Goal: Task Accomplishment & Management: Use online tool/utility

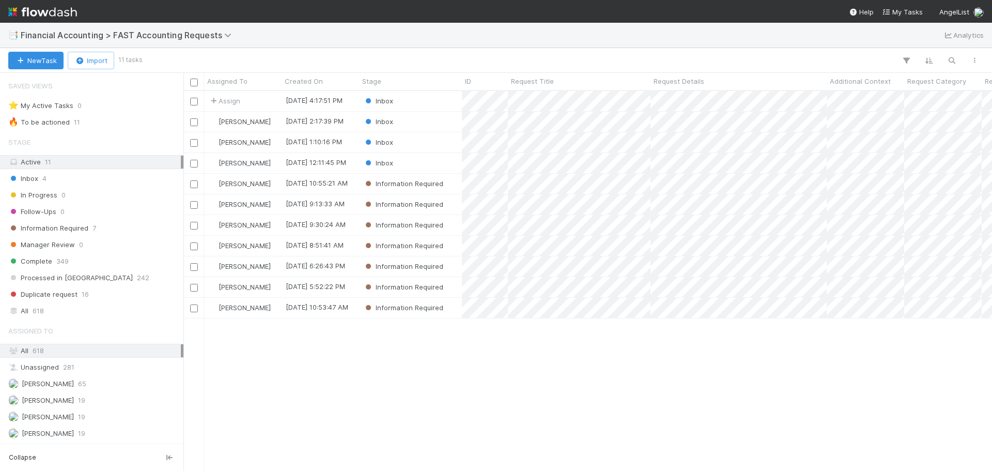
scroll to position [372, 801]
click at [416, 124] on div "Inbox" at bounding box center [410, 122] width 103 height 20
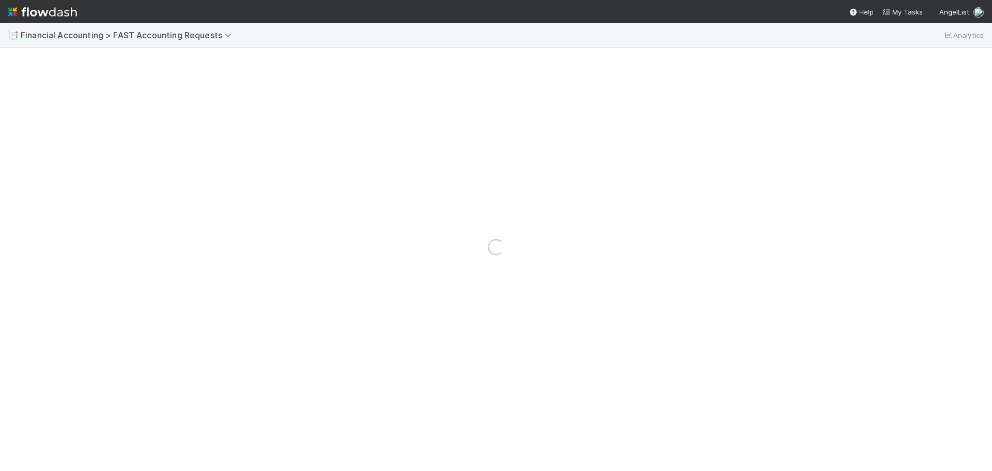
click at [416, 124] on div "Loading..." at bounding box center [496, 247] width 992 height 448
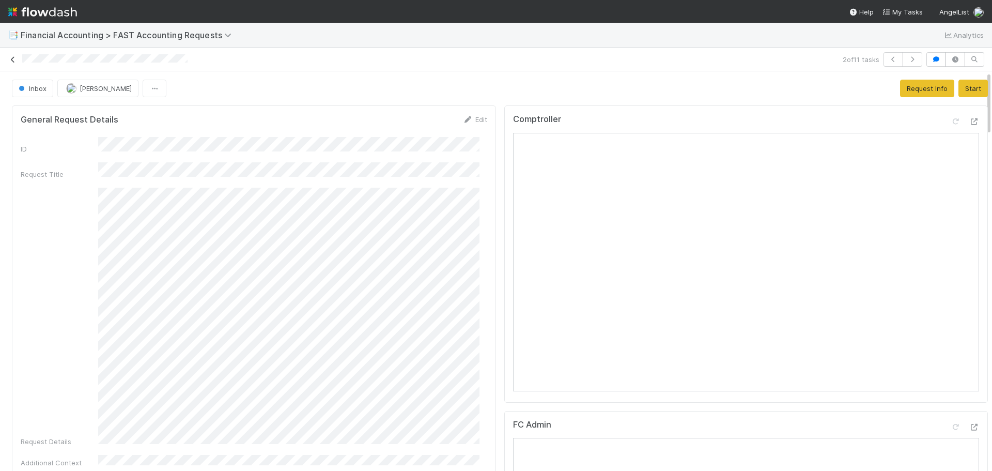
click at [9, 63] on link at bounding box center [13, 59] width 10 height 10
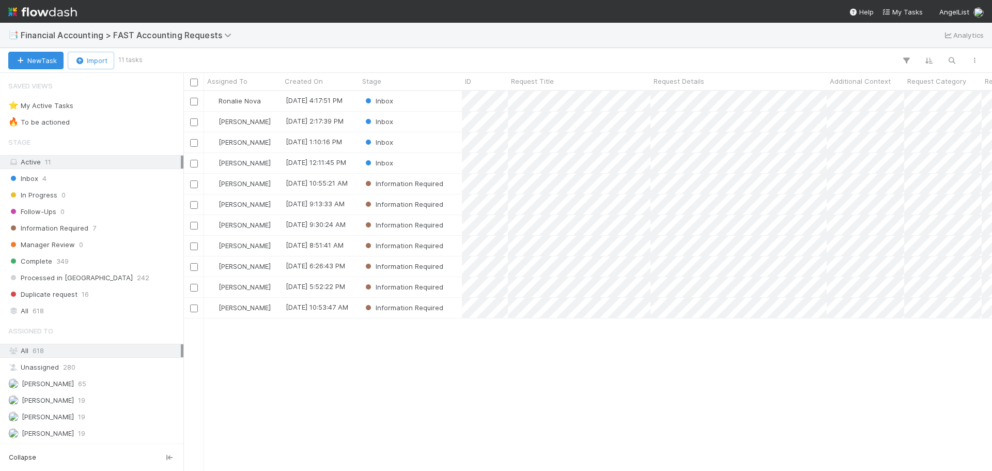
scroll to position [372, 801]
click at [630, 380] on div "Ronalie Nova 9/2/25, 4:17:51 PM Inbox 0 0 0 0 9/2/25, 4:33:09 PM Jacob Weiss 9/…" at bounding box center [587, 280] width 808 height 379
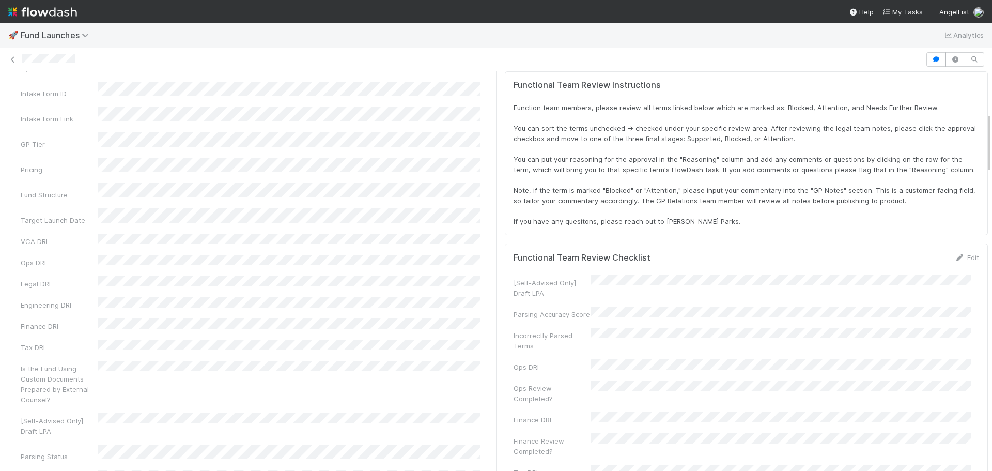
scroll to position [275, 0]
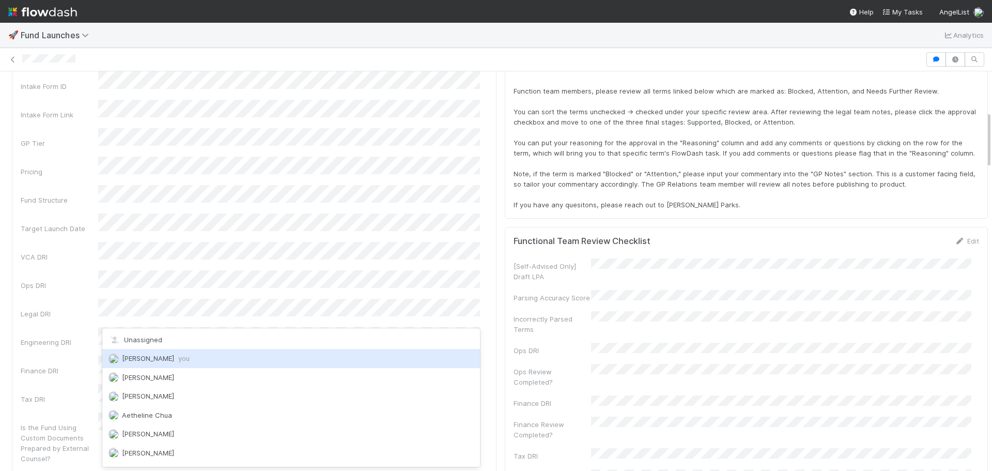
click at [134, 359] on span "[PERSON_NAME] you" at bounding box center [156, 358] width 68 height 8
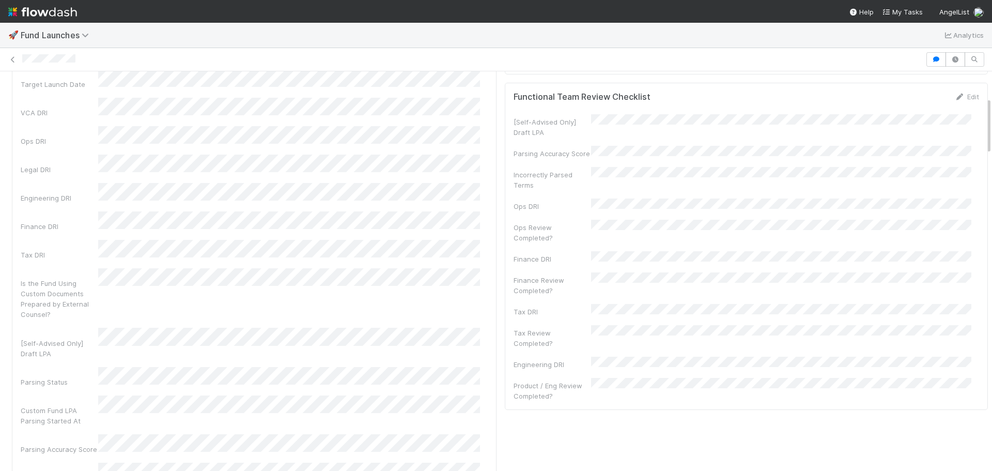
scroll to position [171, 0]
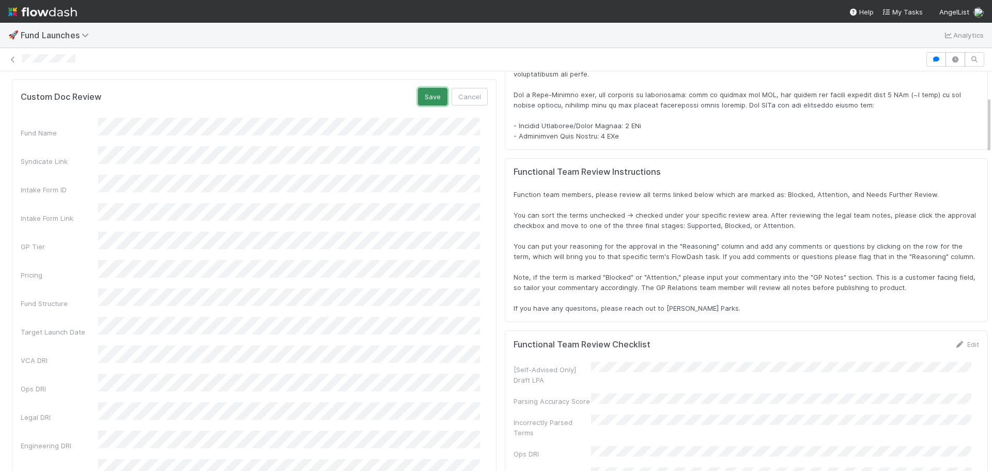
click at [428, 88] on button "Save" at bounding box center [432, 97] width 29 height 18
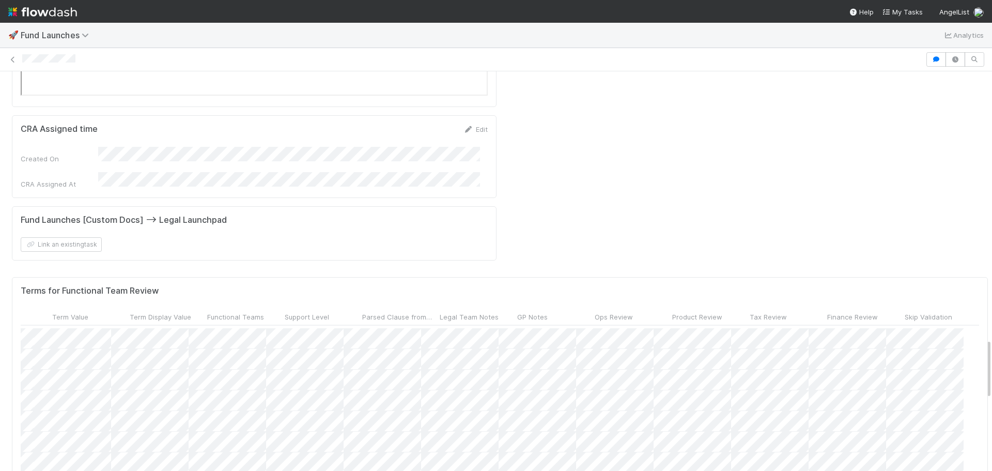
scroll to position [103, 474]
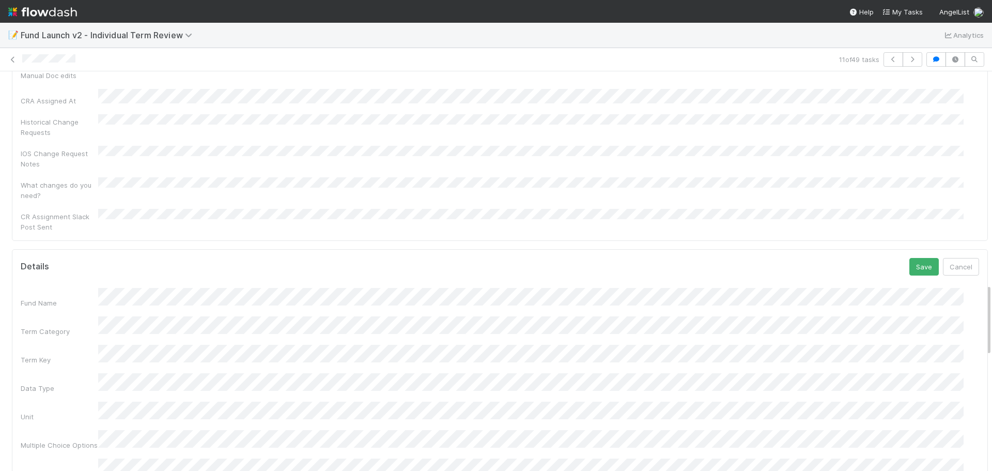
scroll to position [1141, 0]
click at [914, 286] on button "Save" at bounding box center [923, 295] width 29 height 18
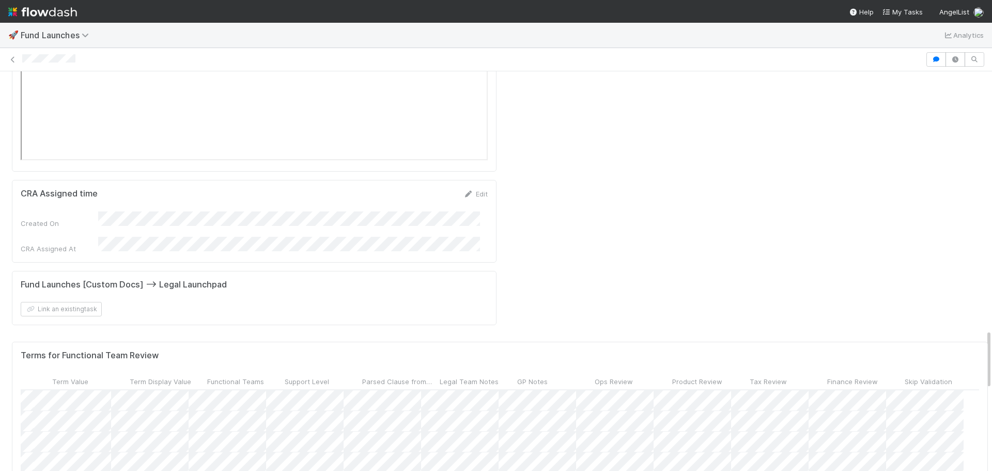
scroll to position [775, 474]
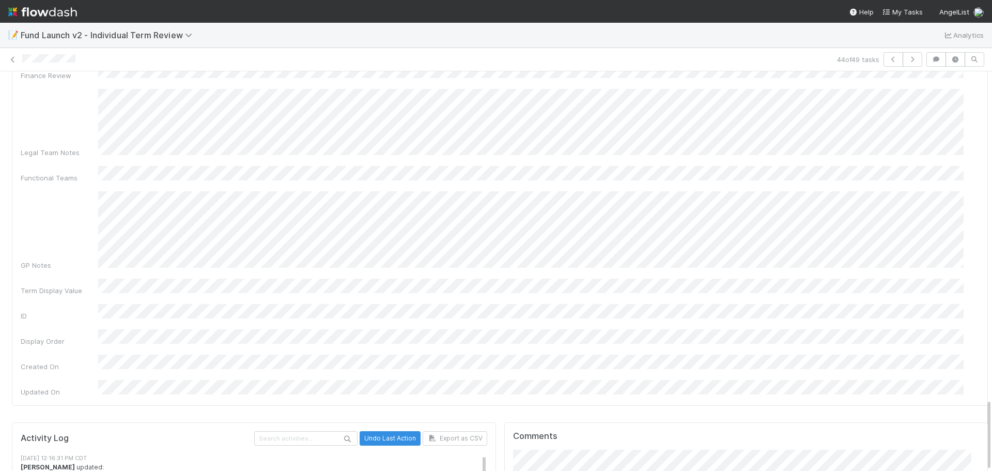
scroll to position [1804, 0]
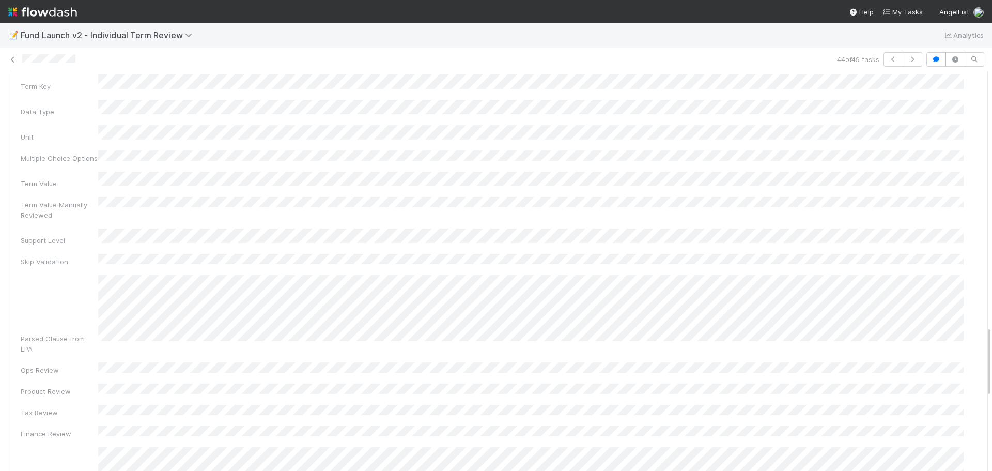
scroll to position [1460, 0]
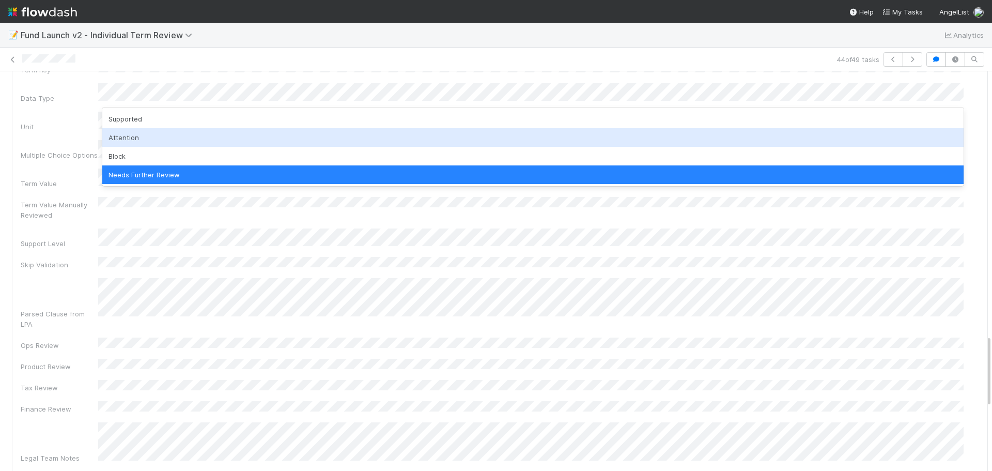
click at [142, 140] on div "Attention" at bounding box center [532, 137] width 861 height 19
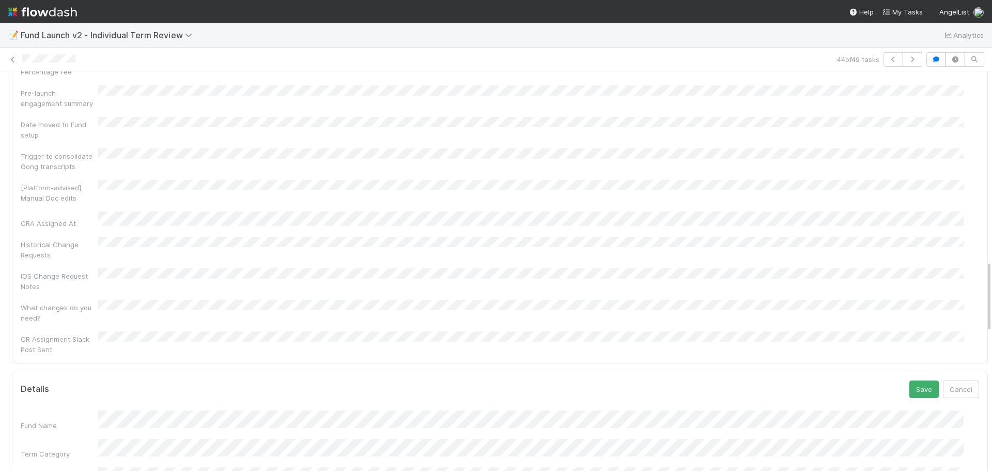
scroll to position [1046, 0]
click at [909, 381] on button "Save" at bounding box center [923, 390] width 29 height 18
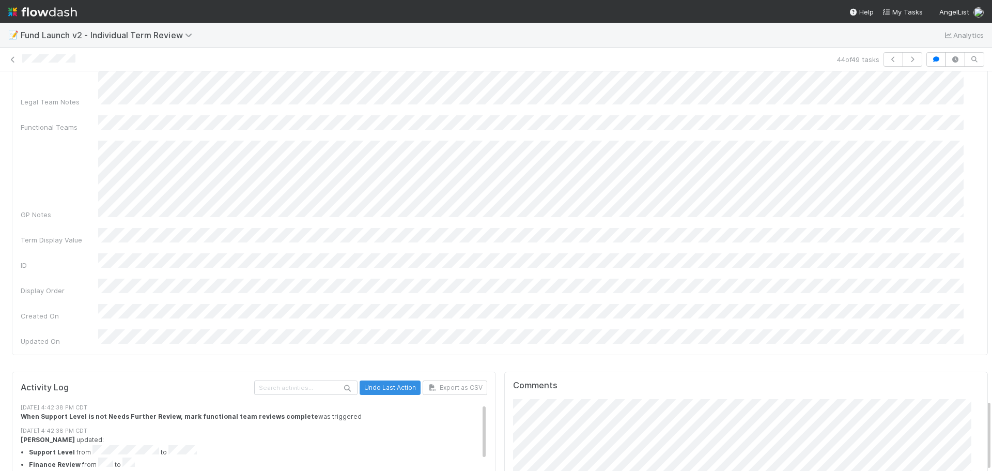
scroll to position [1840, 0]
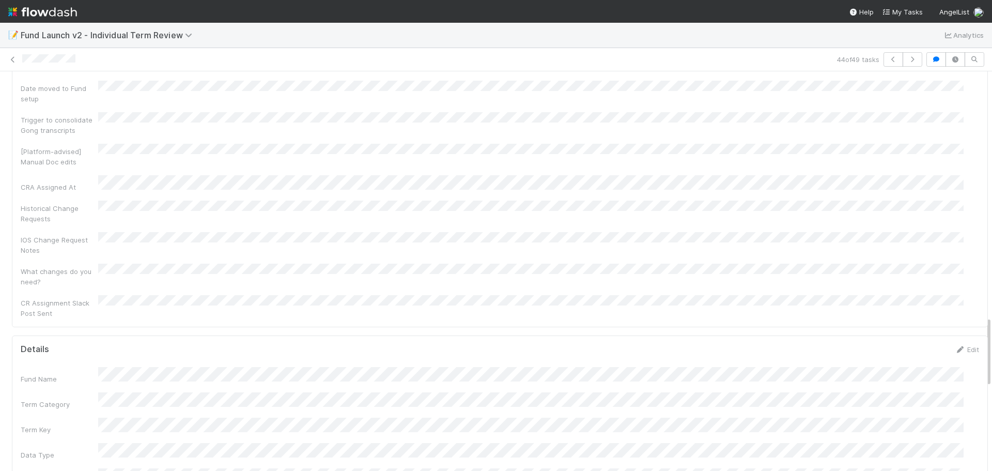
scroll to position [1013, 0]
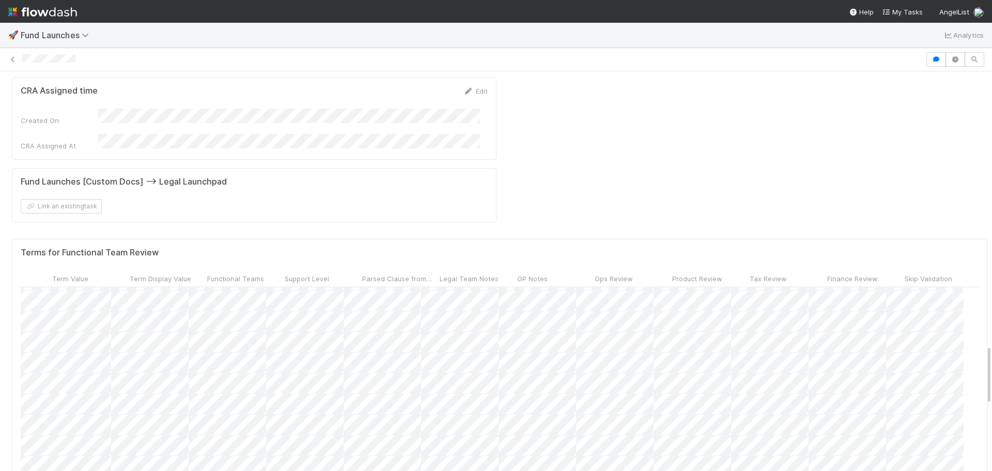
scroll to position [1808, 0]
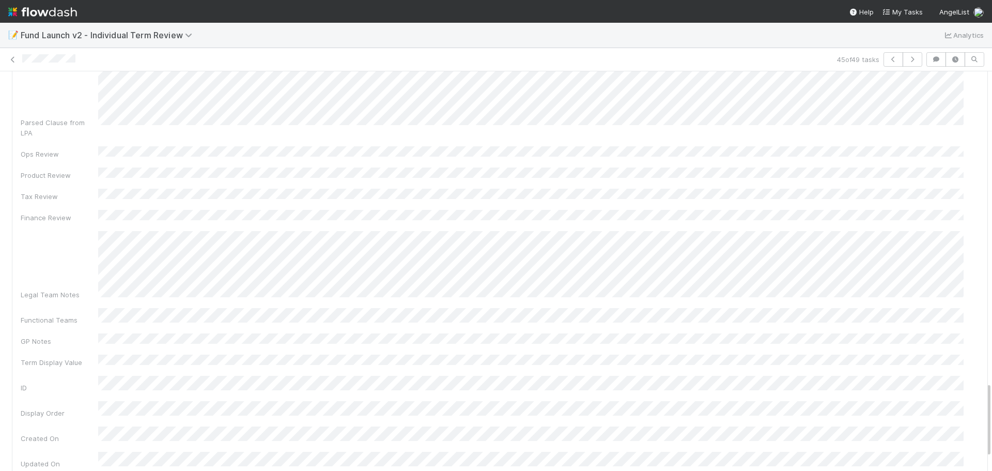
scroll to position [1653, 0]
click at [152, 207] on div "Fund Name Term Category Term Key Data Type Unit Multiple Choice Options Term Va…" at bounding box center [500, 315] width 958 height 652
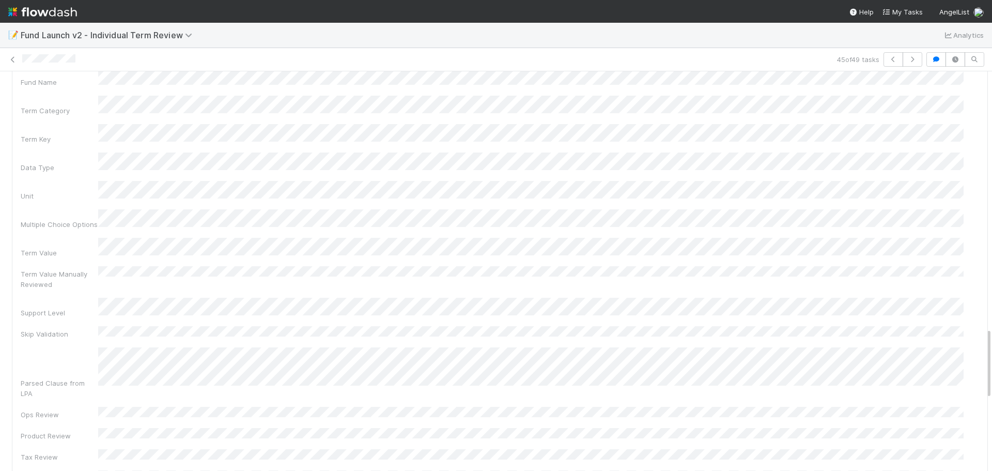
scroll to position [1351, 0]
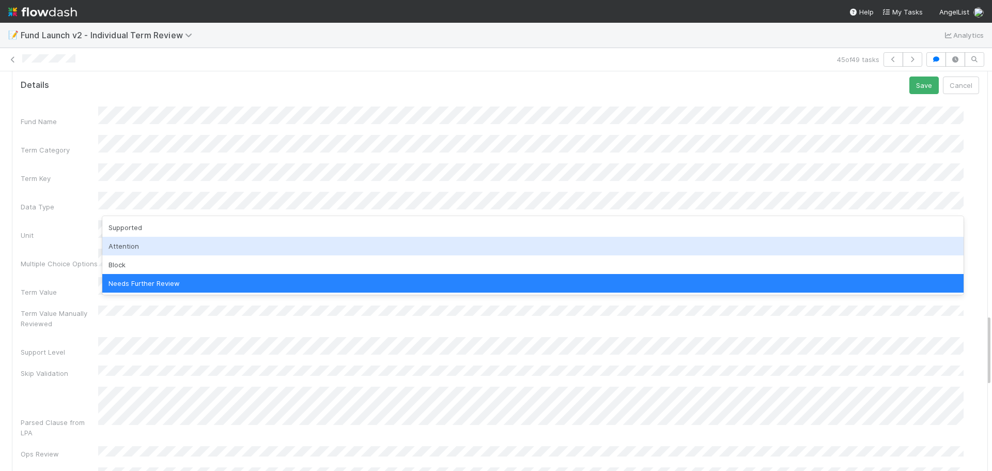
click at [139, 243] on div "Attention" at bounding box center [532, 246] width 861 height 19
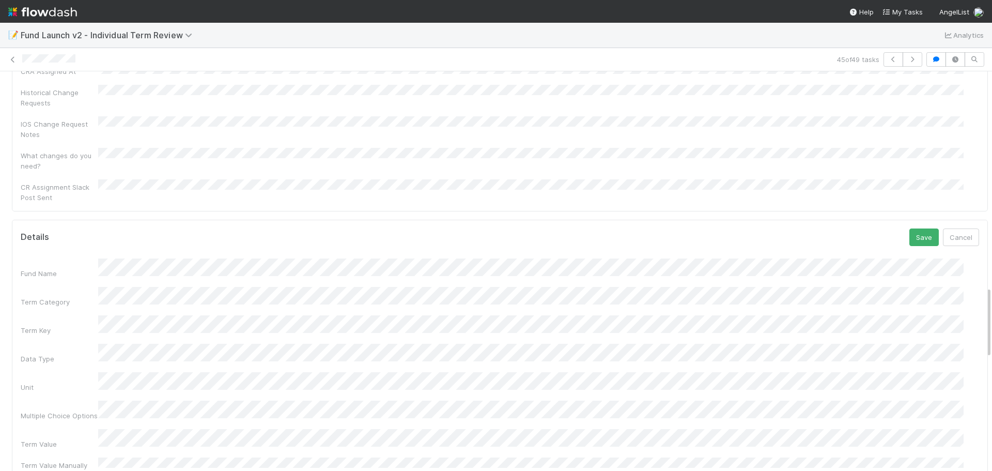
scroll to position [1196, 0]
click at [910, 231] on button "Save" at bounding box center [923, 240] width 29 height 18
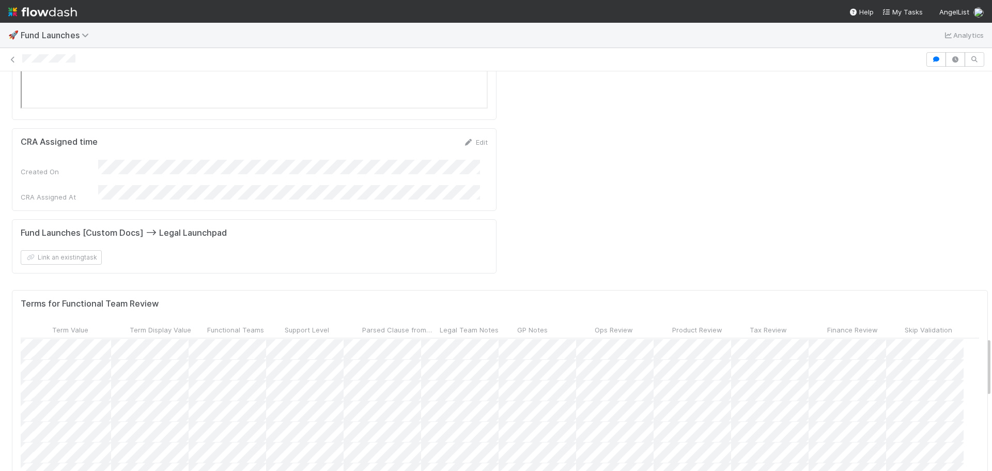
scroll to position [810, 474]
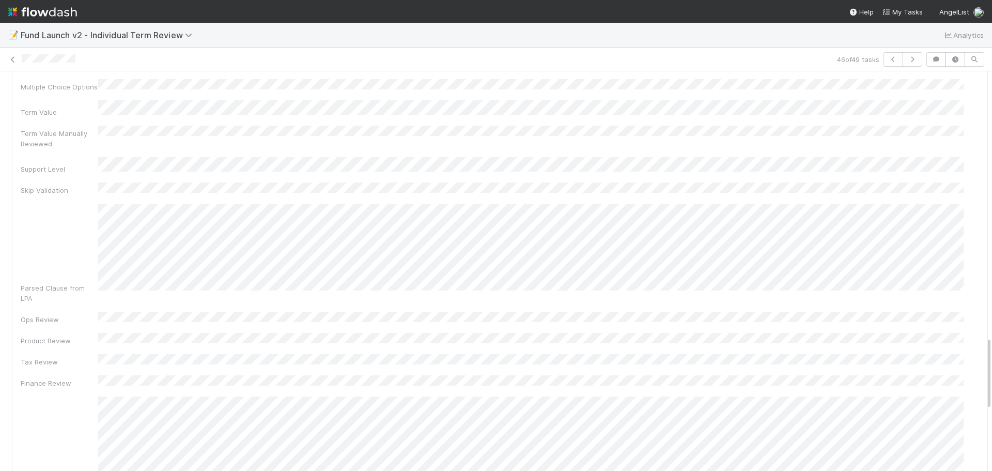
scroll to position [1446, 0]
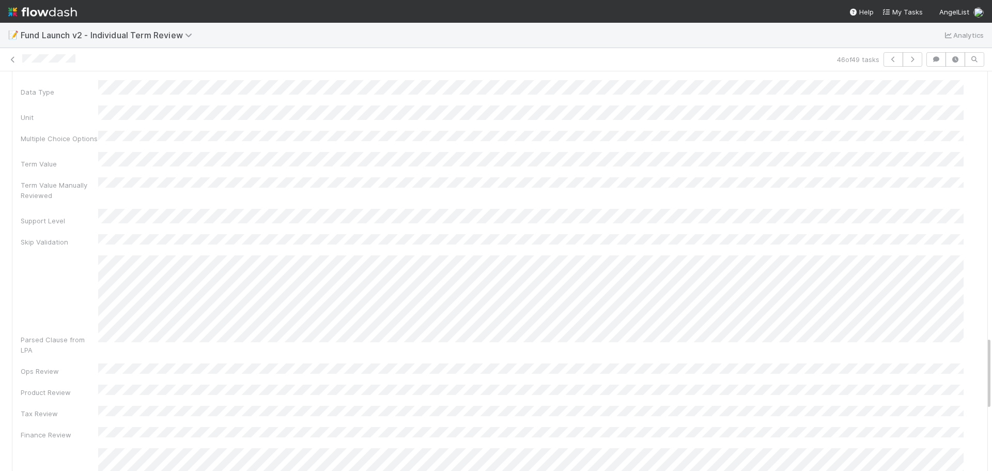
click at [138, 254] on div "Fund Name Term Category Term Key Data Type Unit Multiple Choice Options Term Va…" at bounding box center [500, 357] width 958 height 706
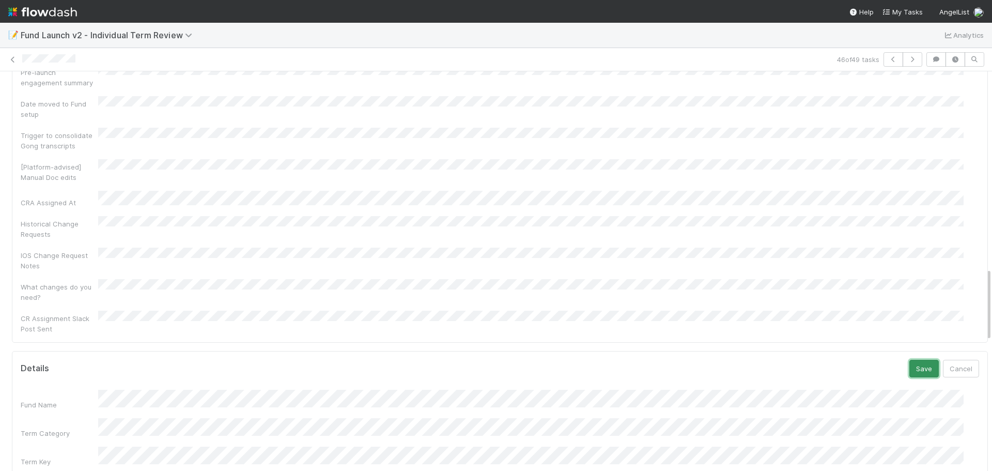
click at [916, 359] on button "Save" at bounding box center [923, 368] width 29 height 18
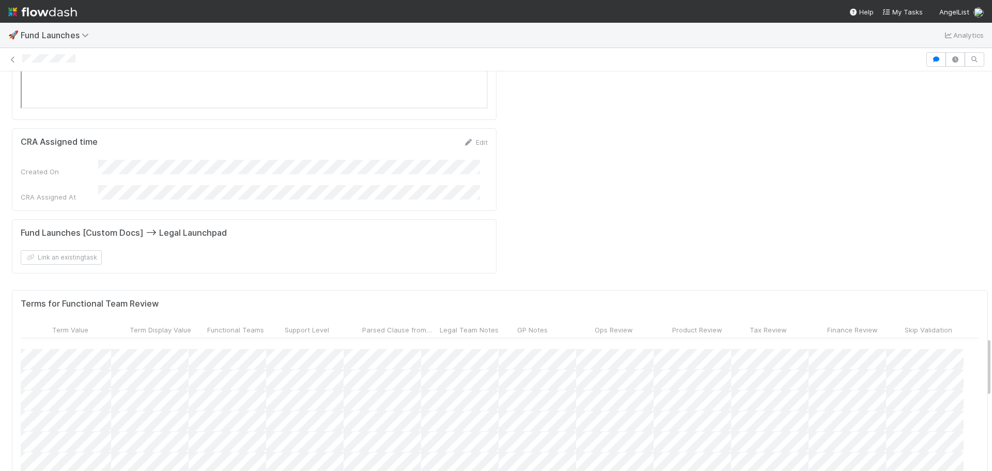
scroll to position [810, 474]
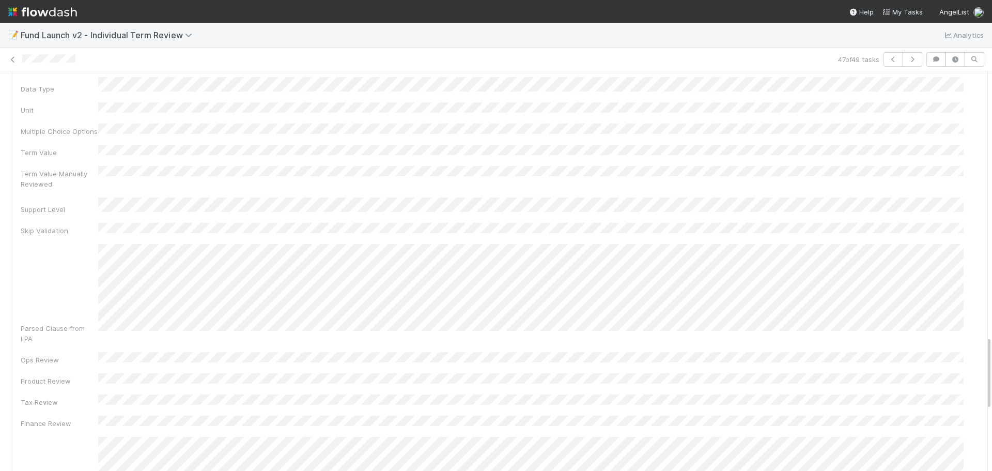
scroll to position [1461, 0]
click at [128, 247] on div "Fund Name Term Category Term Key Data Type Unit Multiple Choice Options Term Va…" at bounding box center [500, 337] width 958 height 694
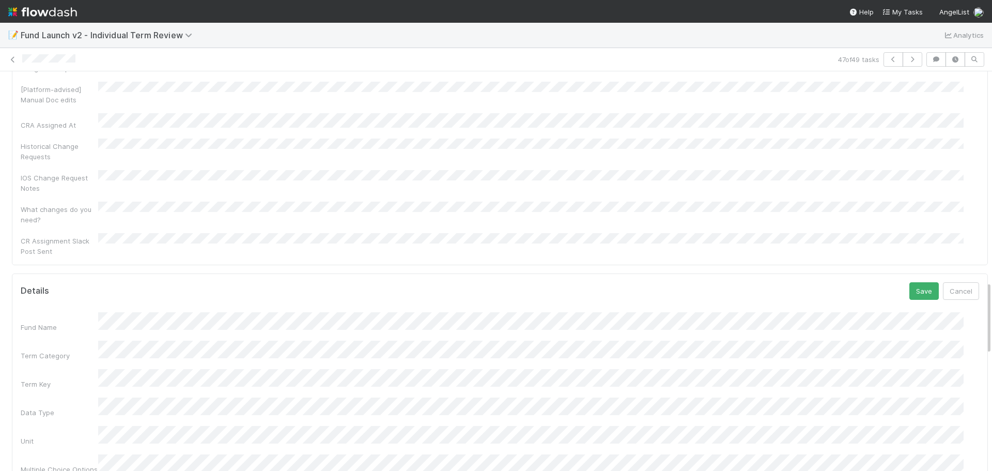
scroll to position [1144, 0]
click at [909, 284] on button "Save" at bounding box center [923, 293] width 29 height 18
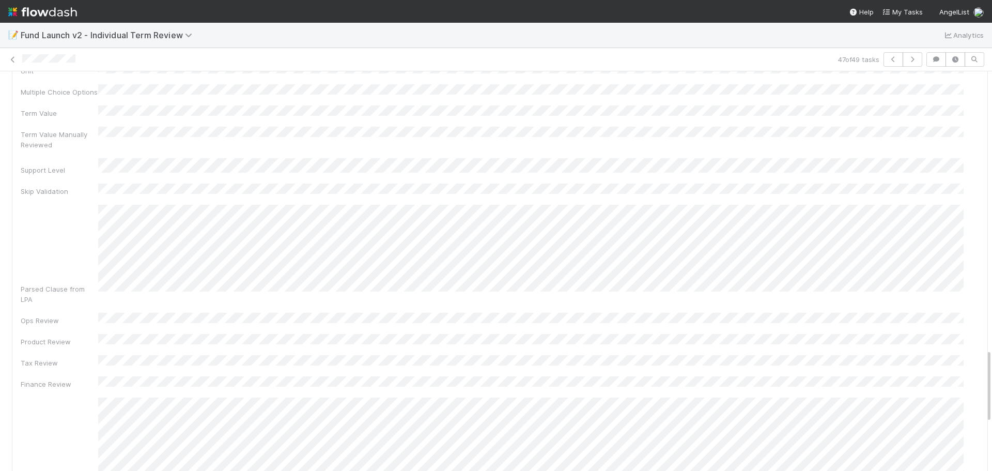
scroll to position [1505, 0]
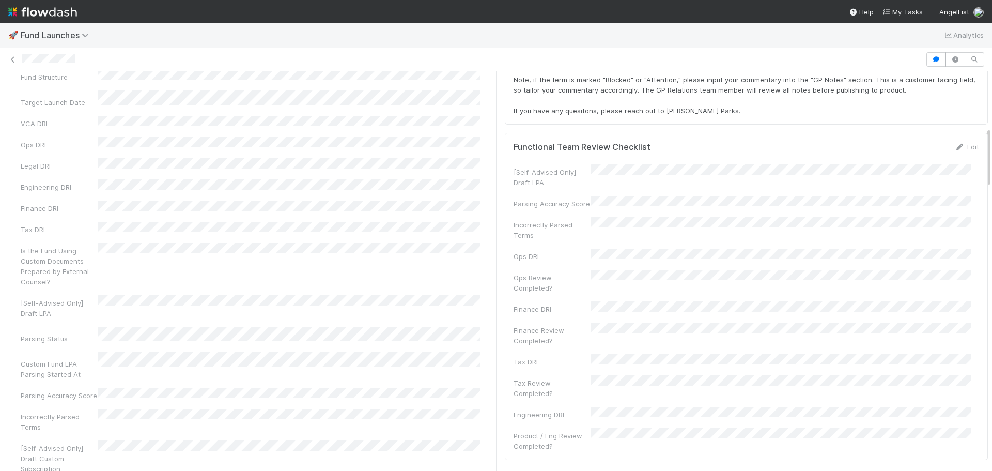
scroll to position [413, 0]
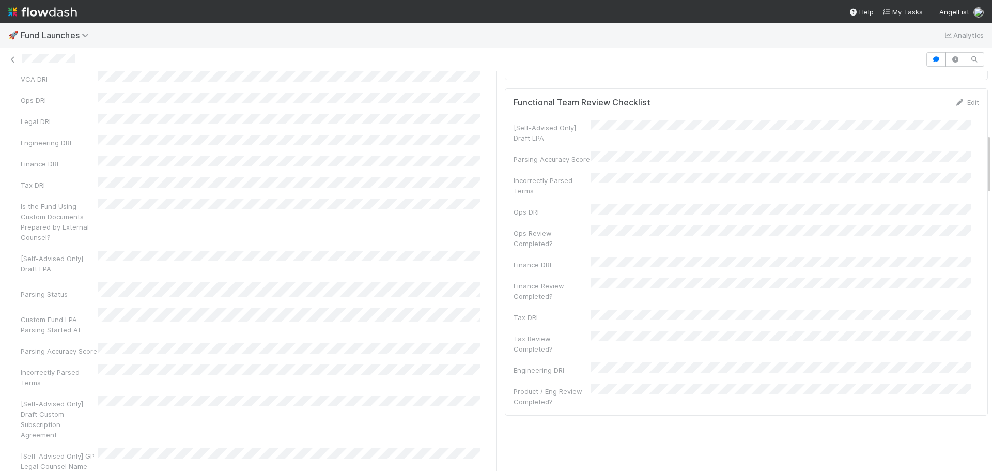
click at [555, 386] on div "Product / Eng Review Completed?" at bounding box center [551, 396] width 77 height 21
click at [909, 101] on button "Save" at bounding box center [923, 106] width 29 height 18
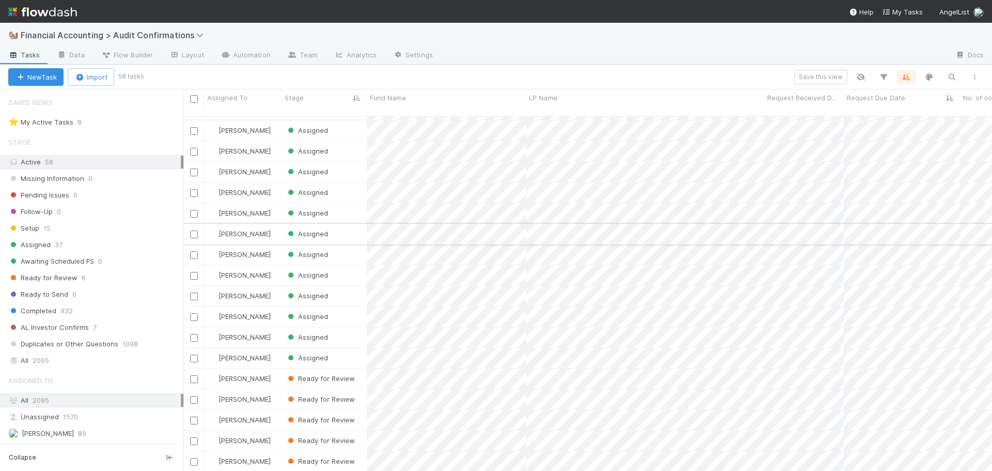
scroll to position [771, 0]
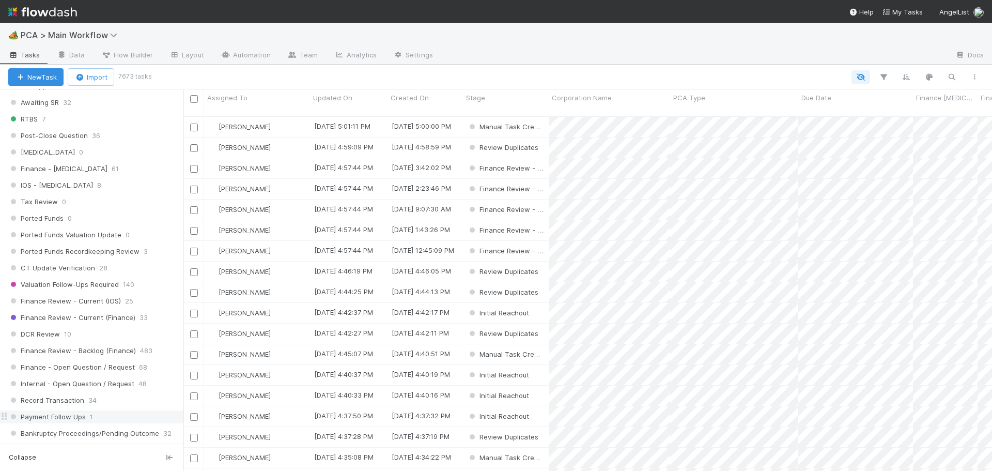
scroll to position [620, 0]
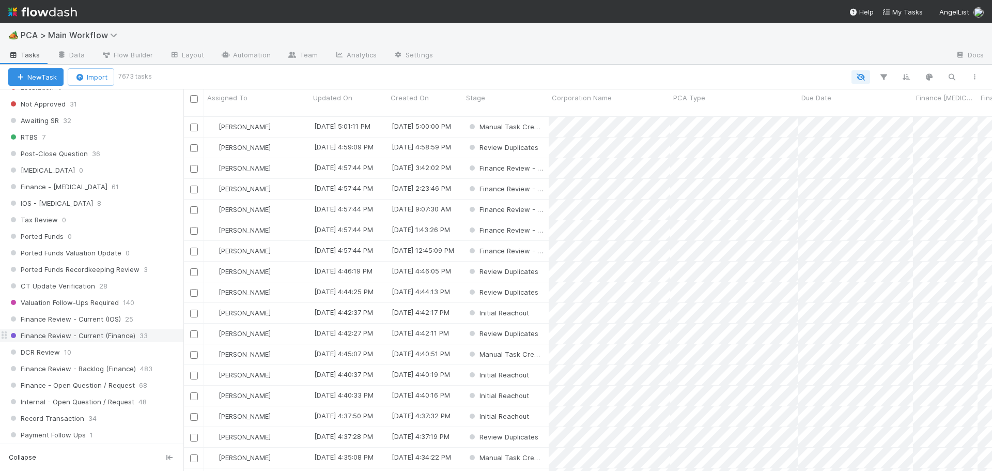
click at [116, 336] on span "Finance Review - Current (Finance)" at bounding box center [71, 335] width 127 height 13
click at [195, 123] on input "checkbox" at bounding box center [194, 127] width 8 height 8
click at [190, 289] on input "checkbox" at bounding box center [194, 293] width 8 height 8
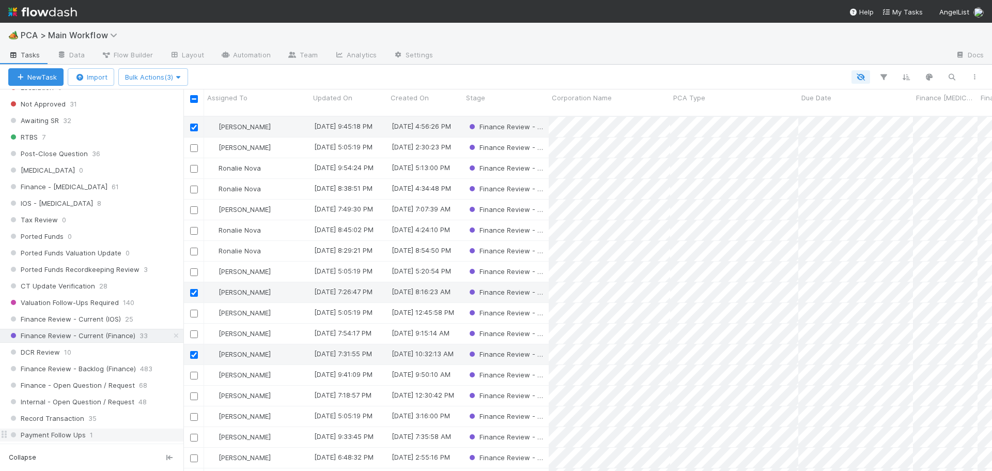
drag, startPoint x: 190, startPoint y: 285, endPoint x: 146, endPoint y: 430, distance: 151.1
click at [195, 371] on input "checkbox" at bounding box center [194, 375] width 8 height 8
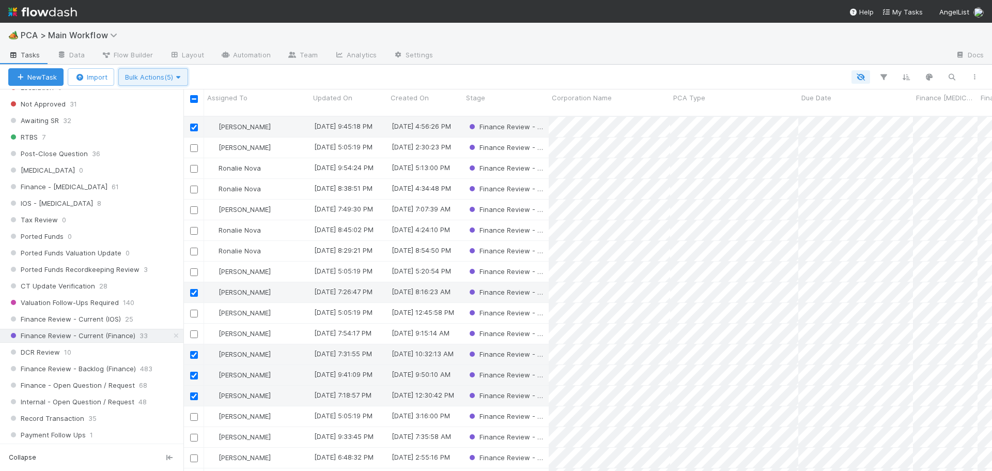
click at [143, 78] on span "Bulk Actions (5)" at bounding box center [153, 77] width 56 height 8
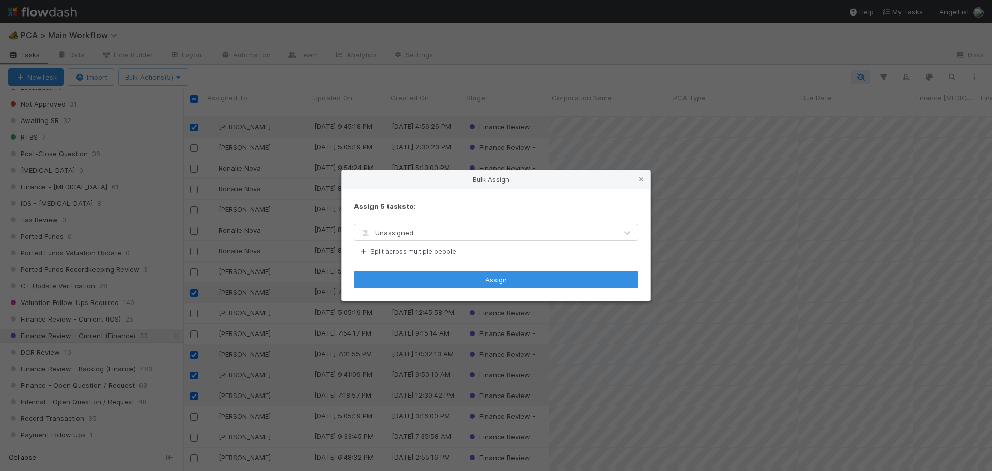
click at [445, 224] on div "Unassigned" at bounding box center [485, 232] width 262 height 17
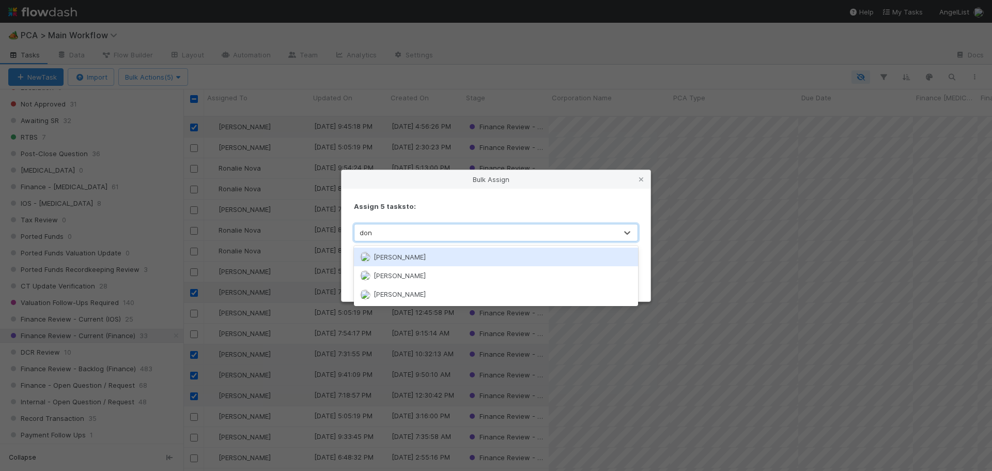
type input "[PERSON_NAME]"
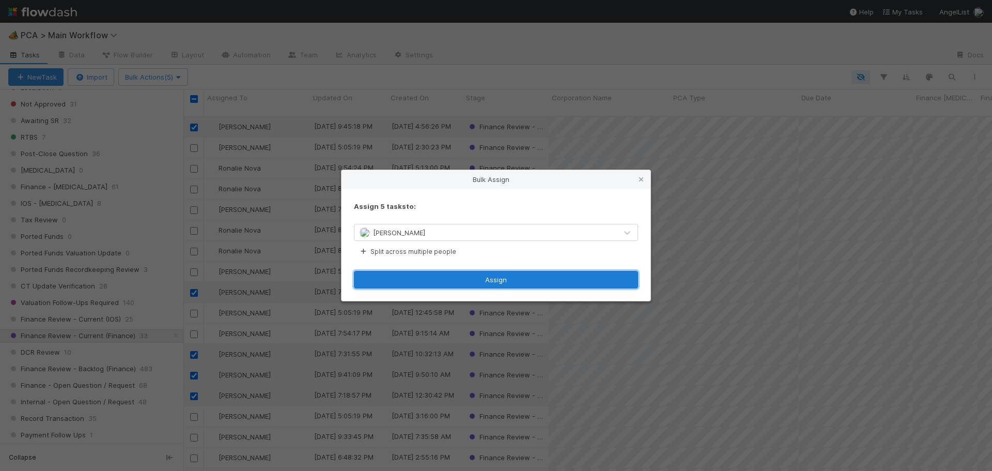
click at [369, 279] on button "Assign" at bounding box center [496, 280] width 284 height 18
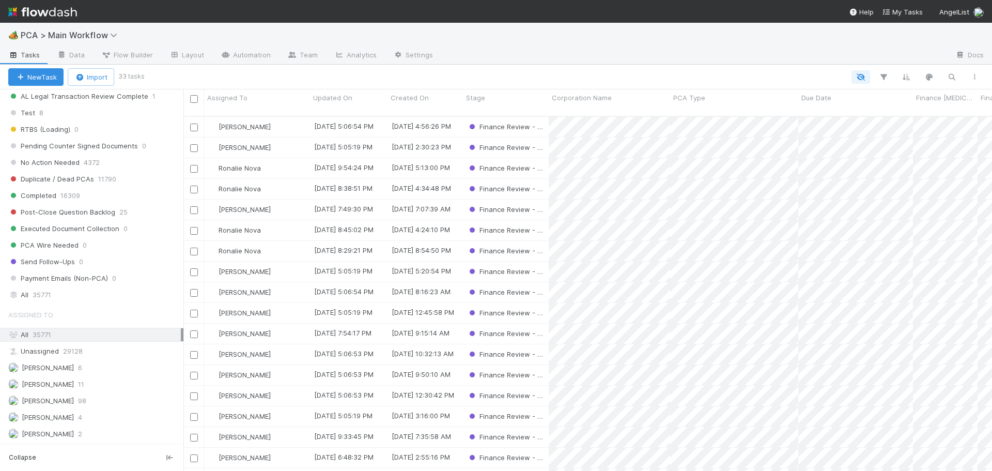
scroll to position [1085, 0]
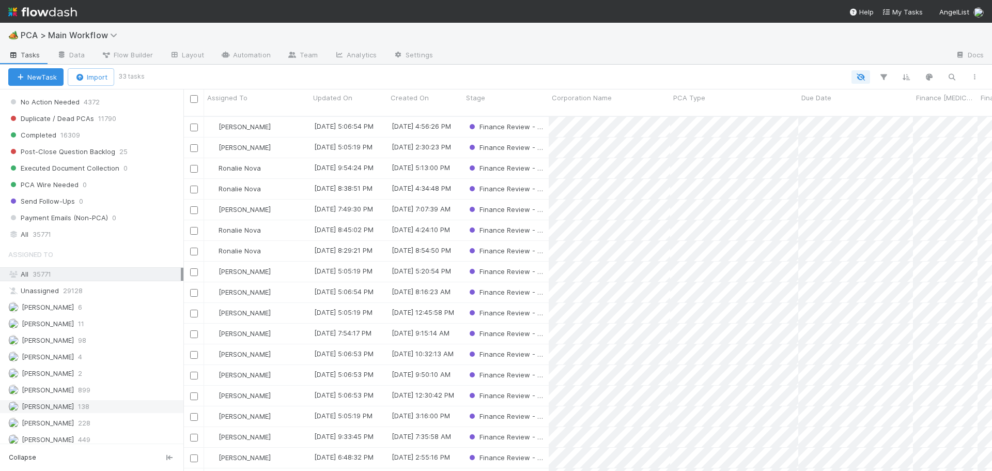
click at [95, 405] on div "[PERSON_NAME] 138" at bounding box center [94, 406] width 173 height 13
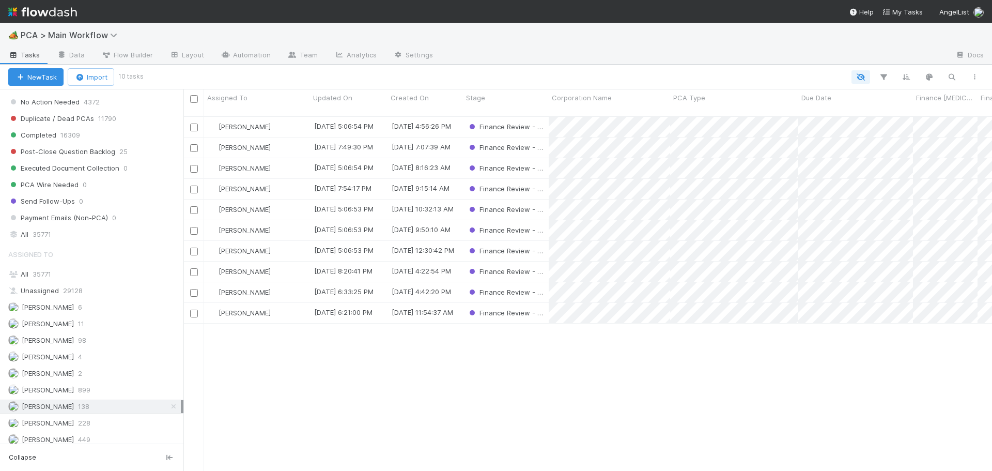
scroll to position [355, 801]
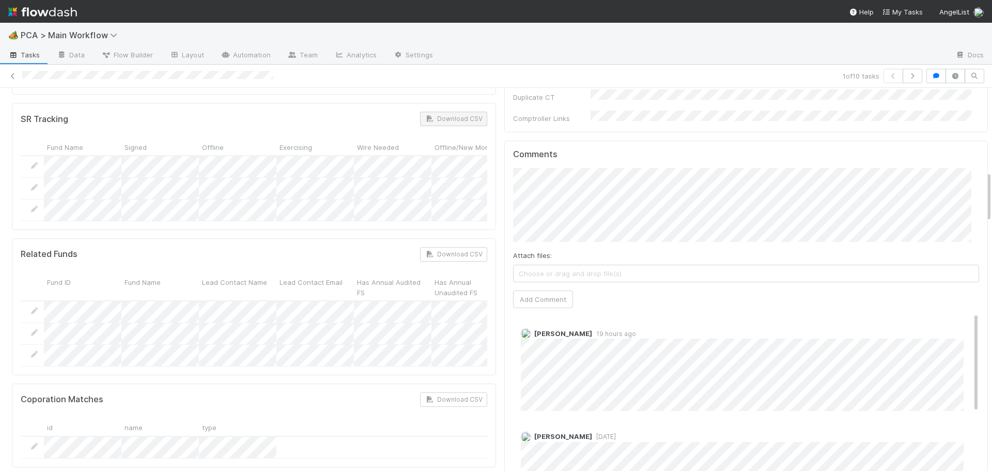
scroll to position [620, 0]
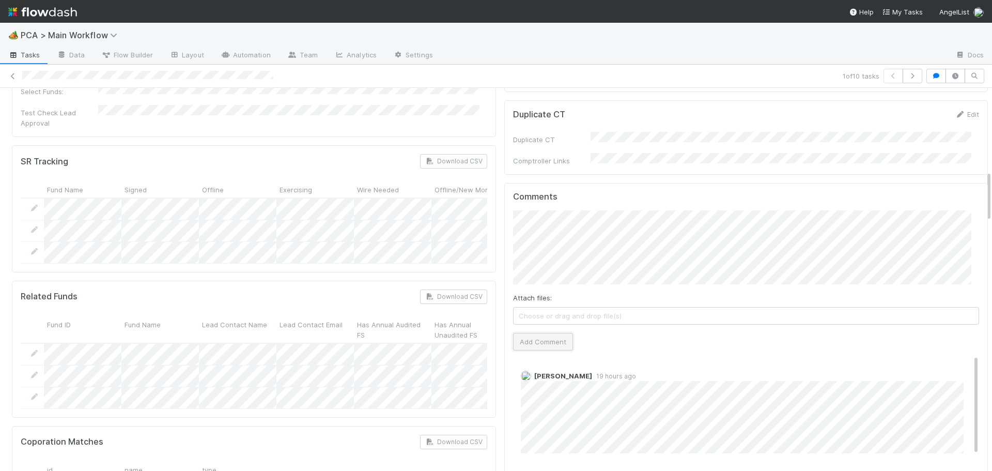
click at [528, 333] on button "Add Comment" at bounding box center [543, 342] width 60 height 18
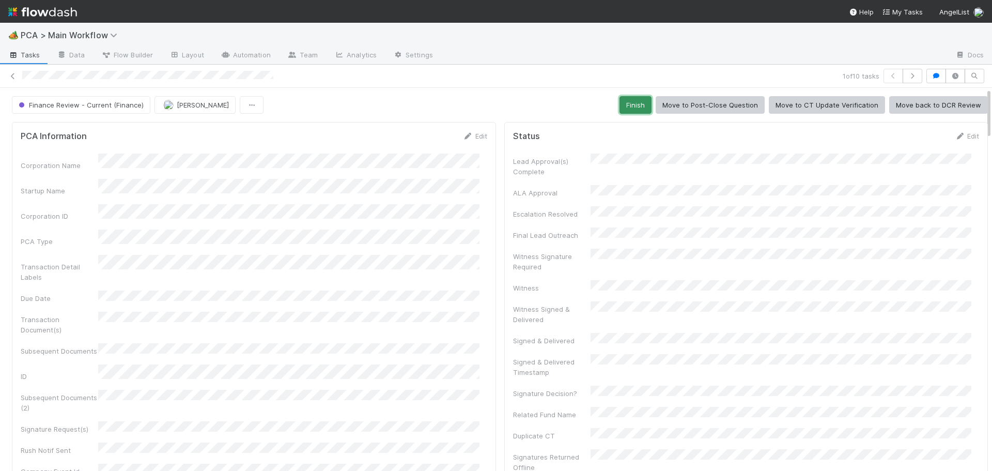
click at [635, 113] on button "Finish" at bounding box center [635, 105] width 32 height 18
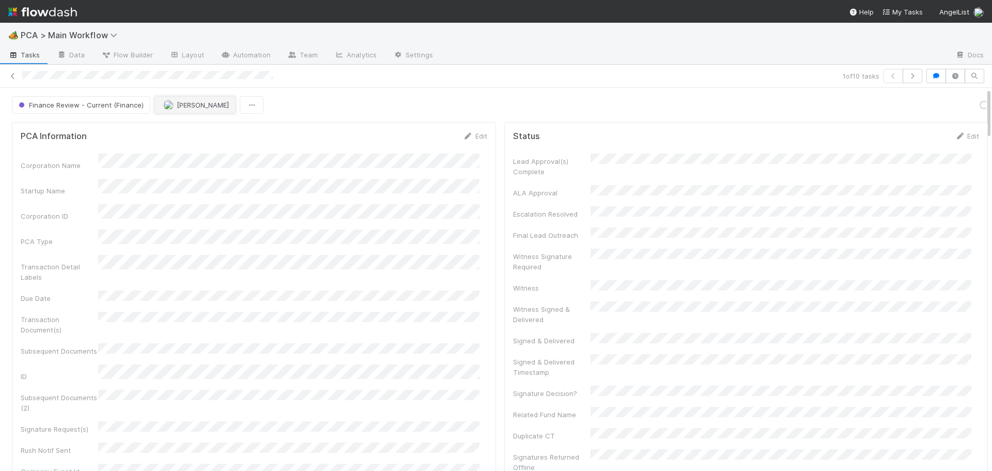
click at [189, 109] on button "[PERSON_NAME]" at bounding box center [194, 105] width 81 height 18
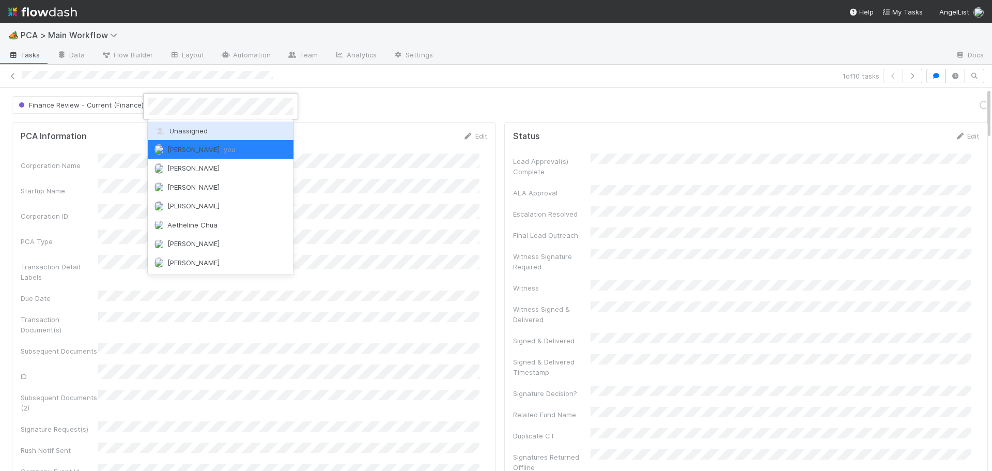
click at [186, 123] on div "Unassigned" at bounding box center [221, 130] width 146 height 19
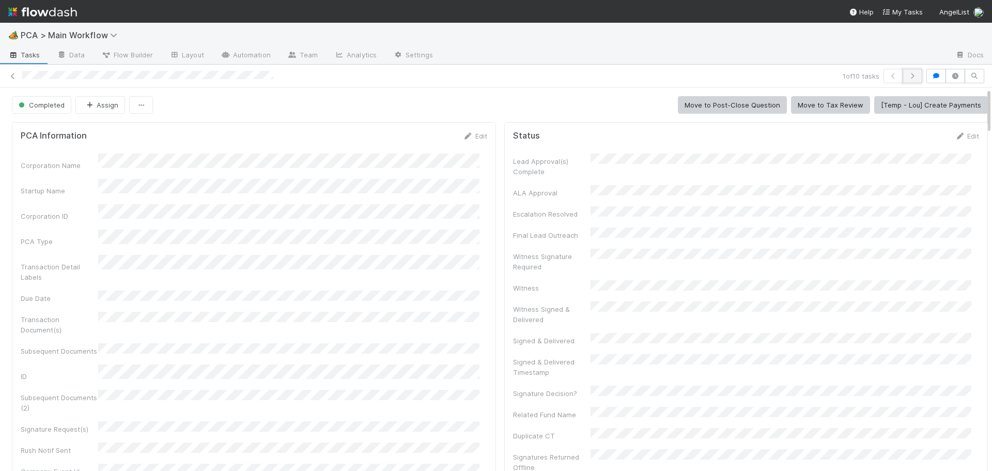
click at [911, 76] on button "button" at bounding box center [912, 76] width 20 height 14
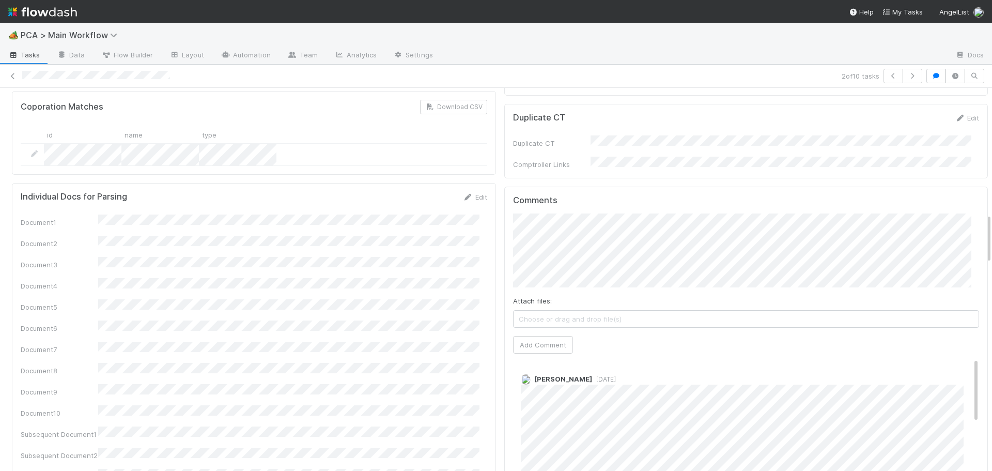
scroll to position [930, 0]
click at [540, 340] on button "Add Comment" at bounding box center [543, 349] width 60 height 18
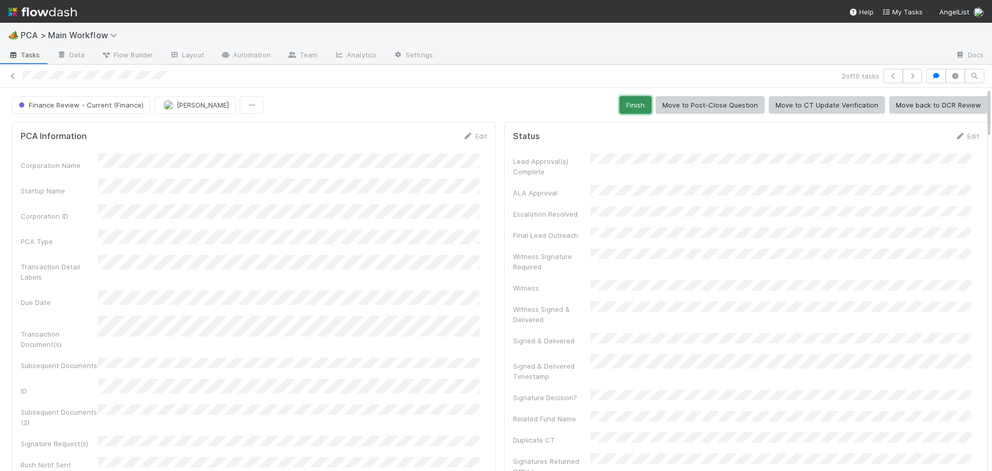
click at [619, 101] on button "Finish" at bounding box center [635, 105] width 32 height 18
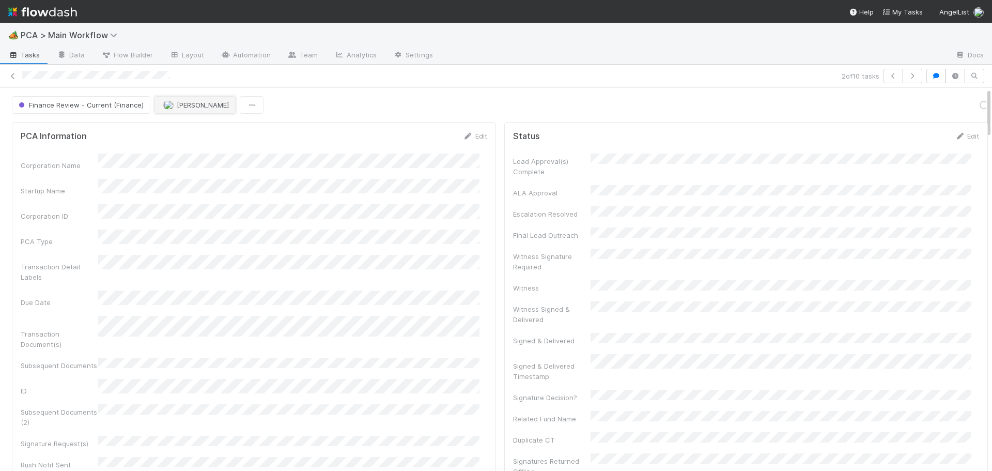
click at [164, 104] on img "button" at bounding box center [168, 105] width 10 height 10
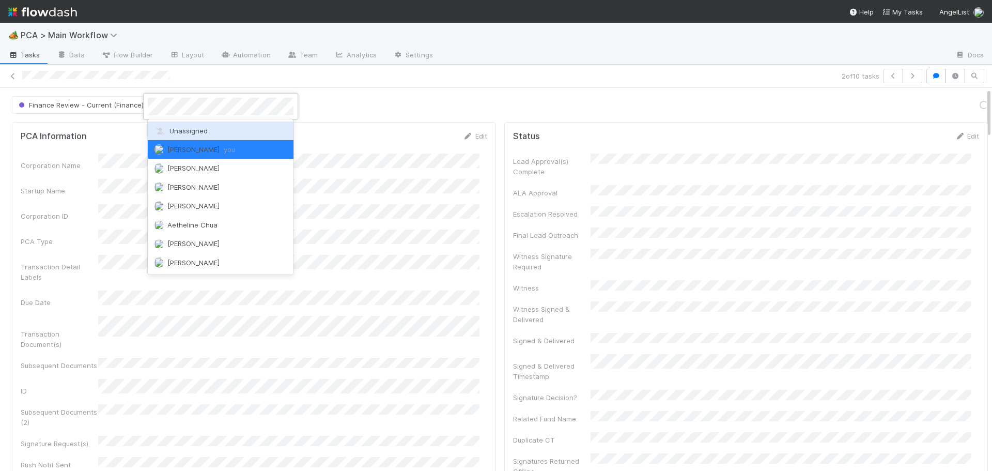
click at [176, 135] on div "Unassigned" at bounding box center [221, 130] width 146 height 19
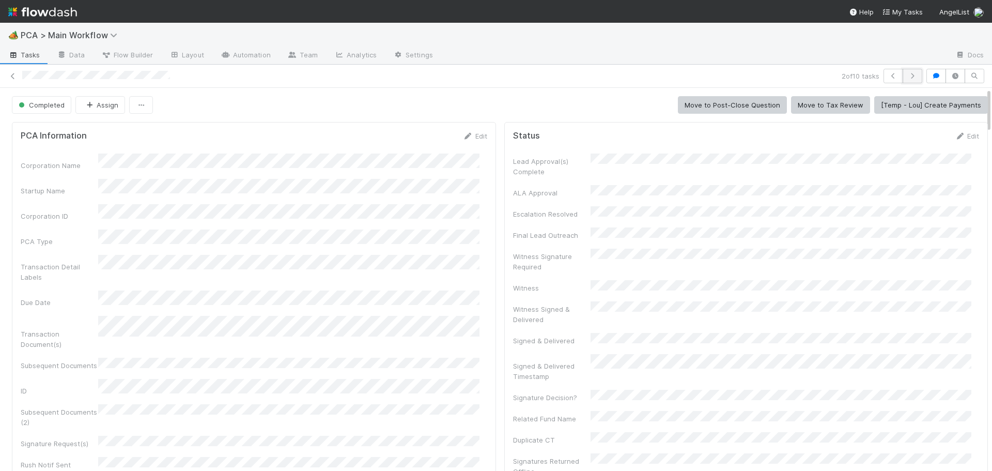
click at [907, 77] on icon "button" at bounding box center [912, 76] width 10 height 6
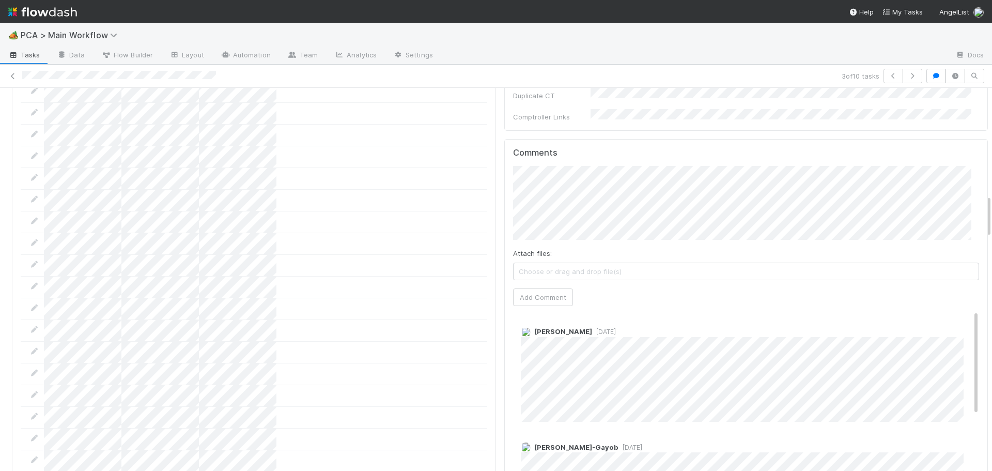
scroll to position [981, 0]
click at [524, 284] on button "Add Comment" at bounding box center [543, 293] width 60 height 18
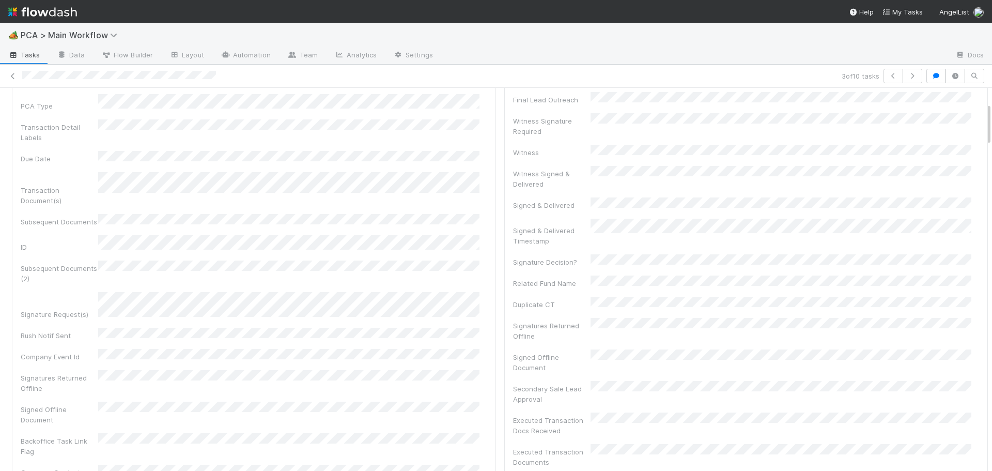
scroll to position [0, 0]
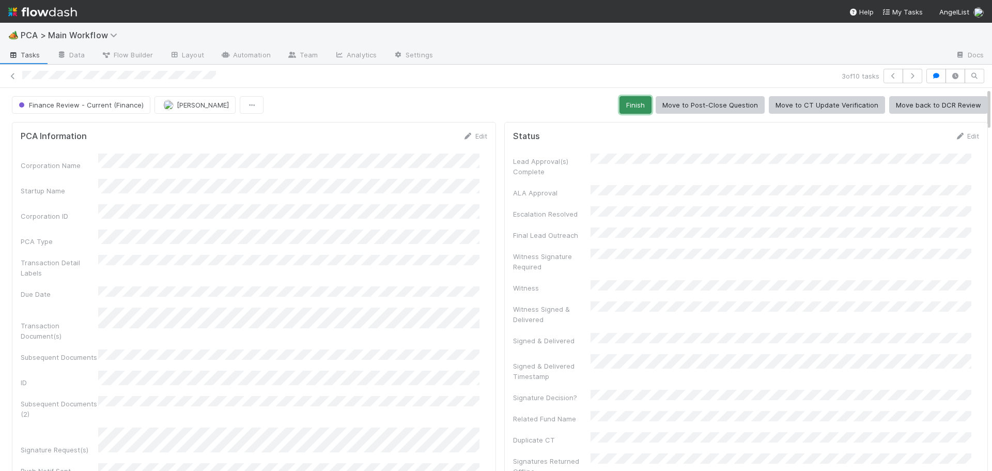
click at [620, 103] on button "Finish" at bounding box center [635, 105] width 32 height 18
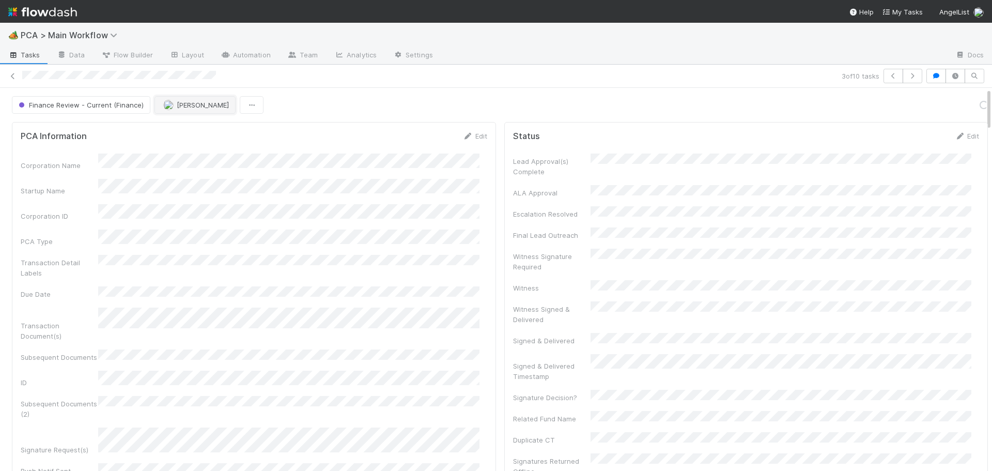
click at [175, 109] on div "Finance Review - Current (Finance) [PERSON_NAME] Loading..." at bounding box center [500, 105] width 976 height 18
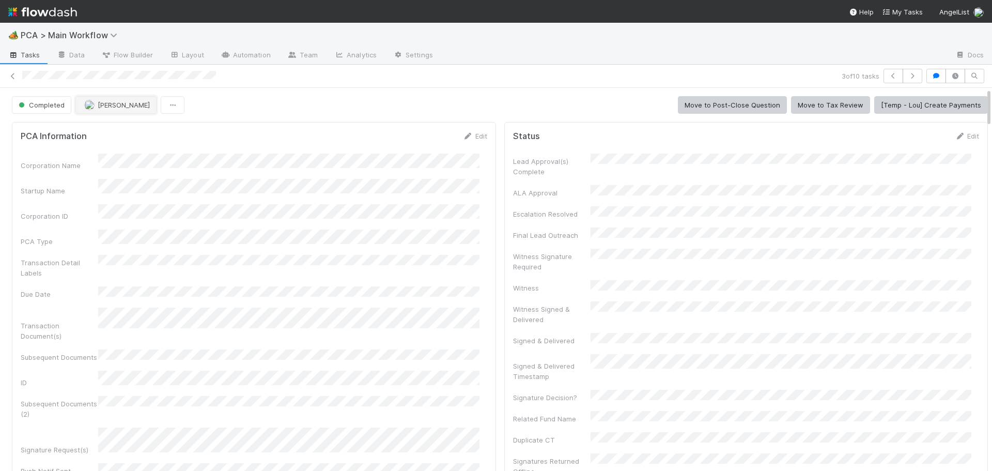
click at [116, 106] on span "[PERSON_NAME]" at bounding box center [124, 105] width 52 height 8
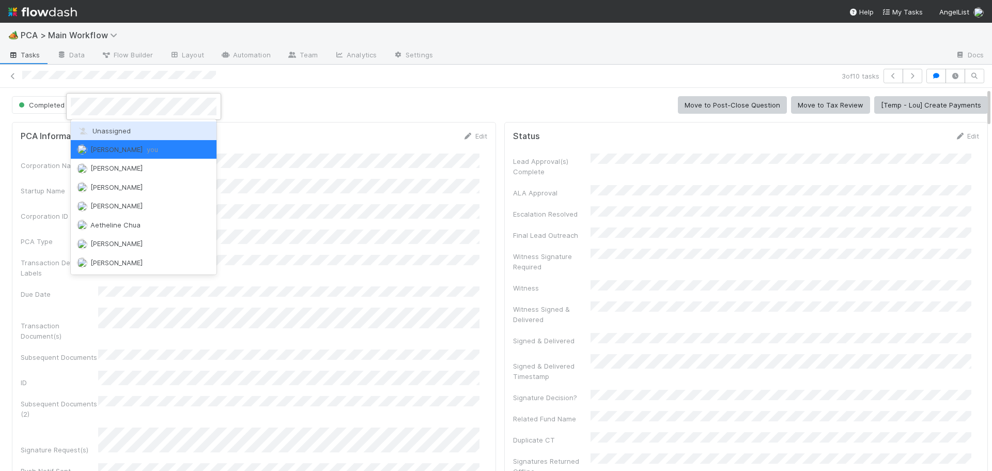
click at [110, 126] on div "Unassigned" at bounding box center [144, 130] width 146 height 19
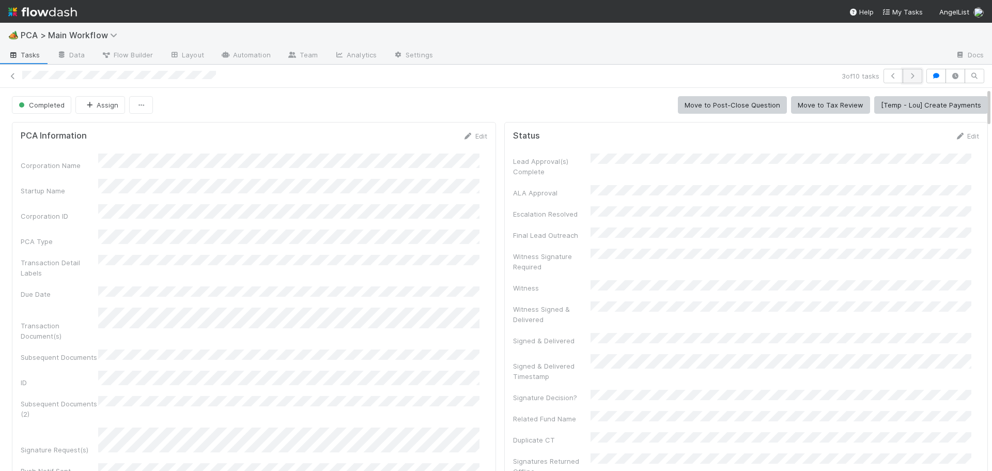
click at [907, 77] on icon "button" at bounding box center [912, 76] width 10 height 6
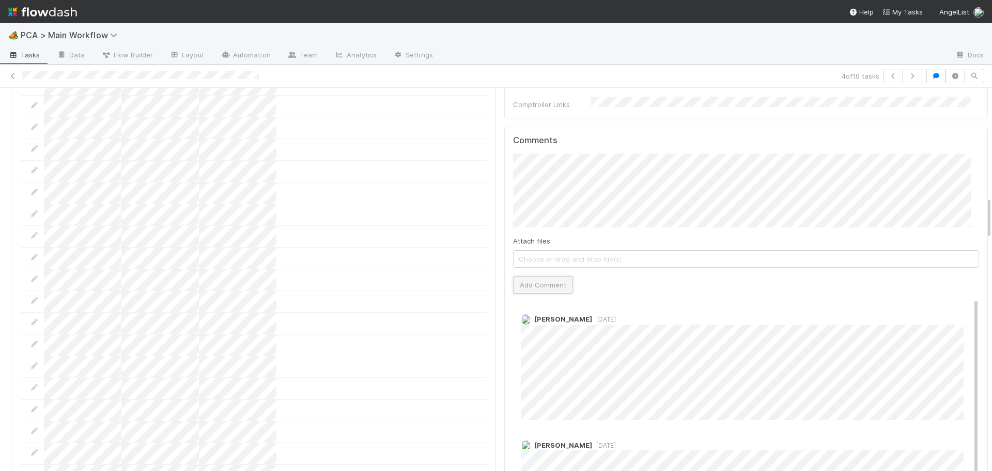
click at [533, 276] on button "Add Comment" at bounding box center [543, 285] width 60 height 18
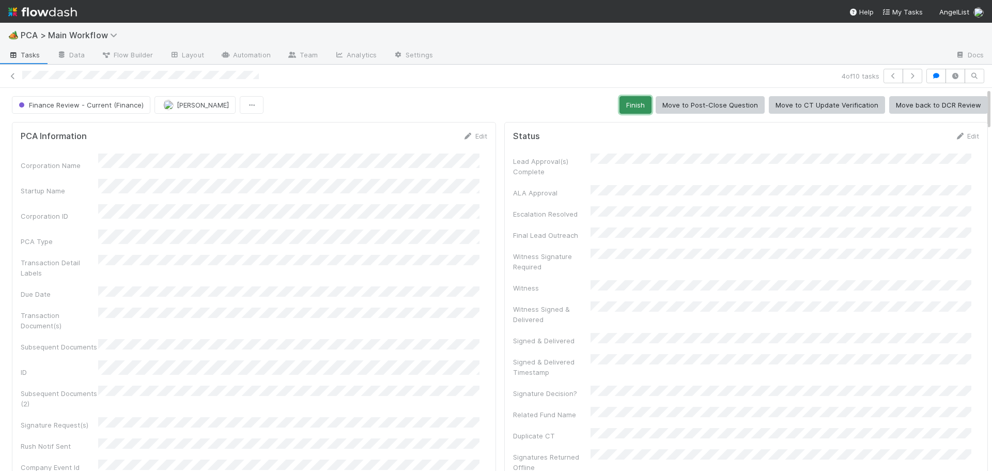
click at [619, 104] on button "Finish" at bounding box center [635, 105] width 32 height 18
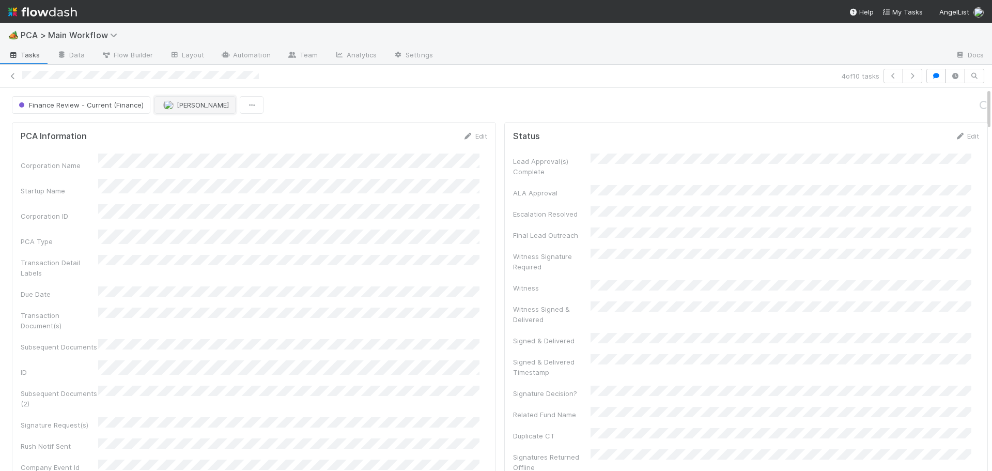
click at [169, 106] on img "button" at bounding box center [168, 105] width 10 height 10
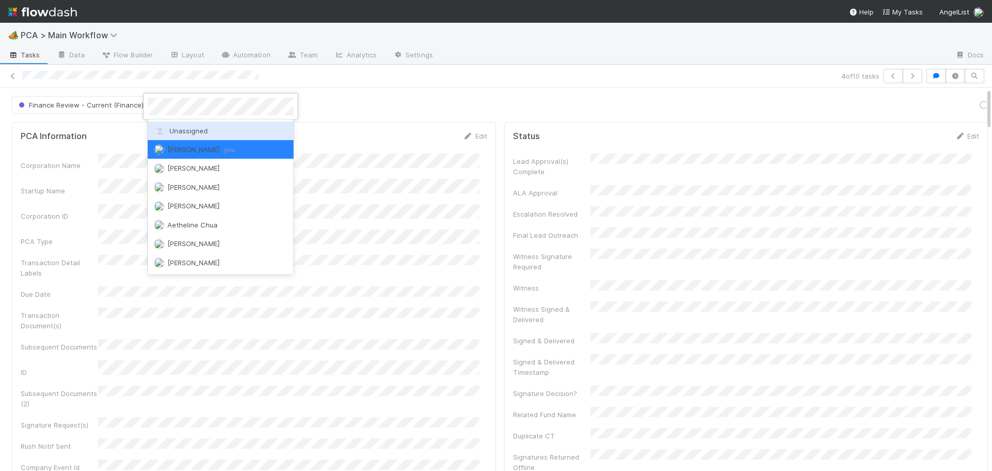
click at [165, 130] on span "Unassigned" at bounding box center [181, 131] width 54 height 8
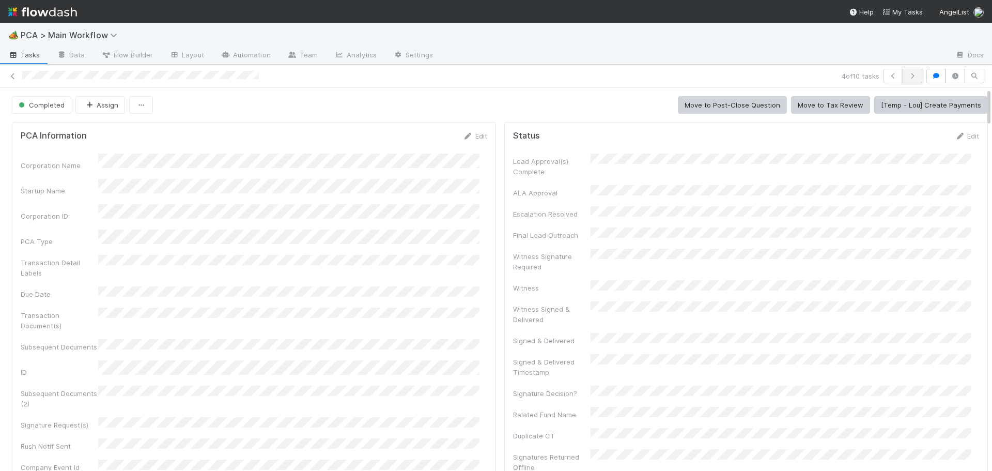
click at [908, 72] on button "button" at bounding box center [912, 76] width 20 height 14
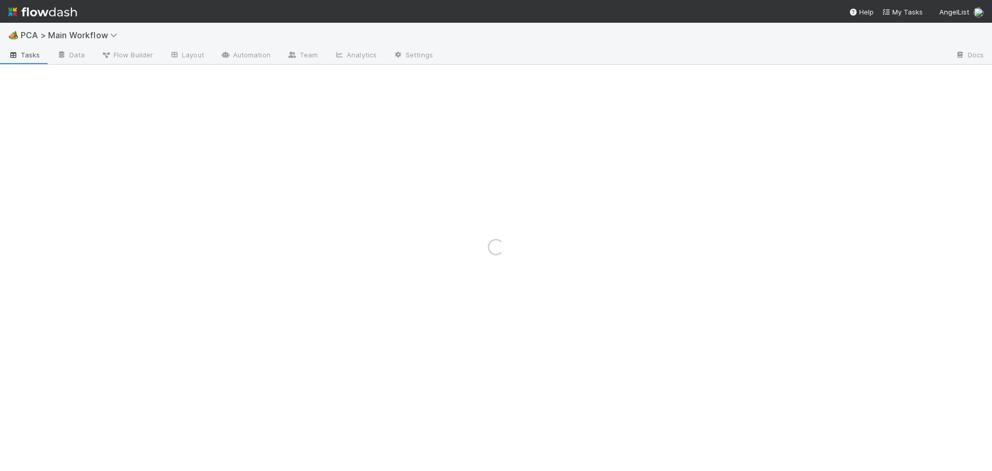
click at [908, 72] on div "Loading..." at bounding box center [496, 247] width 992 height 448
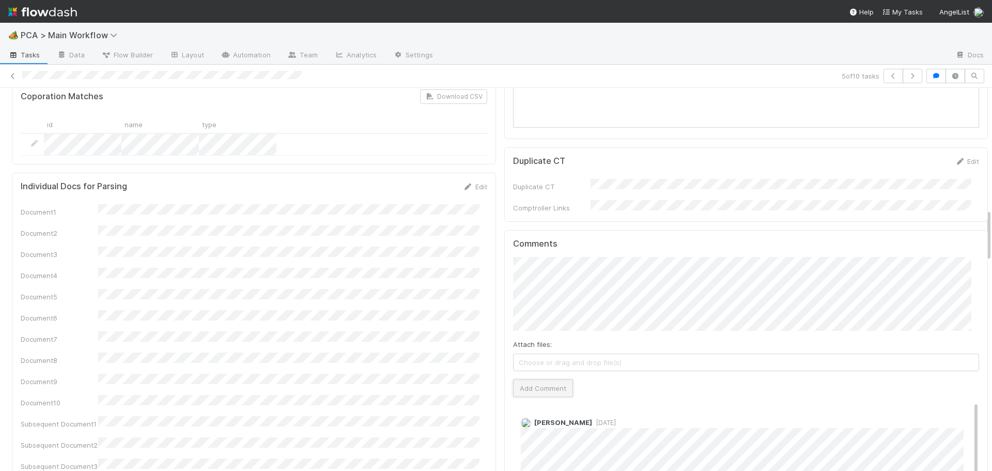
click at [546, 379] on button "Add Comment" at bounding box center [543, 388] width 60 height 18
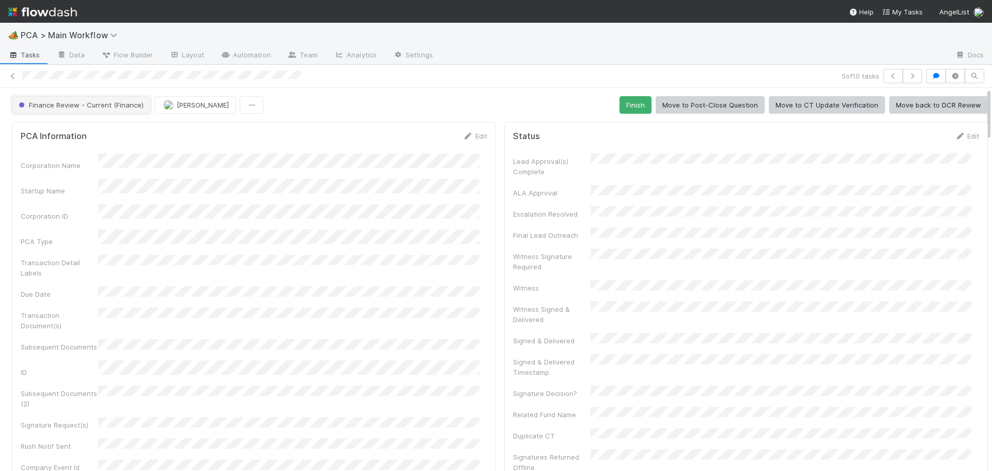
click at [122, 106] on span "Finance Review - Current (Finance)" at bounding box center [80, 105] width 127 height 8
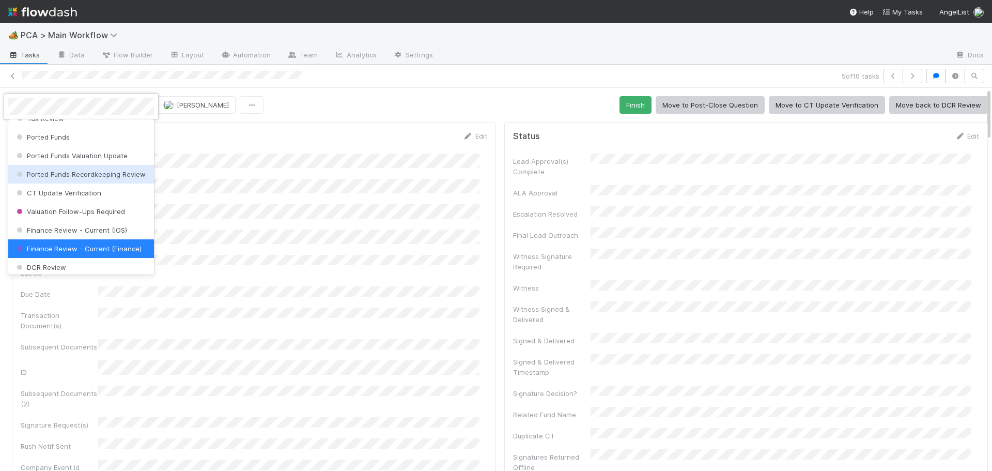
click at [496, 255] on div at bounding box center [496, 235] width 992 height 471
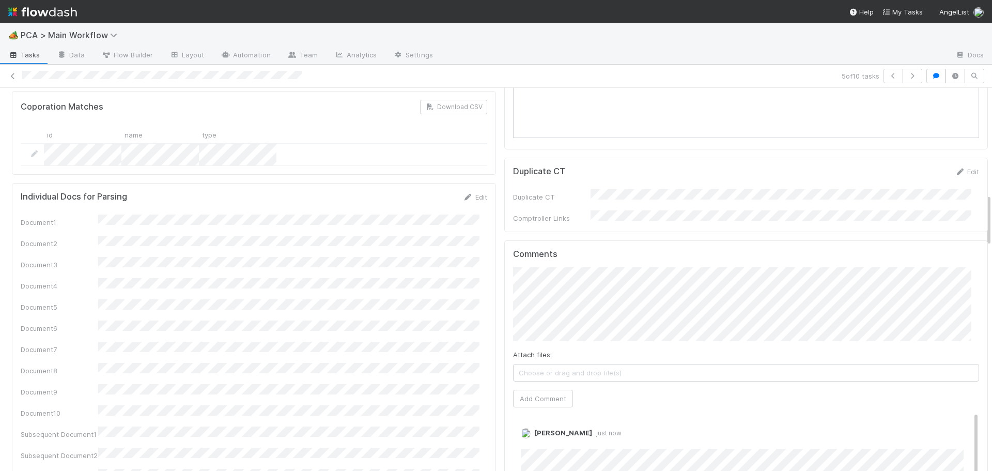
scroll to position [930, 0]
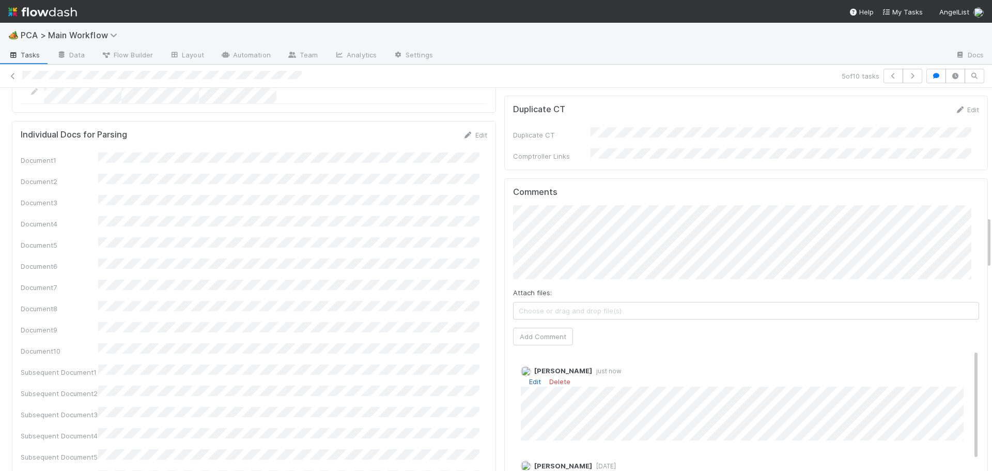
click at [529, 377] on link "Edit" at bounding box center [535, 381] width 12 height 8
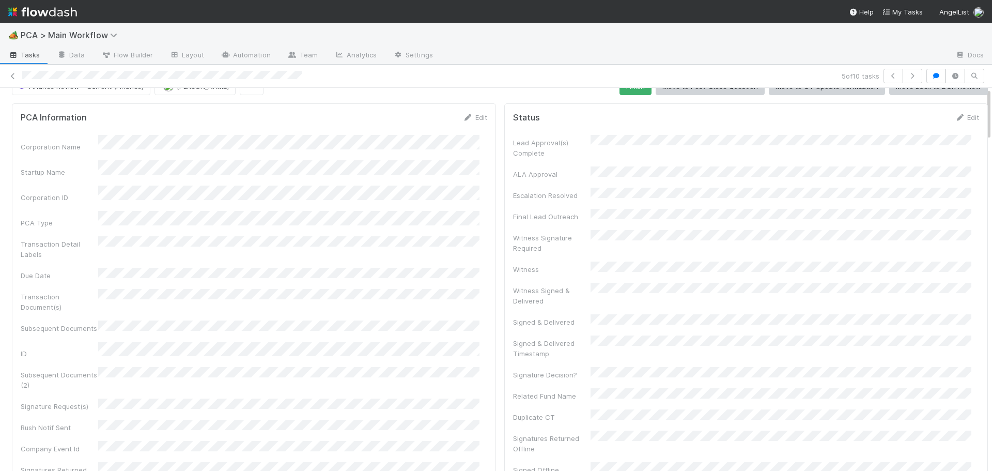
scroll to position [0, 0]
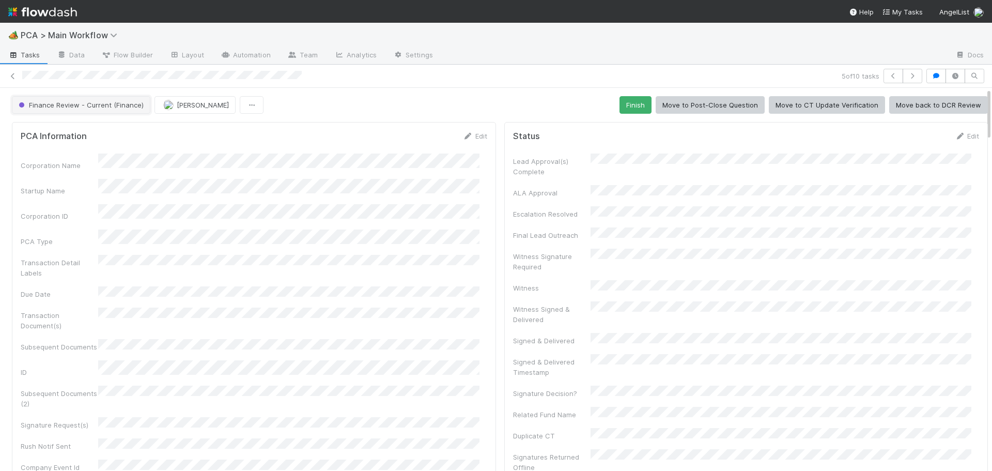
click at [95, 103] on span "Finance Review - Current (Finance)" at bounding box center [80, 105] width 127 height 8
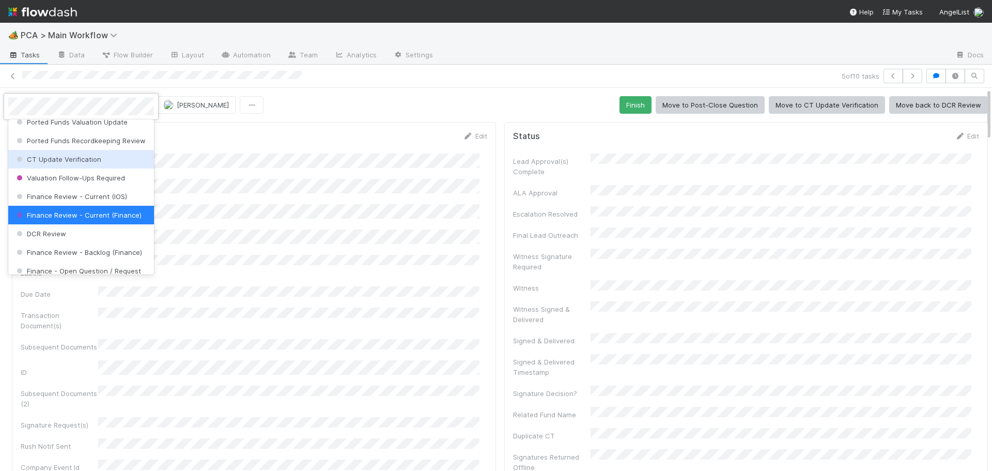
scroll to position [473, 0]
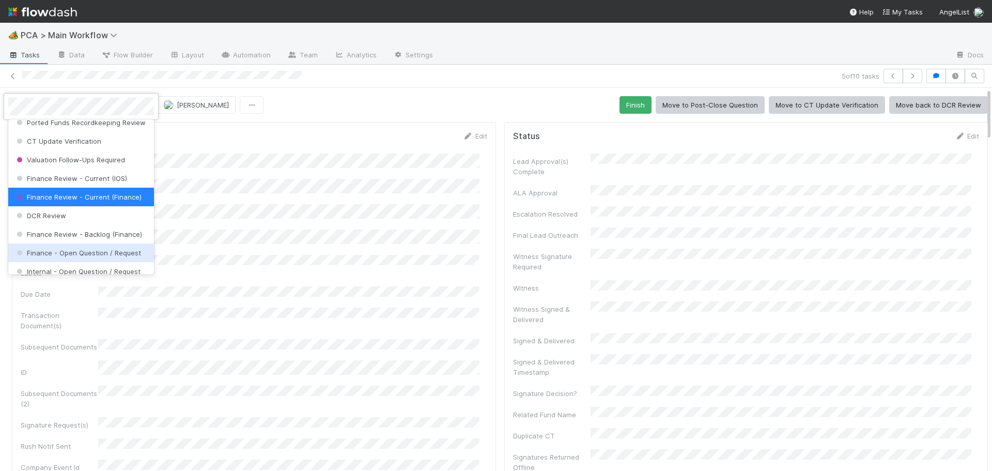
click at [91, 257] on span "Finance - Open Question / Request" at bounding box center [77, 252] width 127 height 8
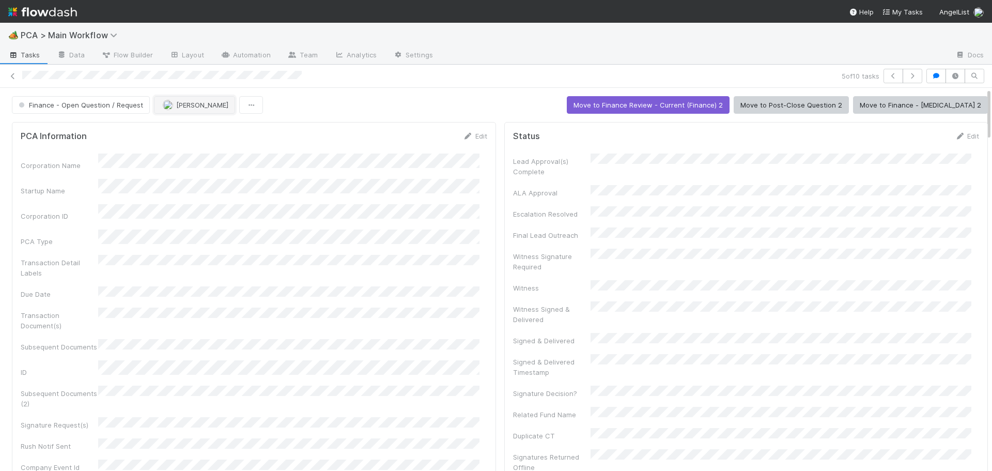
click at [189, 104] on span "[PERSON_NAME]" at bounding box center [202, 105] width 52 height 8
click at [907, 72] on button "button" at bounding box center [912, 76] width 20 height 14
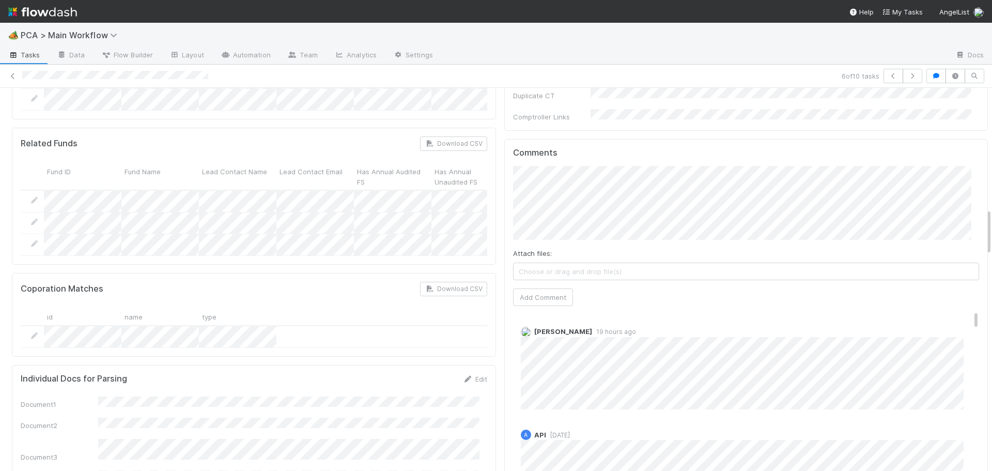
click at [539, 241] on div "Comments Attach files: Choose or drag and drop file(s) Add Comment [PERSON_NAME…" at bounding box center [746, 332] width 466 height 369
click at [538, 288] on button "Add Comment" at bounding box center [543, 297] width 60 height 18
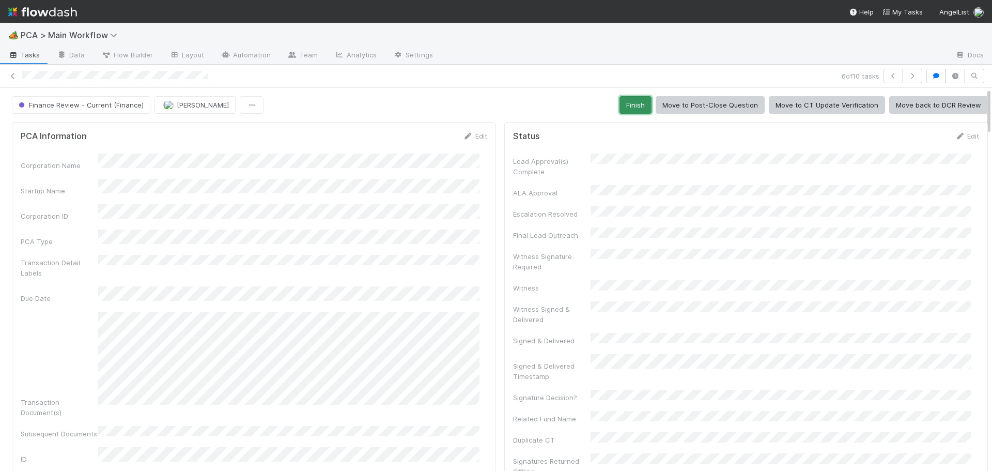
click at [620, 103] on button "Finish" at bounding box center [635, 105] width 32 height 18
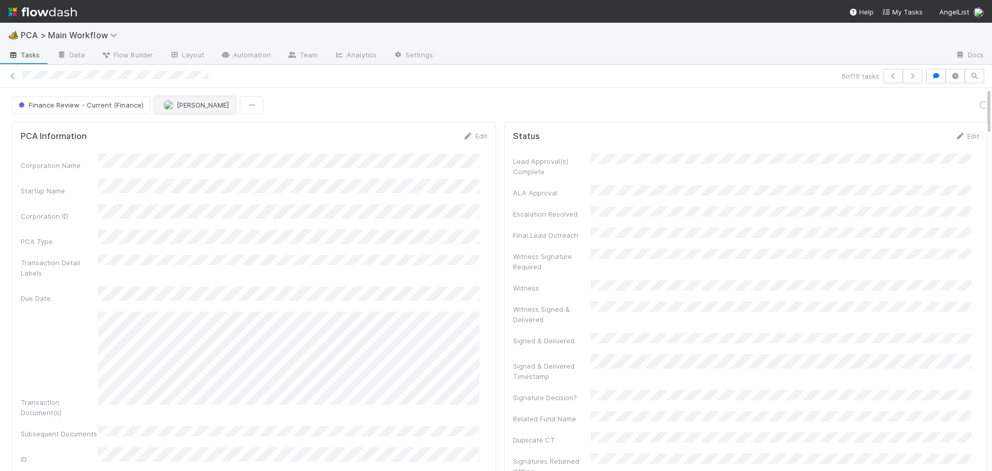
click at [194, 107] on span "[PERSON_NAME]" at bounding box center [203, 105] width 52 height 8
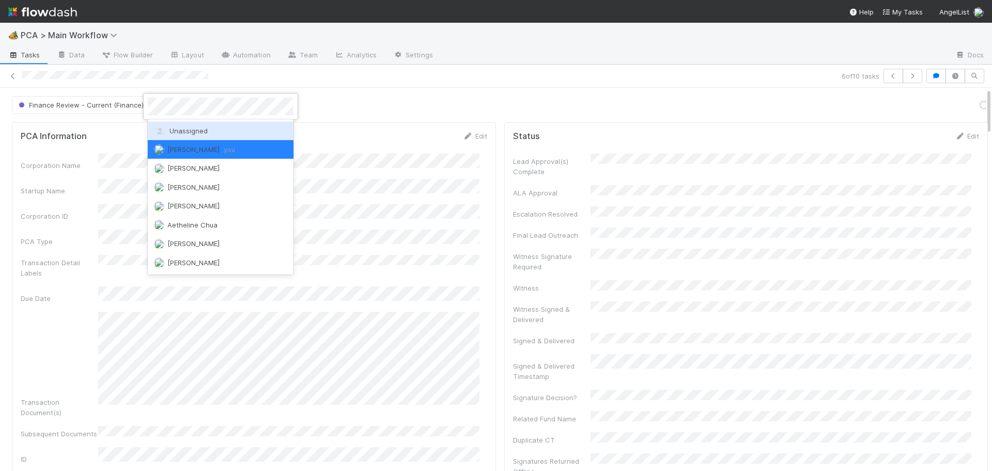
click at [192, 128] on span "Unassigned" at bounding box center [181, 131] width 54 height 8
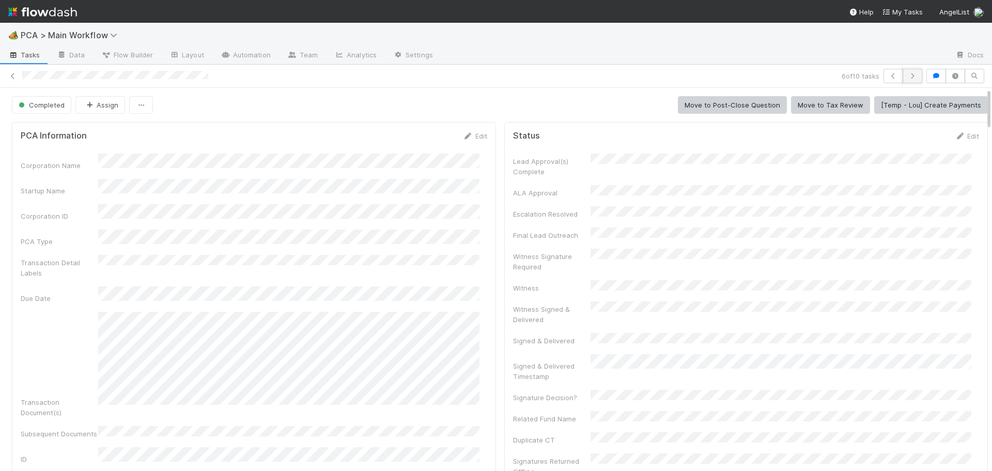
click at [907, 80] on button "button" at bounding box center [912, 76] width 20 height 14
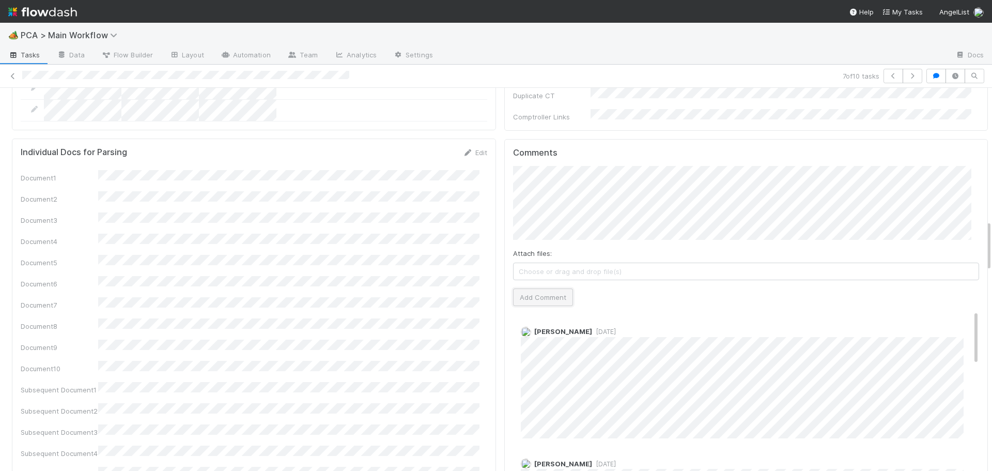
click at [516, 288] on button "Add Comment" at bounding box center [543, 297] width 60 height 18
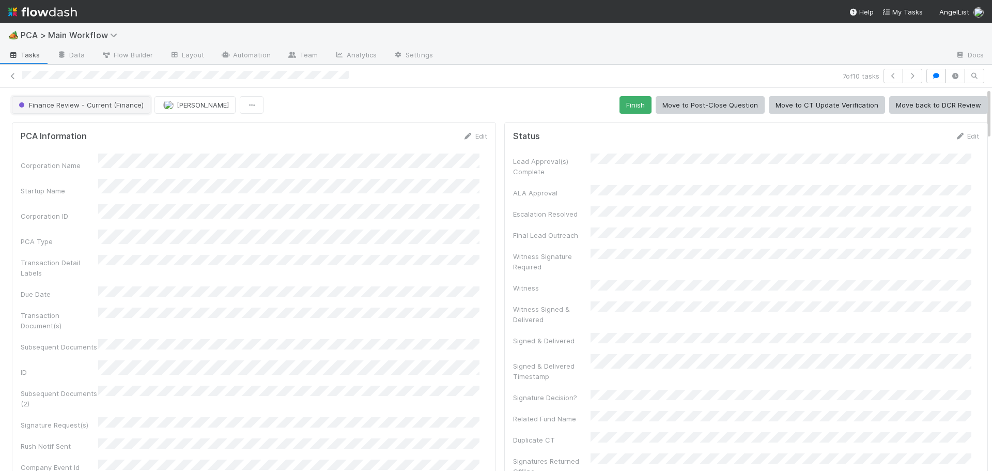
click at [96, 106] on span "Finance Review - Current (Finance)" at bounding box center [80, 105] width 127 height 8
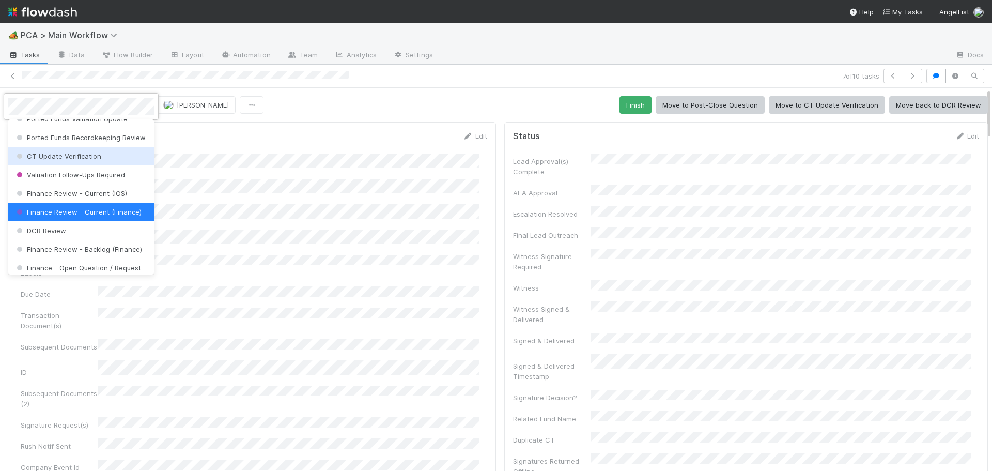
scroll to position [473, 0]
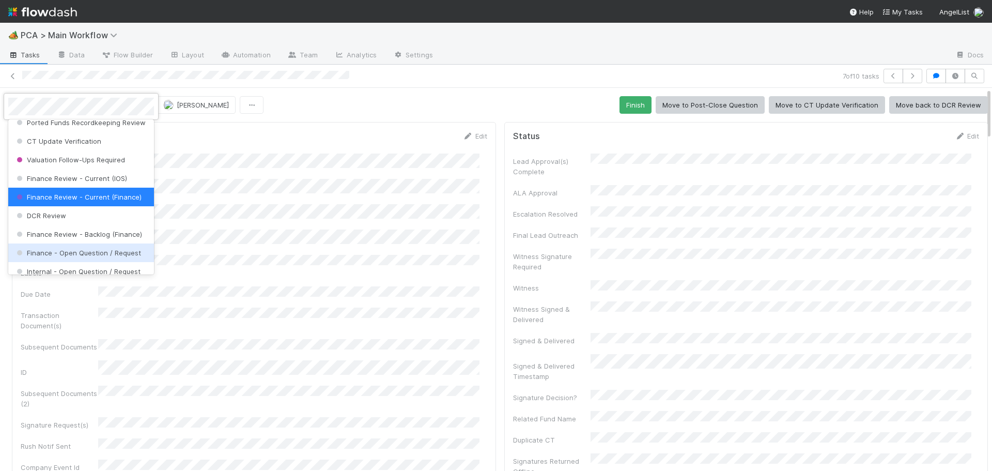
click at [73, 257] on span "Finance - Open Question / Request" at bounding box center [77, 252] width 127 height 8
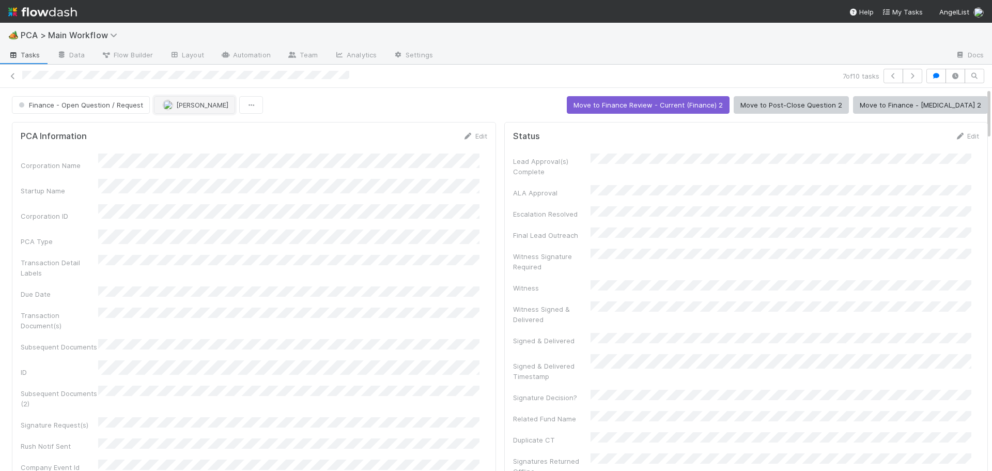
click at [170, 103] on span "[PERSON_NAME]" at bounding box center [196, 105] width 66 height 8
click at [907, 75] on icon "button" at bounding box center [912, 76] width 10 height 6
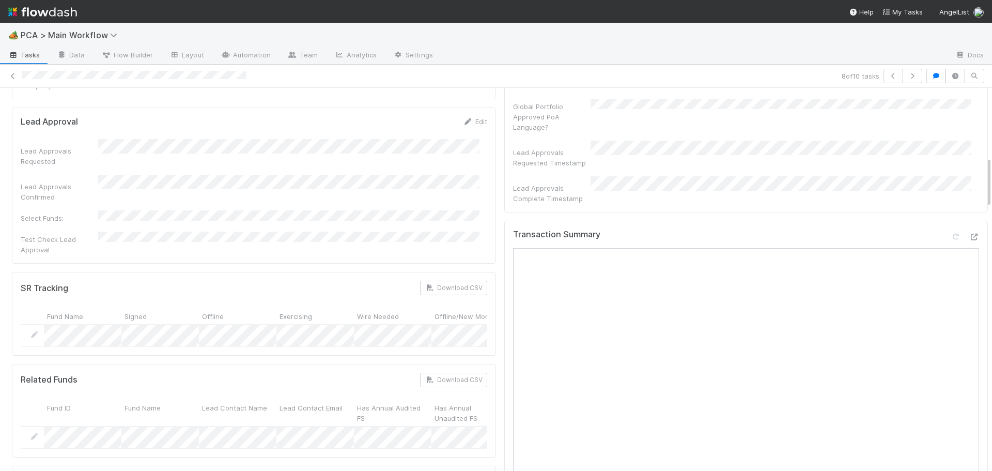
scroll to position [516, 0]
drag, startPoint x: 952, startPoint y: 174, endPoint x: 959, endPoint y: 174, distance: 6.7
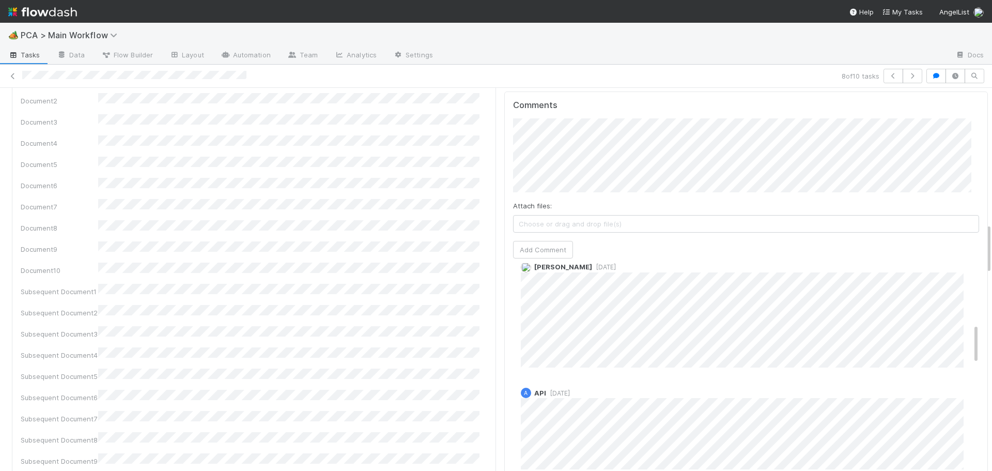
scroll to position [1015, 0]
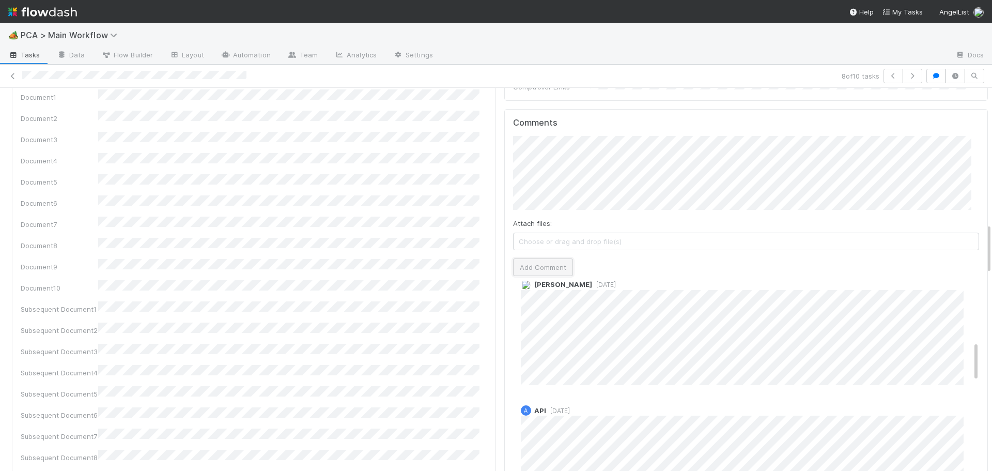
click at [538, 258] on button "Add Comment" at bounding box center [543, 267] width 60 height 18
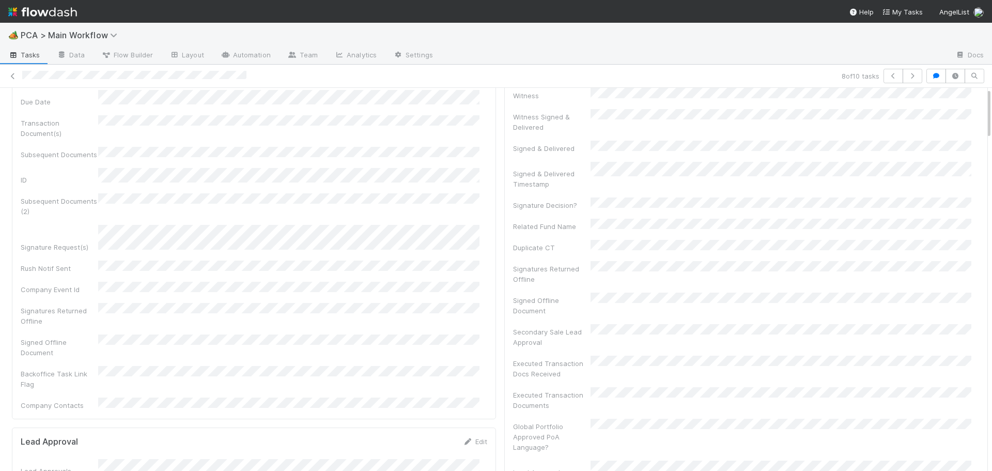
scroll to position [0, 0]
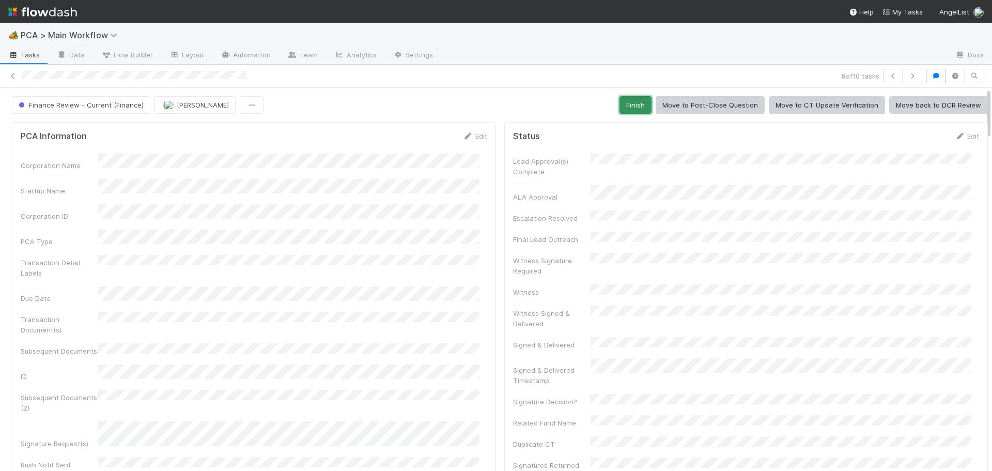
click at [626, 104] on button "Finish" at bounding box center [635, 105] width 32 height 18
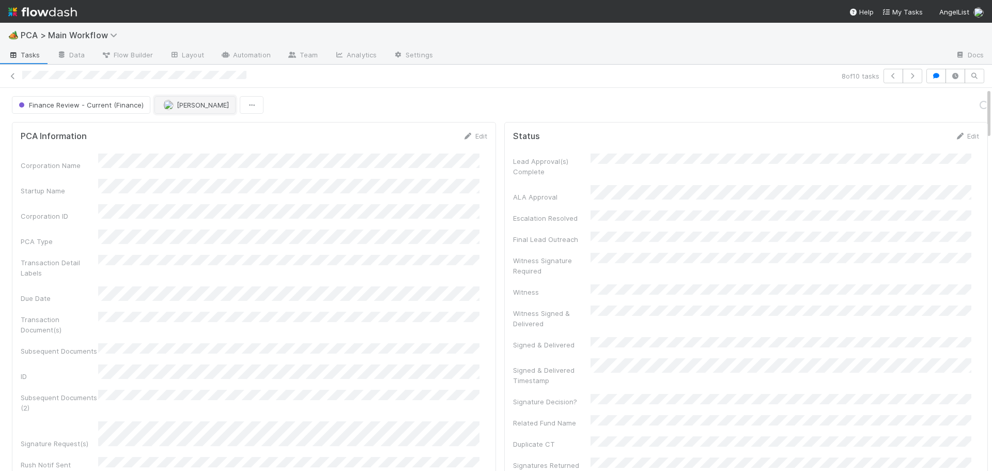
click at [202, 110] on button "[PERSON_NAME]" at bounding box center [194, 105] width 81 height 18
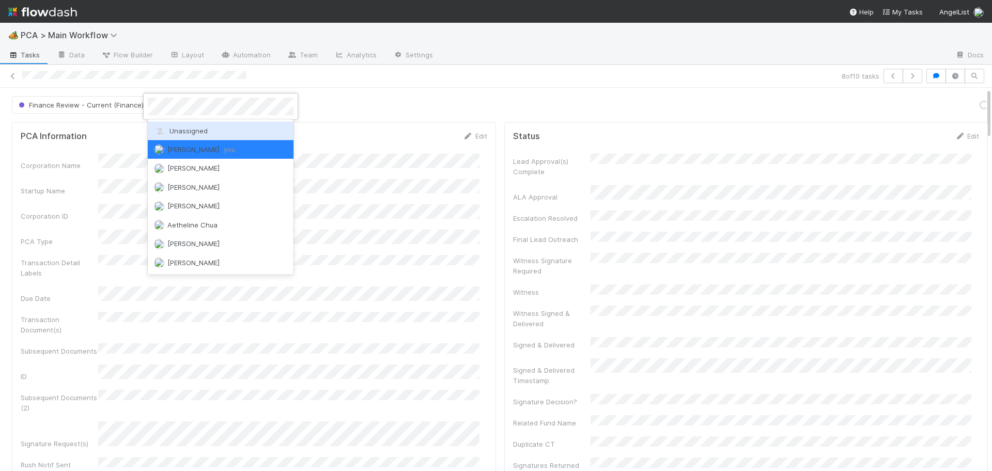
click at [190, 129] on span "Unassigned" at bounding box center [181, 131] width 54 height 8
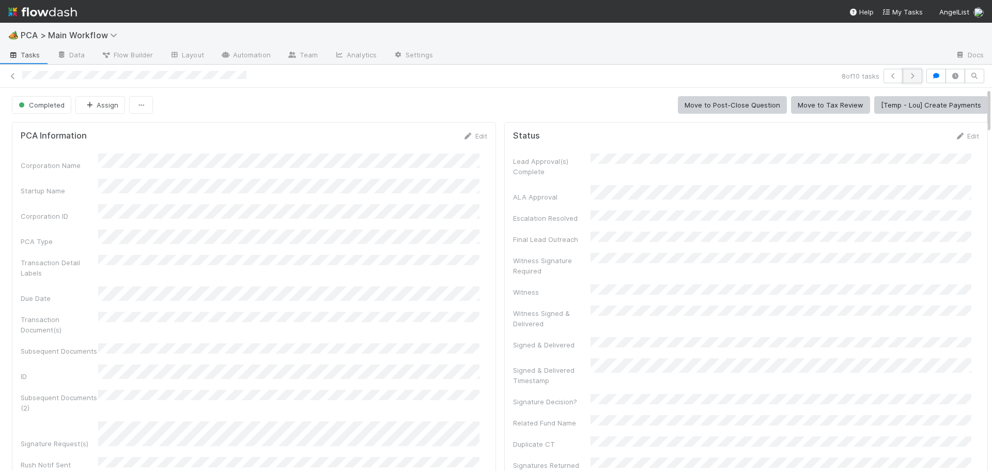
click at [907, 73] on icon "button" at bounding box center [912, 76] width 10 height 6
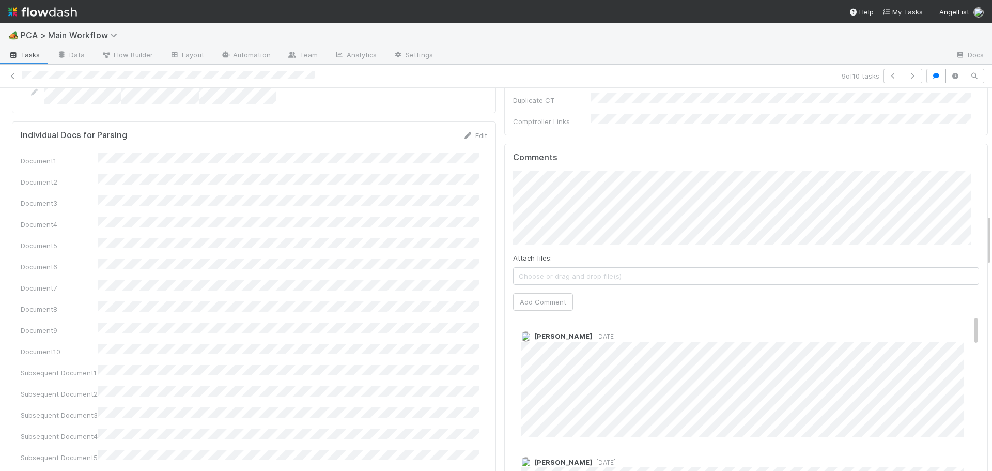
scroll to position [981, 0]
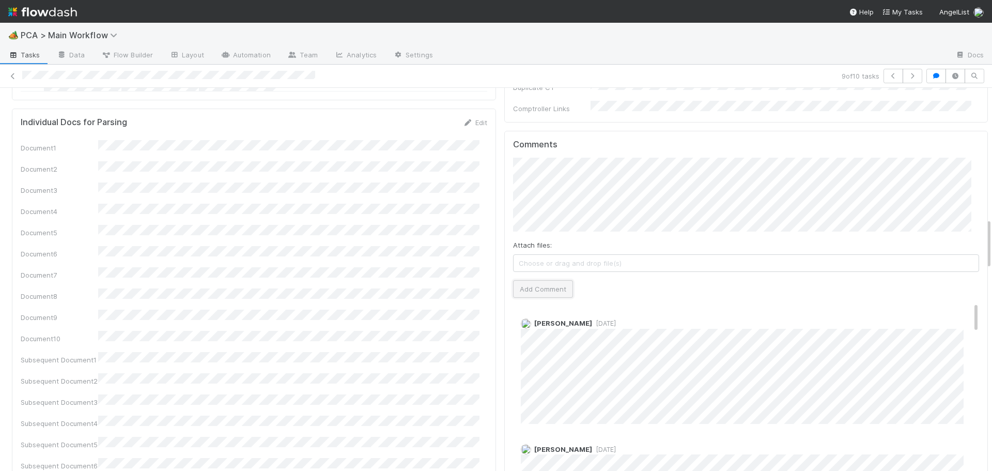
click at [541, 280] on button "Add Comment" at bounding box center [543, 289] width 60 height 18
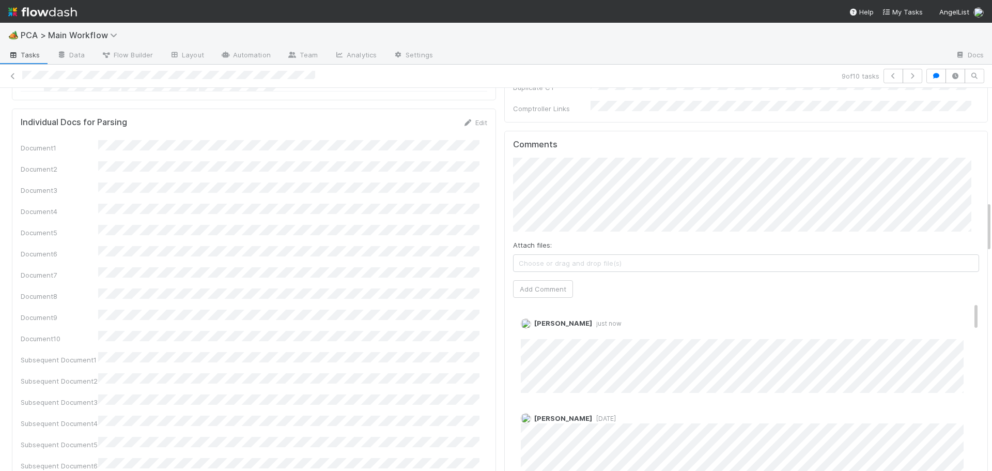
scroll to position [0, 0]
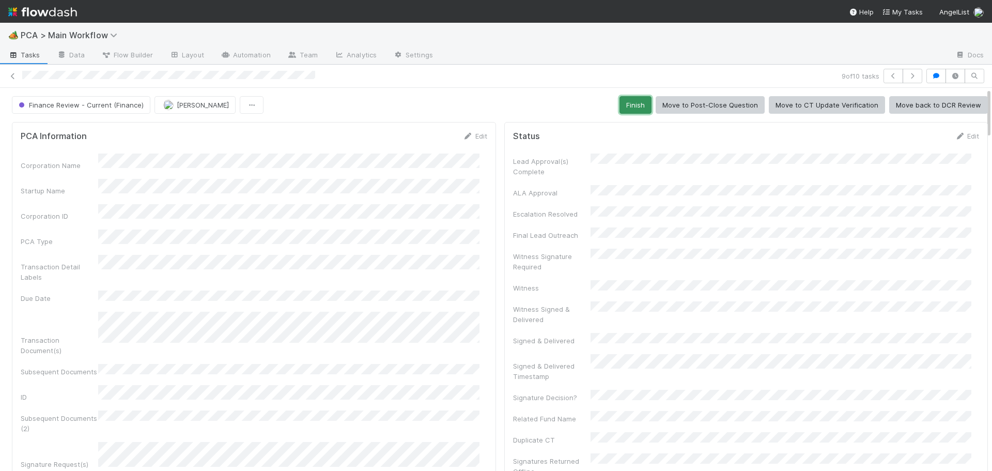
click at [619, 106] on button "Finish" at bounding box center [635, 105] width 32 height 18
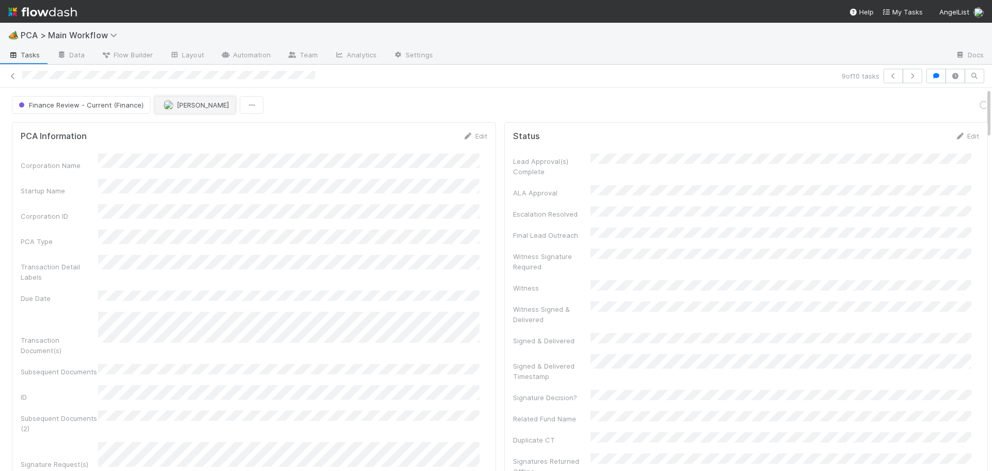
click at [194, 109] on button "[PERSON_NAME]" at bounding box center [194, 105] width 81 height 18
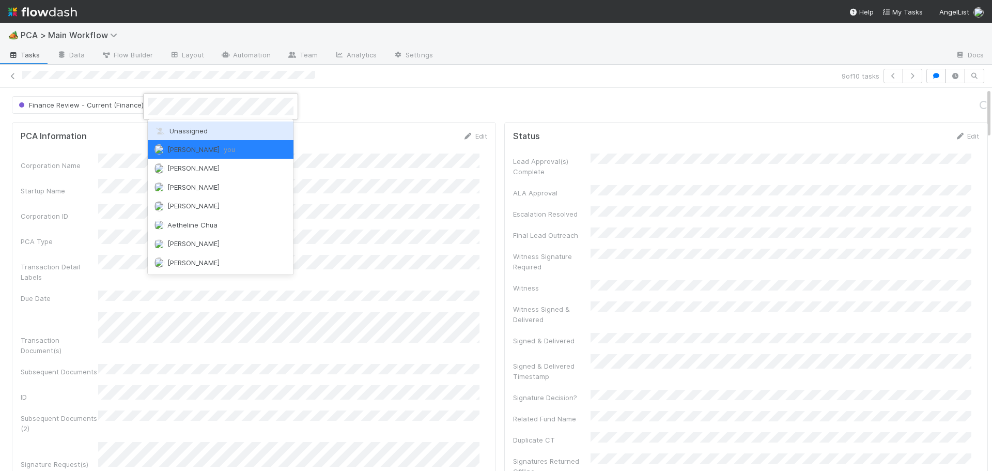
click at [191, 134] on span "Unassigned" at bounding box center [181, 131] width 54 height 8
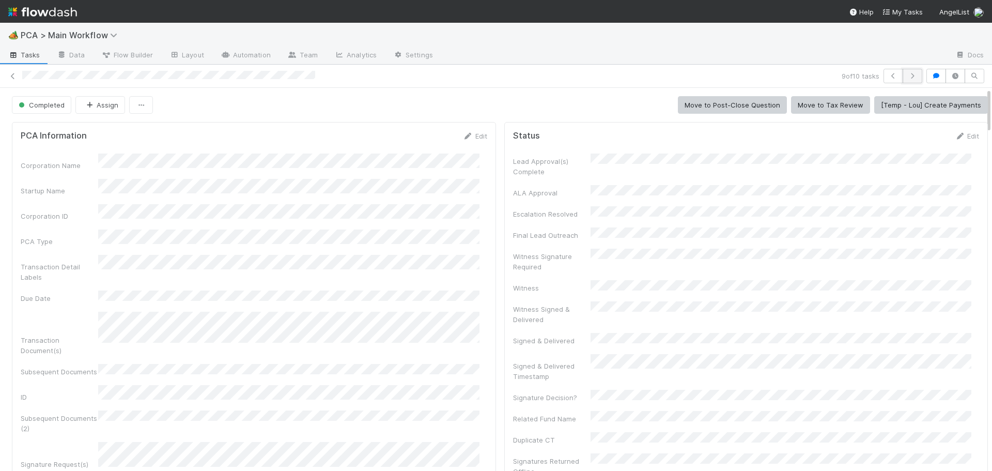
click at [907, 77] on icon "button" at bounding box center [912, 76] width 10 height 6
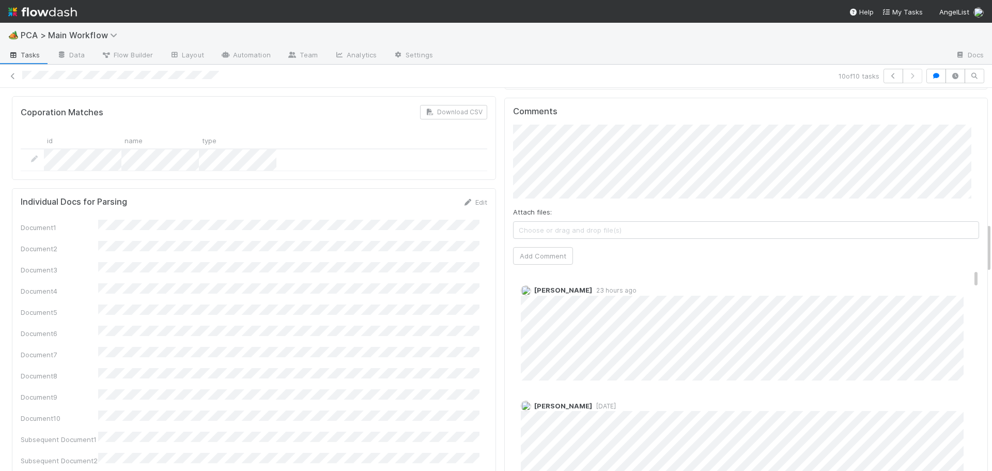
scroll to position [1027, 0]
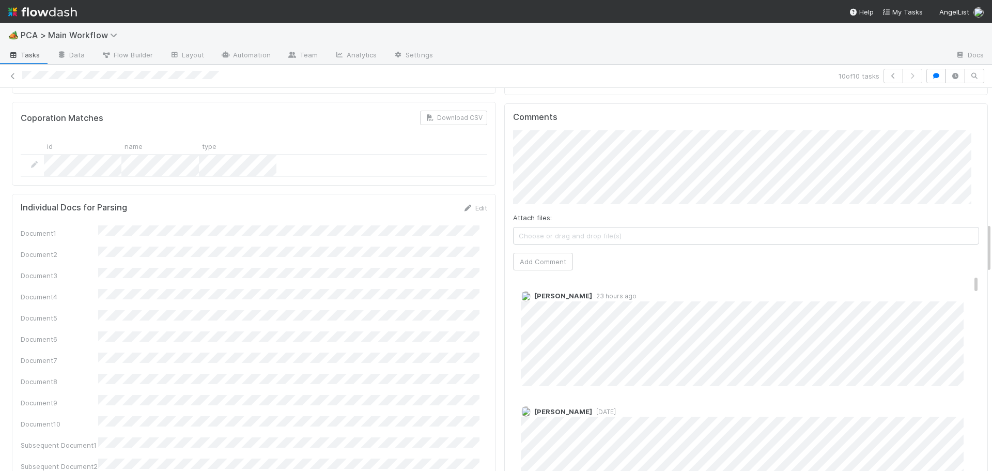
click at [556, 227] on span "Choose or drag and drop file(s)" at bounding box center [745, 235] width 465 height 17
click at [536, 253] on button "Add Comment" at bounding box center [543, 262] width 60 height 18
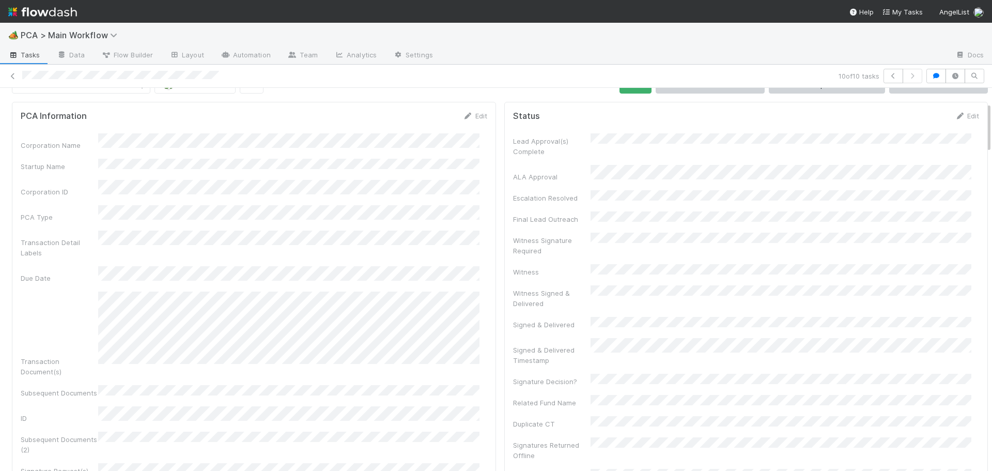
scroll to position [0, 0]
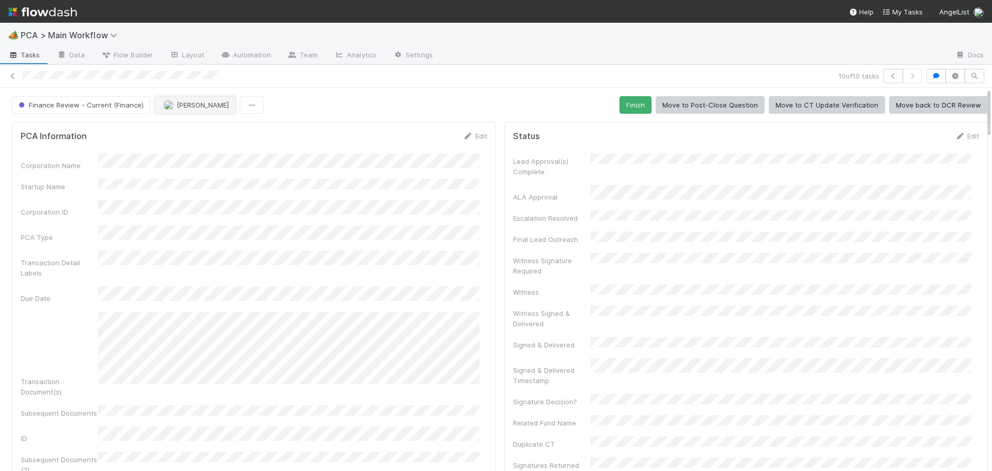
click at [181, 108] on span "[PERSON_NAME]" at bounding box center [203, 105] width 52 height 8
click at [104, 108] on div at bounding box center [496, 235] width 992 height 471
click at [104, 108] on span "Finance Review - Current (Finance)" at bounding box center [80, 105] width 127 height 8
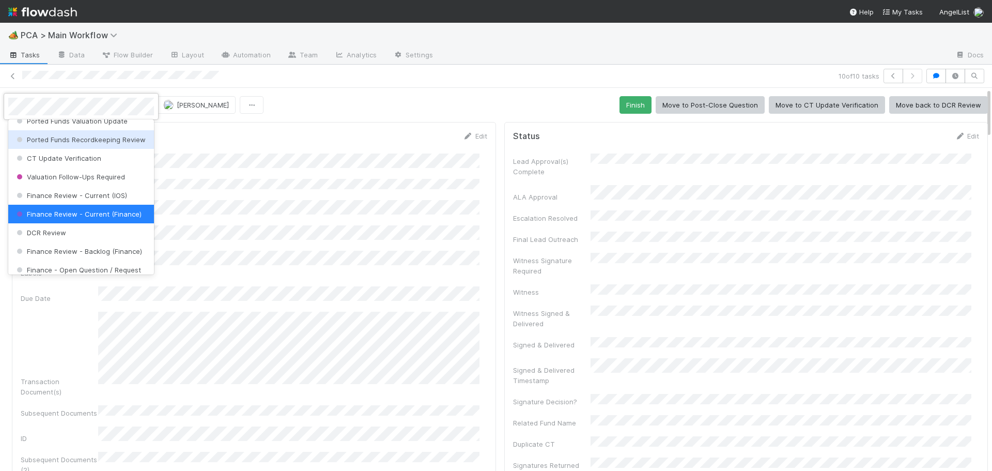
scroll to position [473, 0]
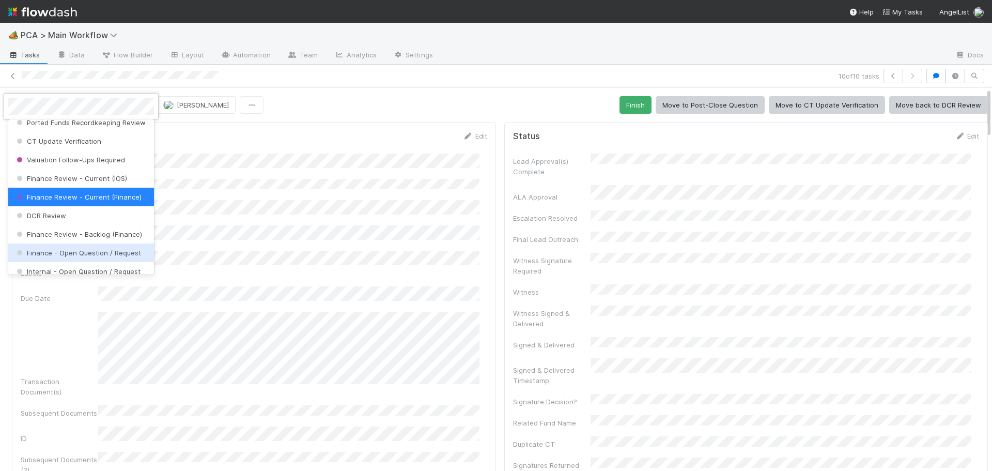
click at [104, 257] on span "Finance - Open Question / Request" at bounding box center [77, 252] width 127 height 8
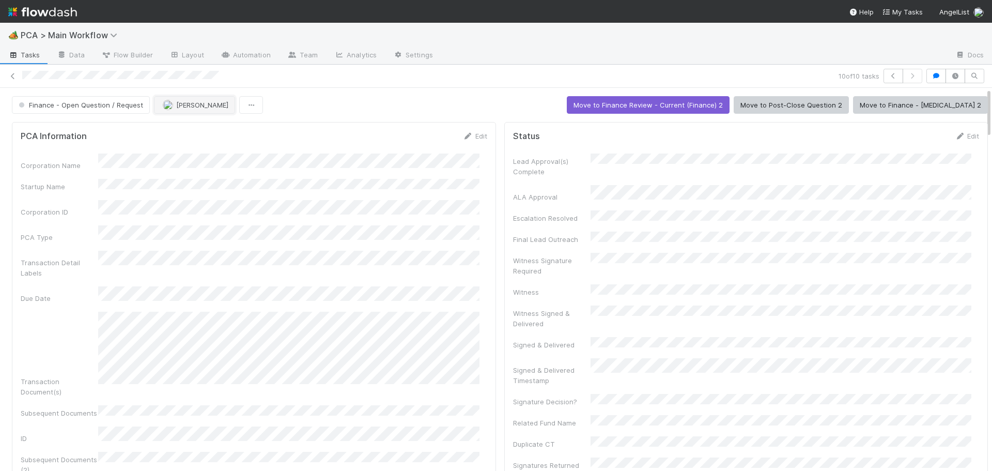
click at [186, 111] on button "[PERSON_NAME]" at bounding box center [194, 105] width 81 height 18
click at [6, 74] on div "10 of 10 tasks" at bounding box center [496, 76] width 992 height 14
click at [10, 79] on icon at bounding box center [13, 76] width 10 height 7
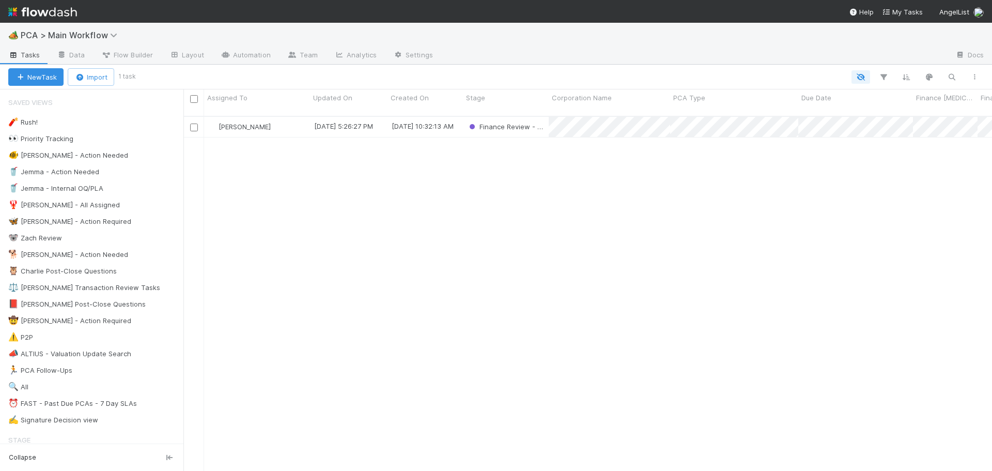
scroll to position [355, 801]
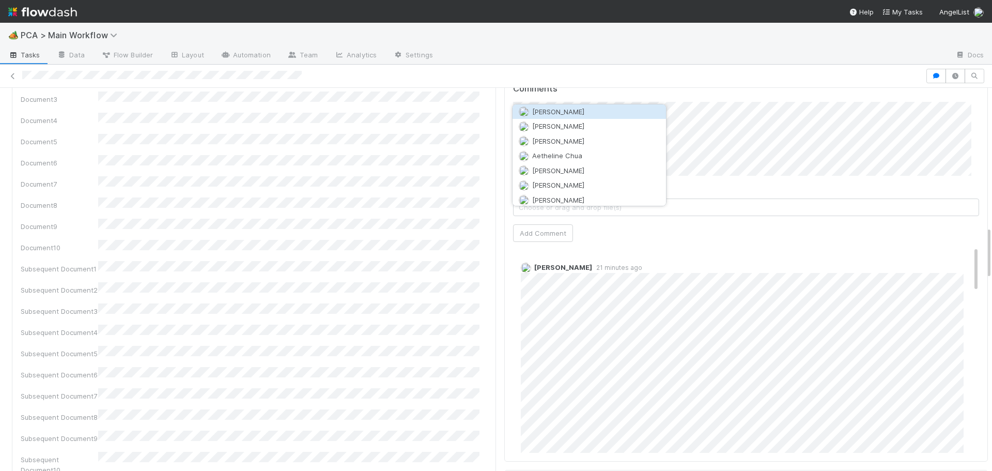
scroll to position [1007, 0]
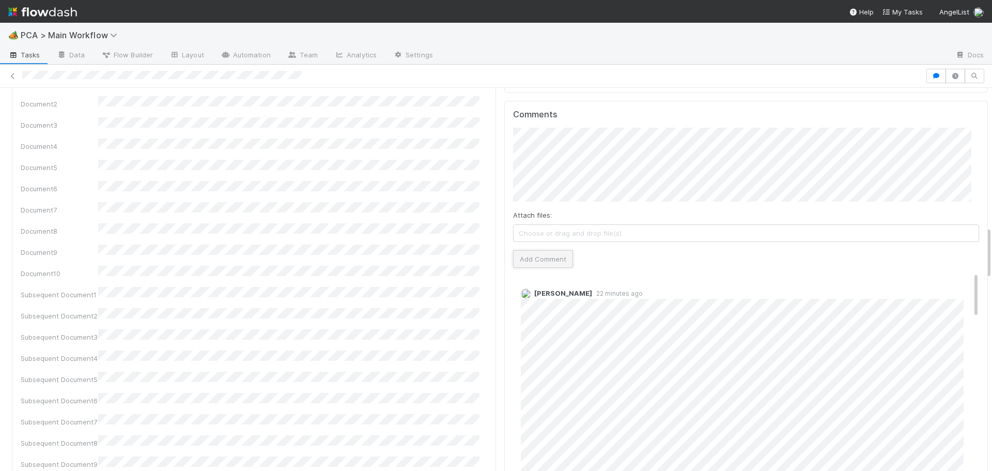
click at [526, 250] on button "Add Comment" at bounding box center [543, 259] width 60 height 18
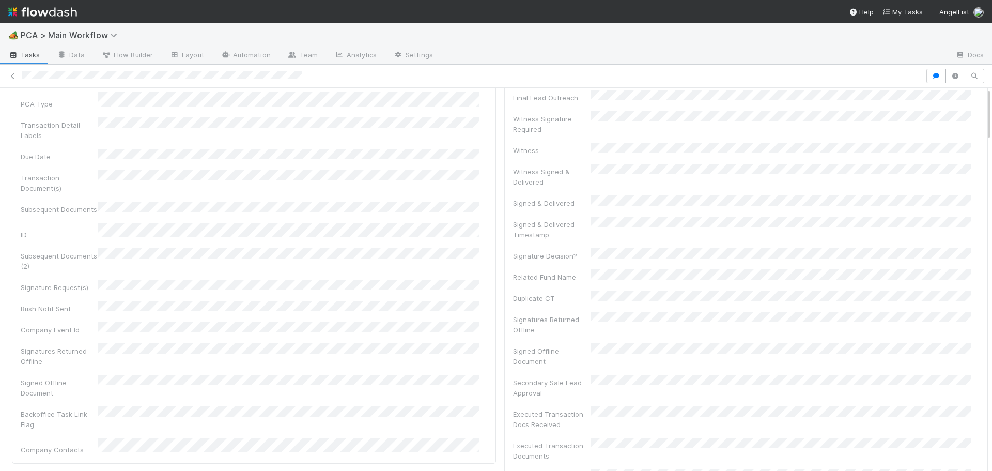
scroll to position [0, 0]
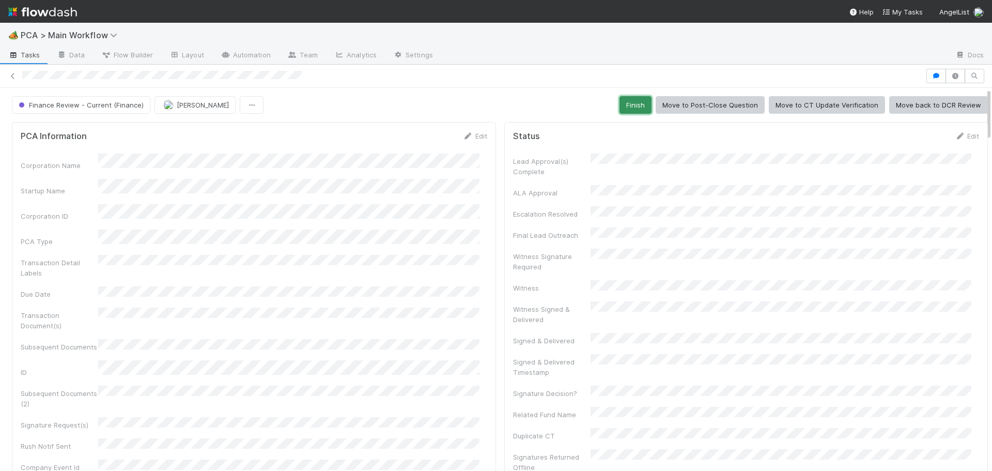
click at [619, 104] on button "Finish" at bounding box center [635, 105] width 32 height 18
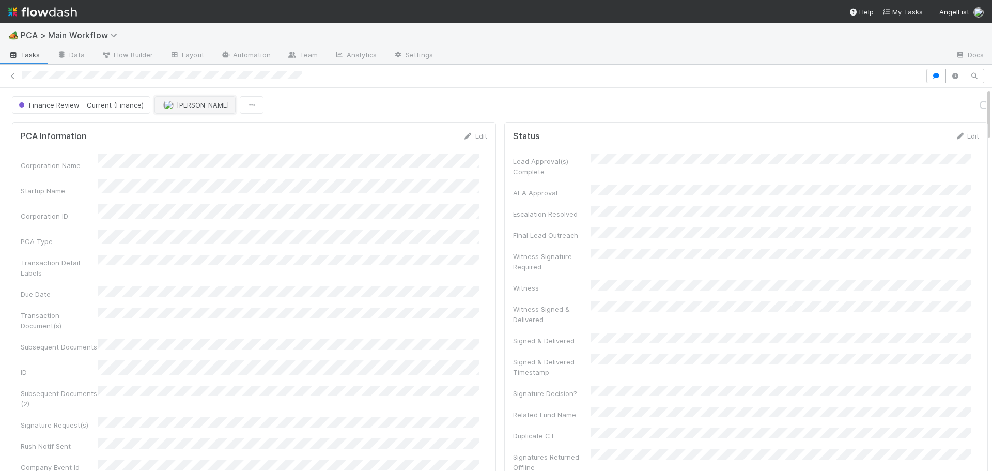
click at [186, 101] on span "[PERSON_NAME]" at bounding box center [203, 105] width 52 height 8
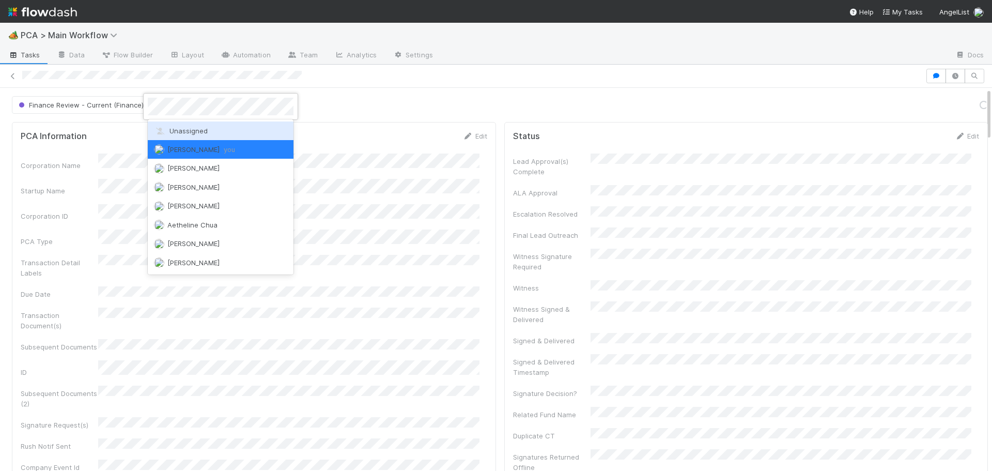
click at [181, 132] on span "Unassigned" at bounding box center [181, 131] width 54 height 8
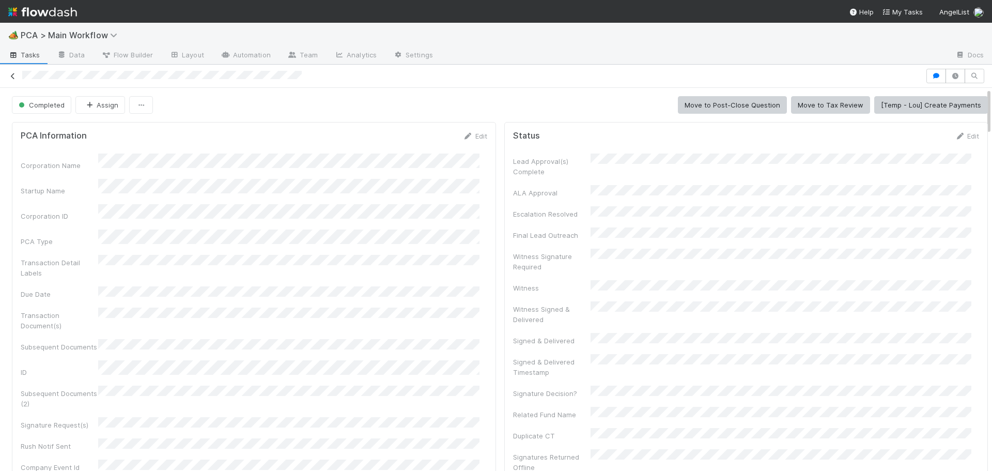
click at [15, 75] on icon at bounding box center [13, 76] width 10 height 7
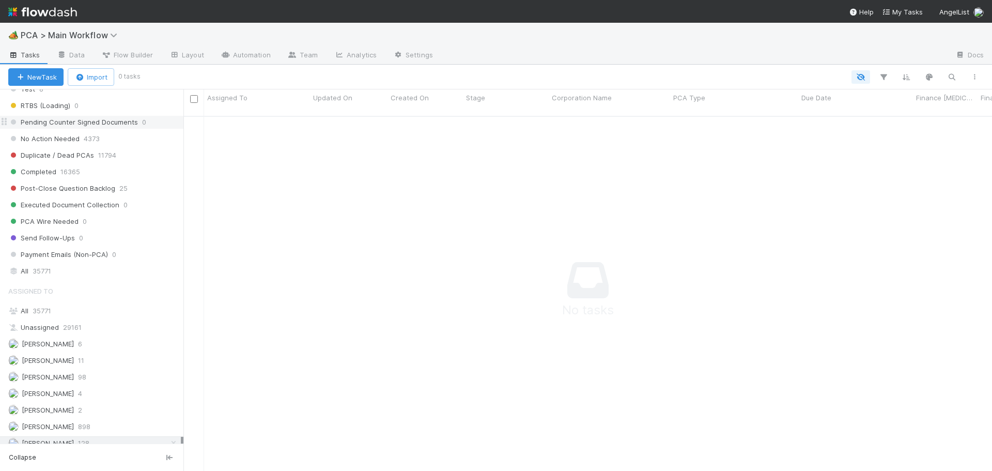
scroll to position [1136, 0]
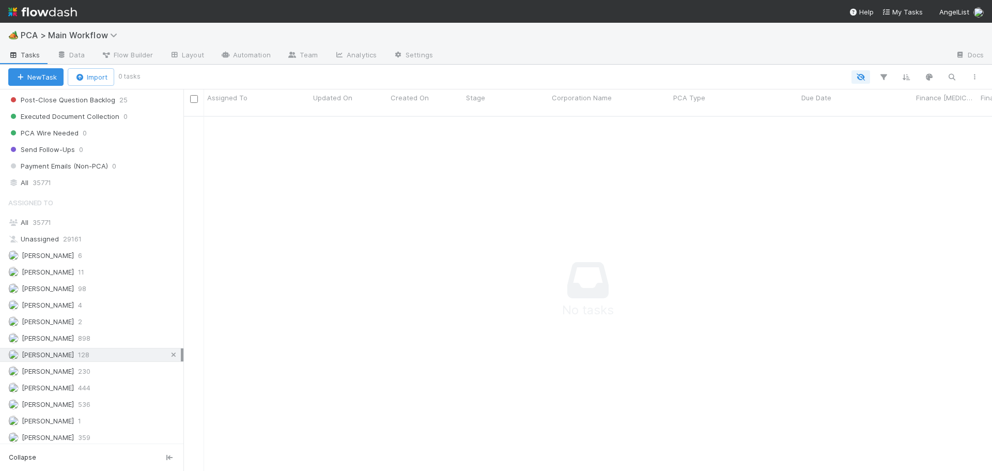
click at [168, 355] on icon at bounding box center [173, 354] width 10 height 7
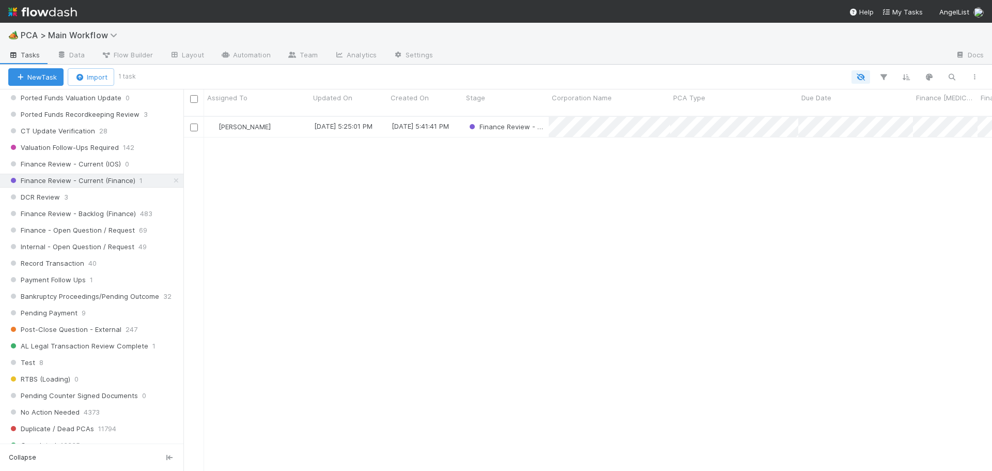
scroll to position [355, 801]
click at [245, 122] on span "[PERSON_NAME]" at bounding box center [244, 126] width 52 height 8
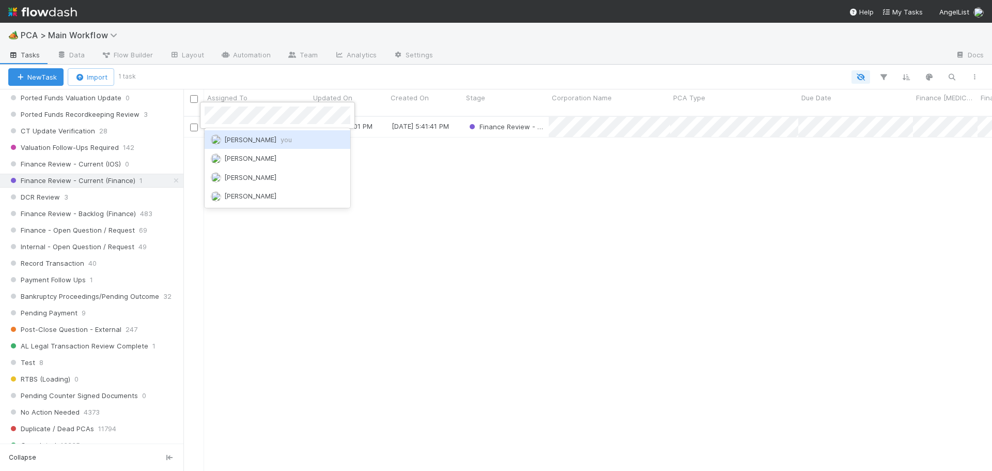
scroll to position [0, 0]
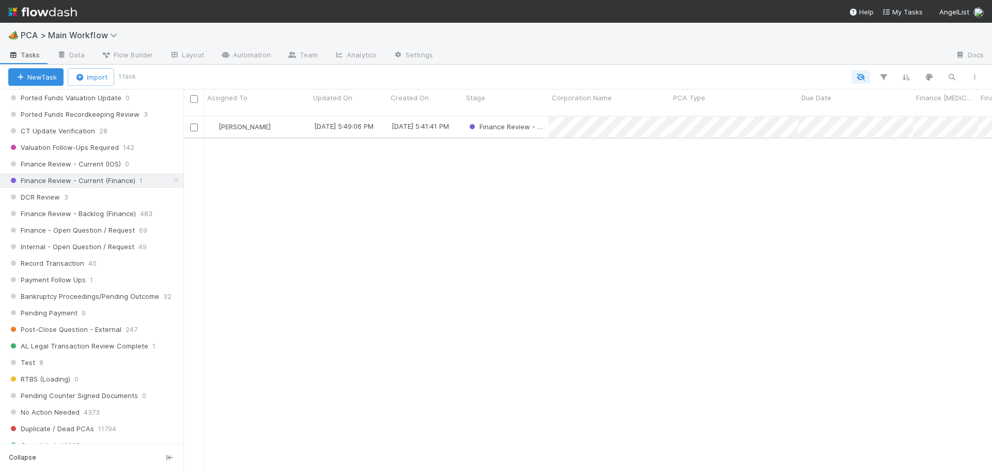
click at [296, 117] on div "[PERSON_NAME]" at bounding box center [257, 127] width 106 height 20
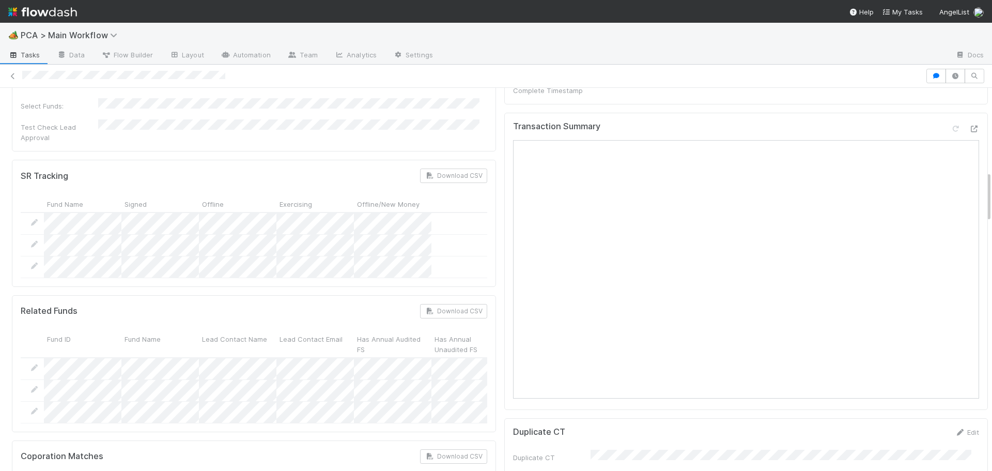
scroll to position [568, 0]
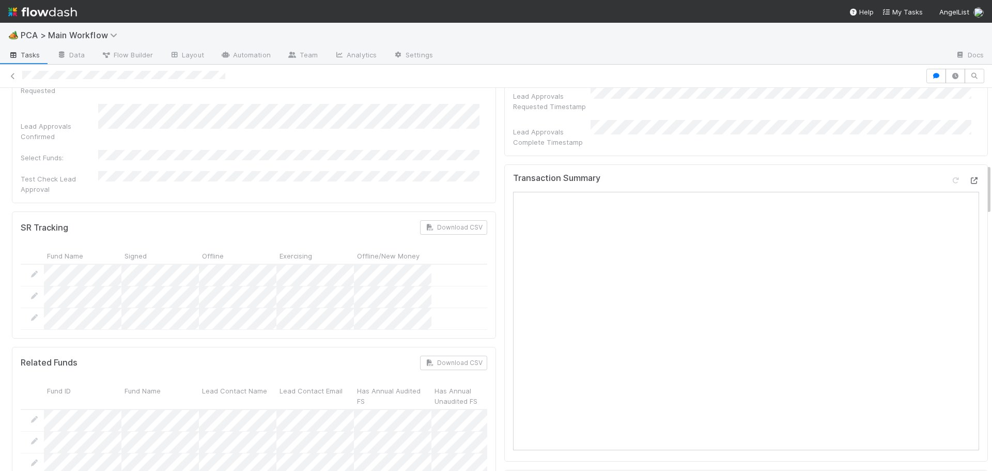
drag, startPoint x: 959, startPoint y: 118, endPoint x: 949, endPoint y: 126, distance: 12.5
drag, startPoint x: 949, startPoint y: 126, endPoint x: 958, endPoint y: 118, distance: 11.7
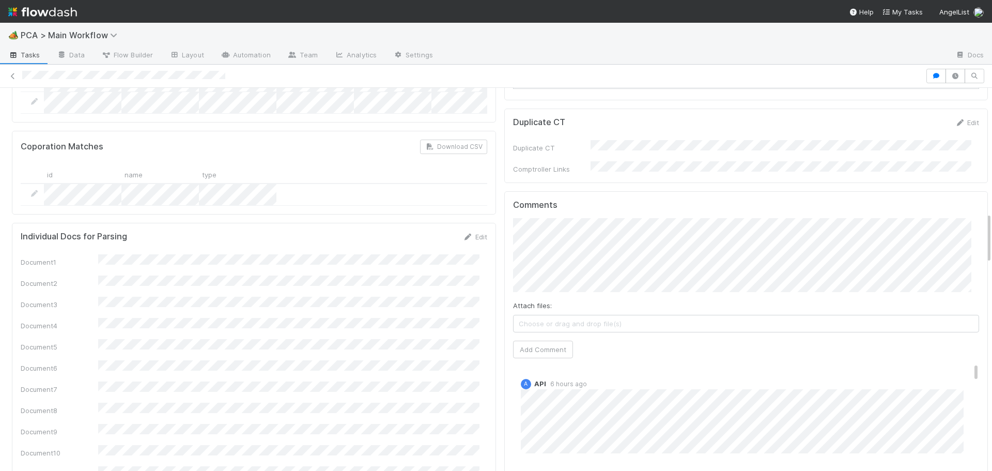
scroll to position [930, 0]
click at [523, 340] on button "Add Comment" at bounding box center [543, 349] width 60 height 18
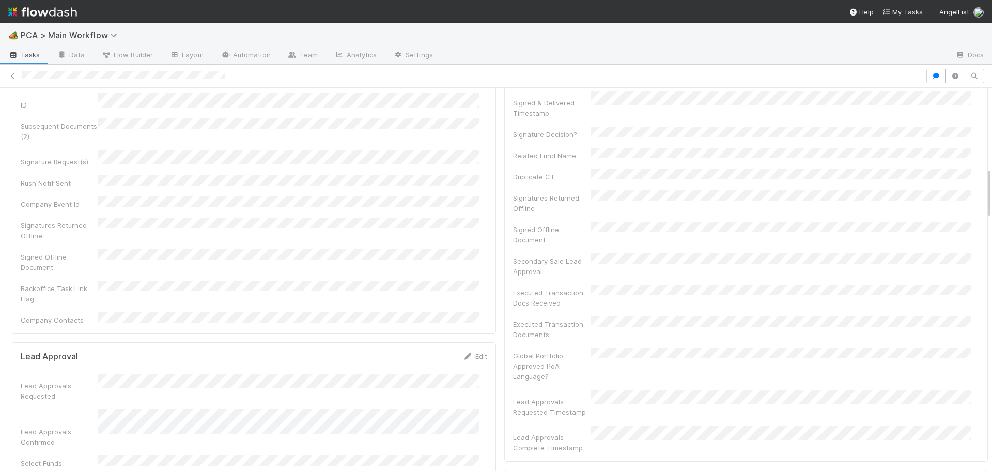
scroll to position [0, 0]
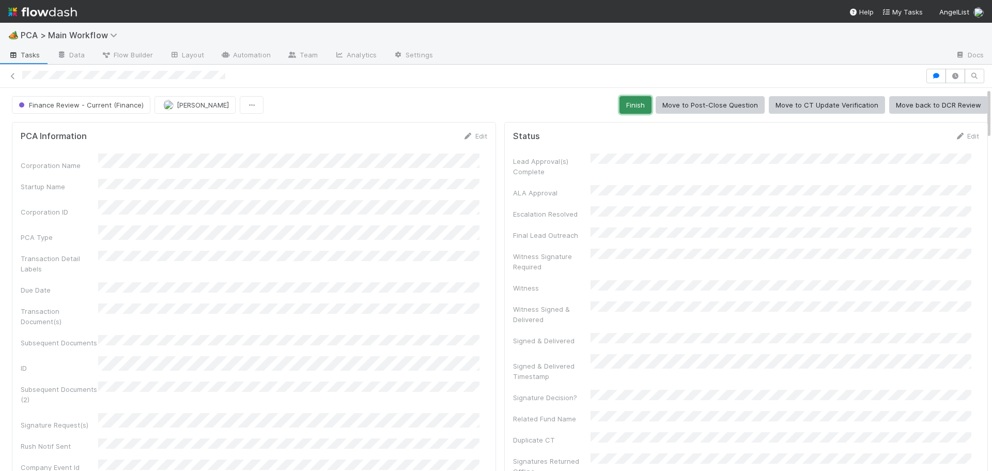
click at [619, 107] on button "Finish" at bounding box center [635, 105] width 32 height 18
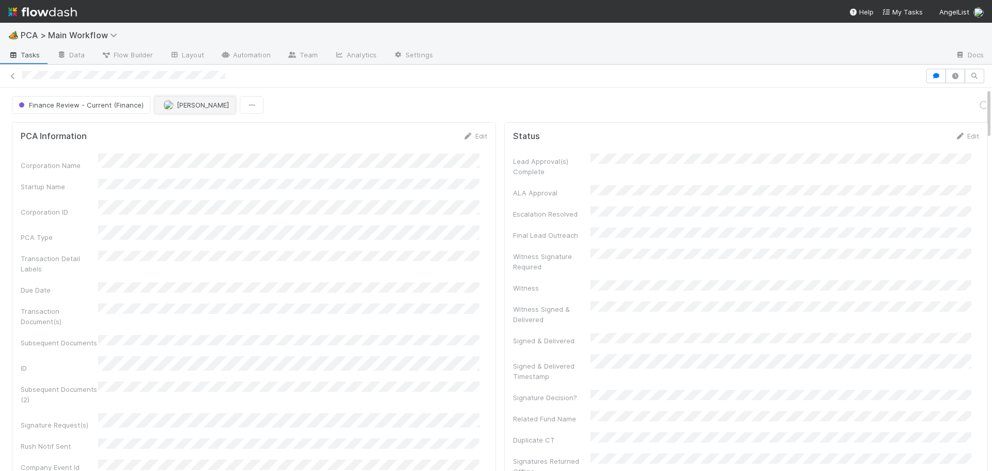
click at [173, 106] on span "[PERSON_NAME]" at bounding box center [196, 105] width 66 height 8
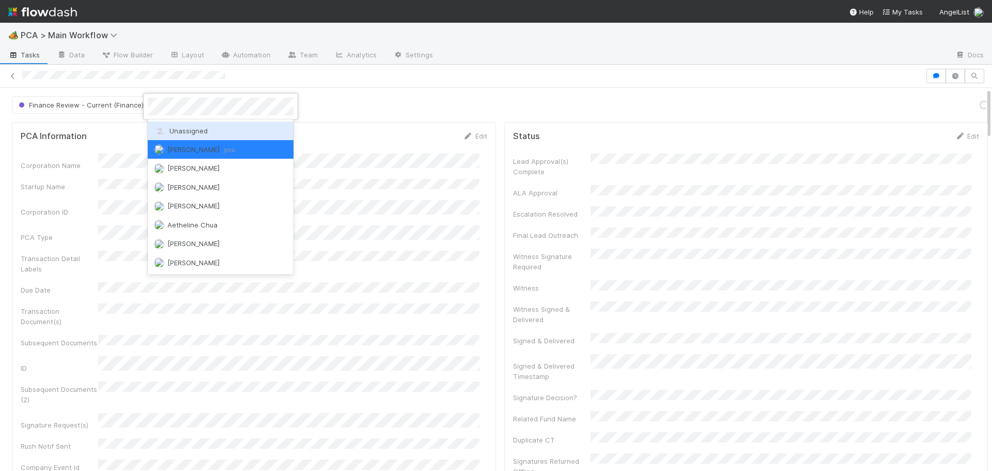
click at [172, 137] on div "Unassigned" at bounding box center [221, 130] width 146 height 19
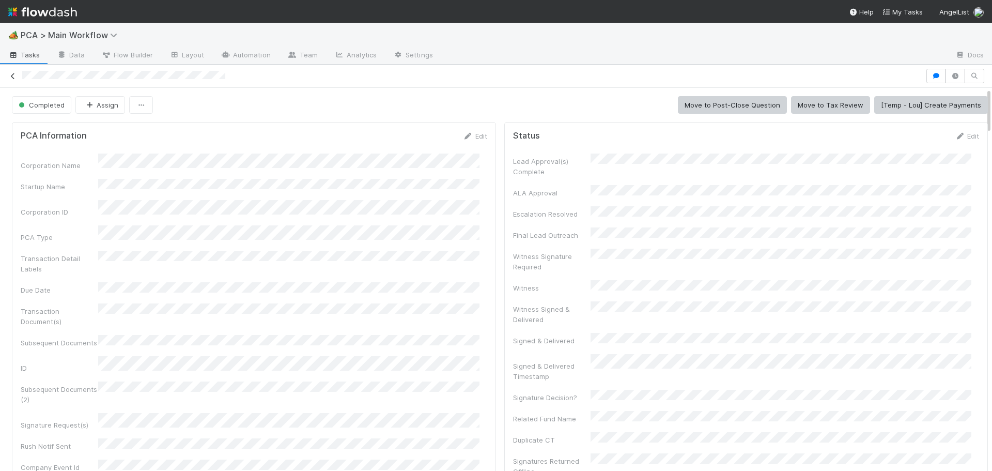
click at [11, 74] on icon at bounding box center [13, 76] width 10 height 7
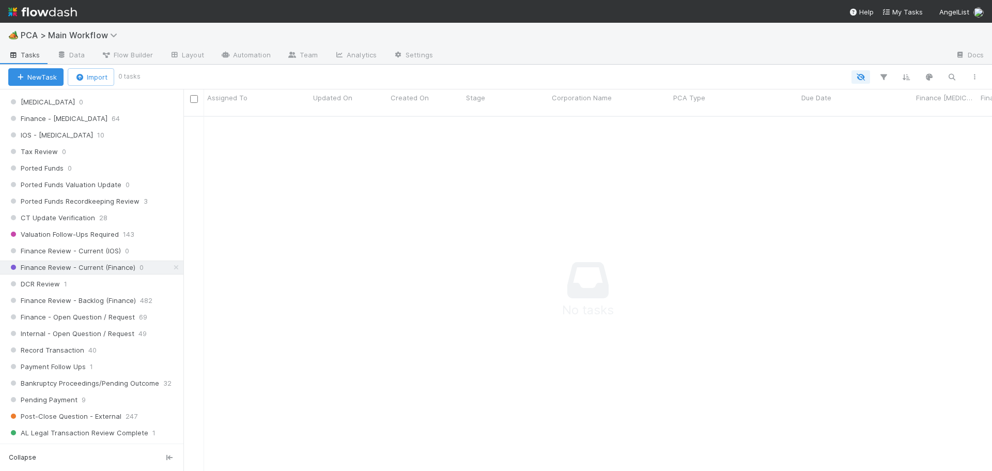
scroll to position [671, 0]
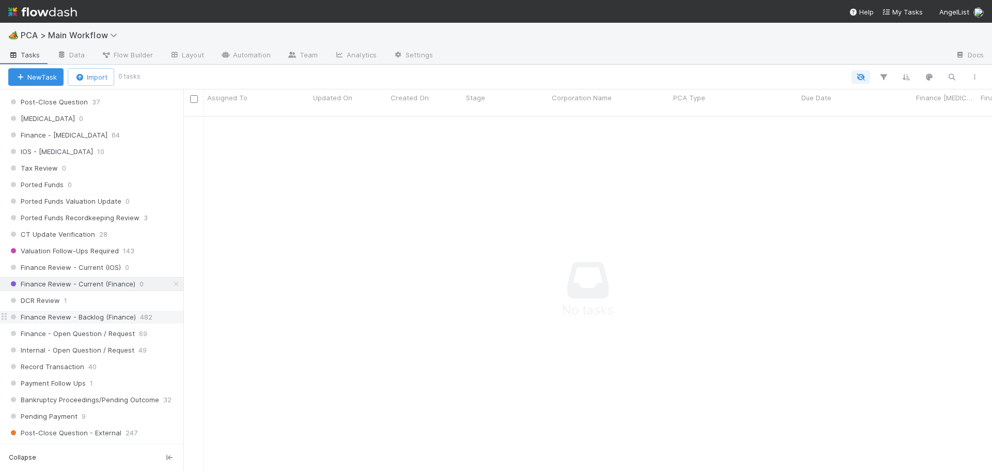
click at [94, 316] on span "Finance Review - Backlog (Finance)" at bounding box center [72, 316] width 128 height 13
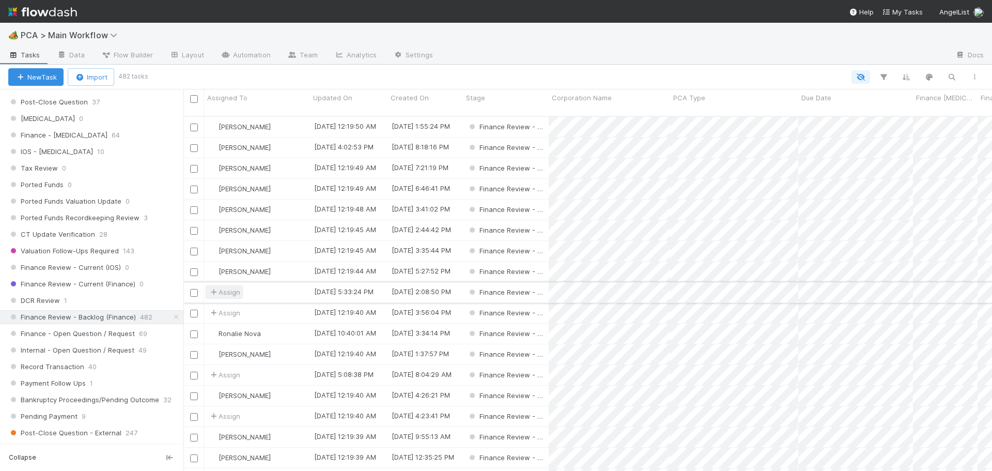
click at [230, 287] on span "Assign" at bounding box center [224, 292] width 32 height 10
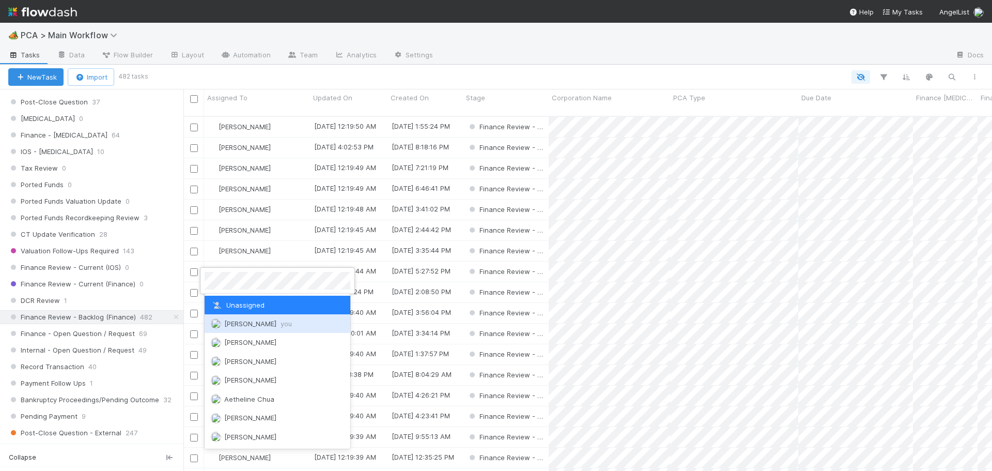
click at [232, 323] on span "Don Walker you" at bounding box center [258, 323] width 68 height 8
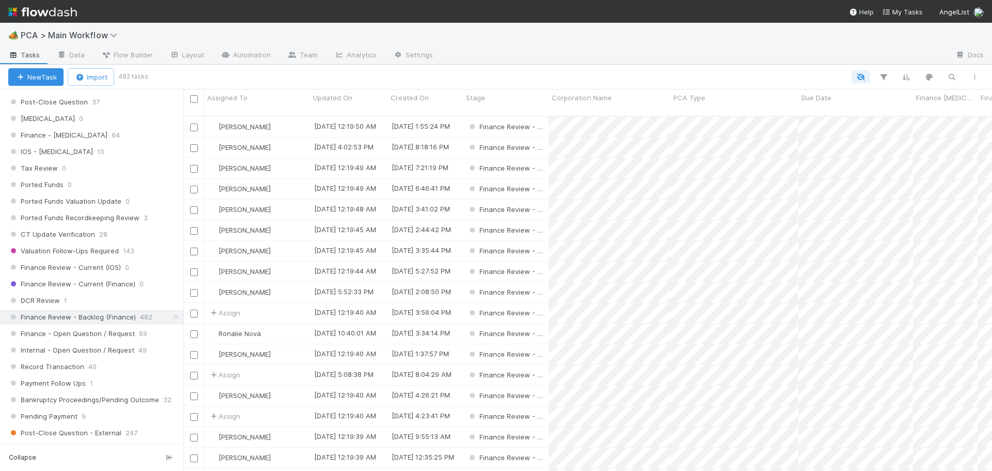
click at [304, 284] on div "[PERSON_NAME]" at bounding box center [257, 292] width 106 height 20
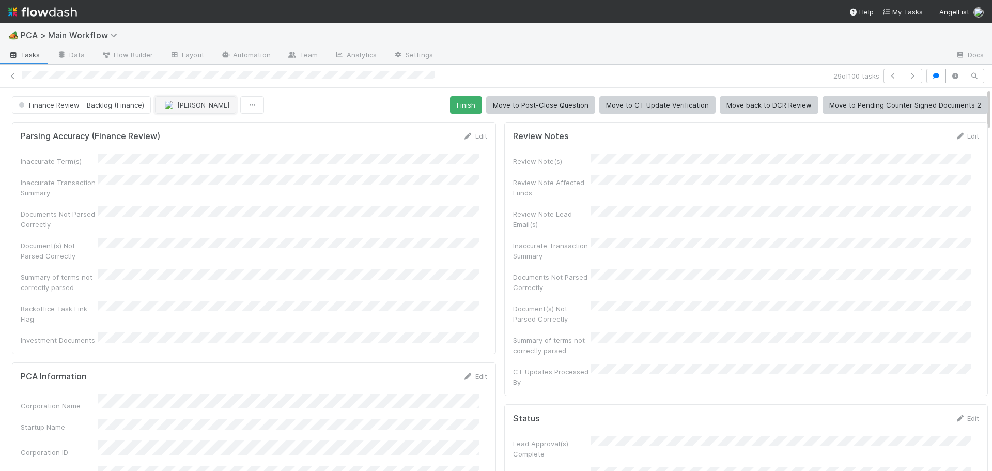
click at [201, 103] on span "[PERSON_NAME]" at bounding box center [203, 105] width 52 height 8
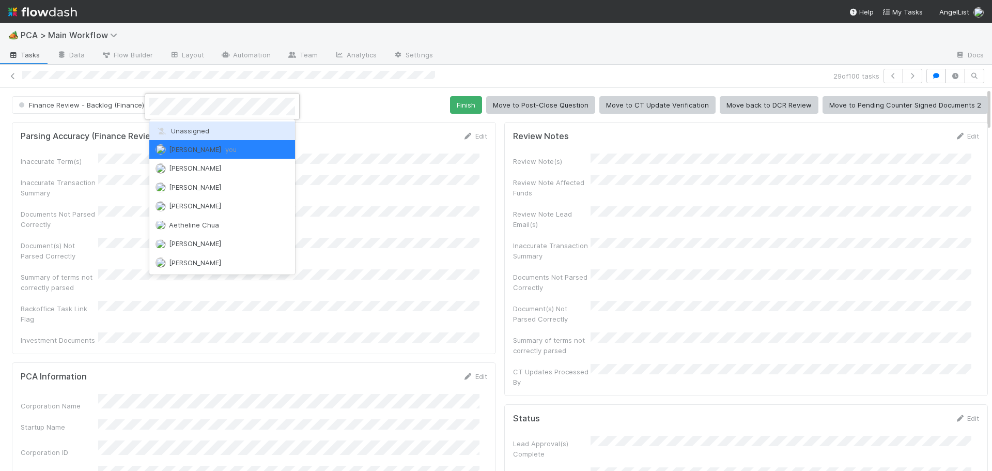
click at [202, 130] on span "Unassigned" at bounding box center [182, 131] width 54 height 8
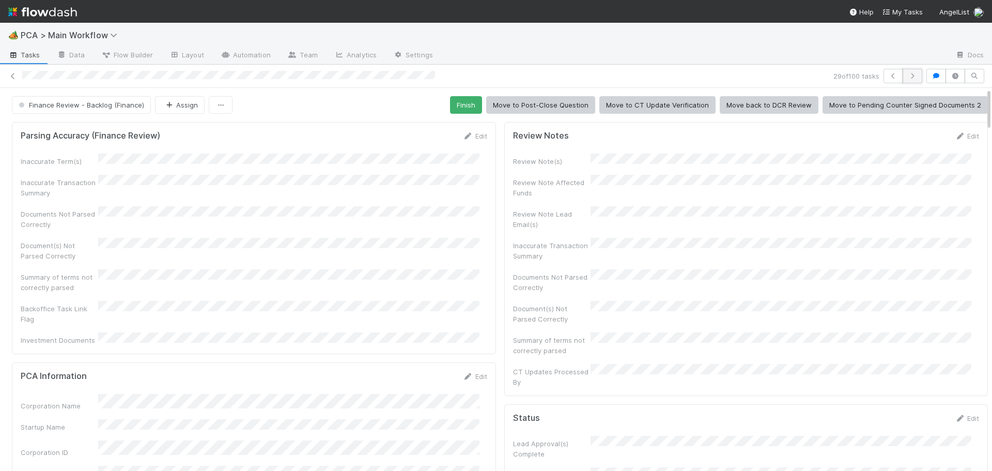
click at [907, 77] on icon "button" at bounding box center [912, 76] width 10 height 6
click at [172, 101] on button "Assign" at bounding box center [180, 105] width 50 height 18
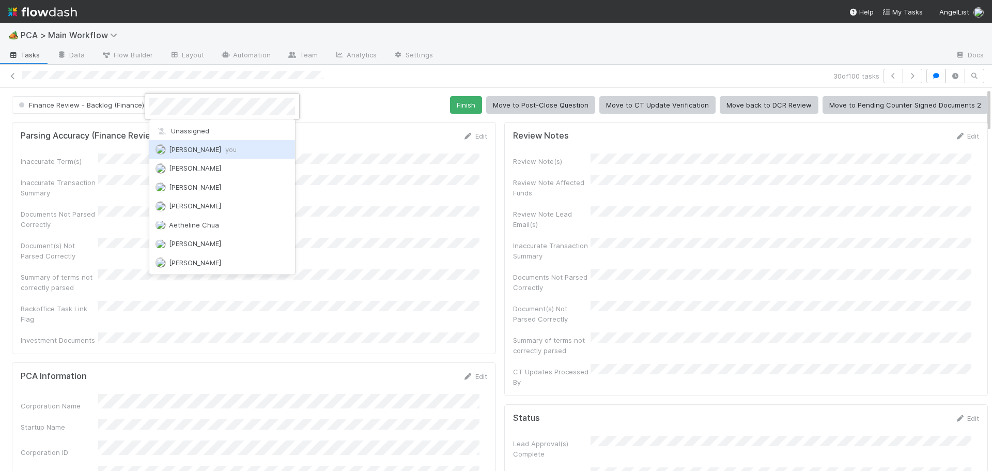
click at [173, 146] on span "Don Walker you" at bounding box center [203, 149] width 68 height 8
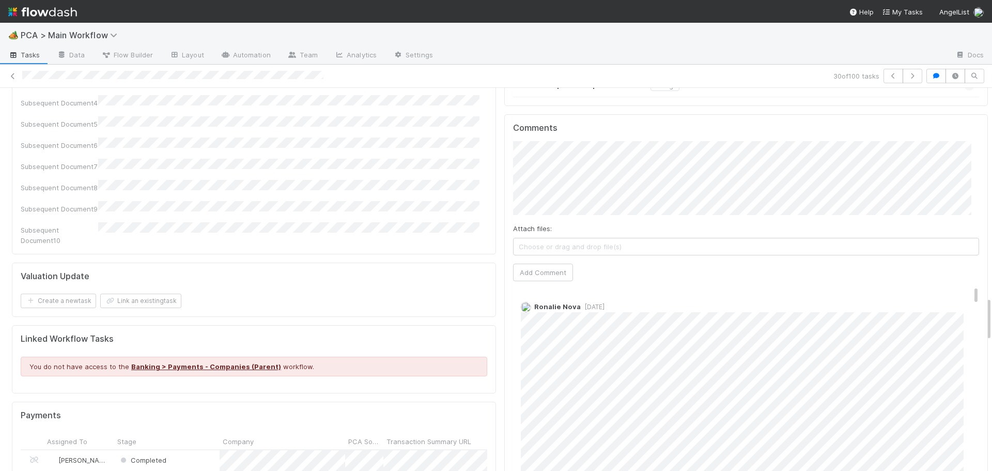
scroll to position [1798, 0]
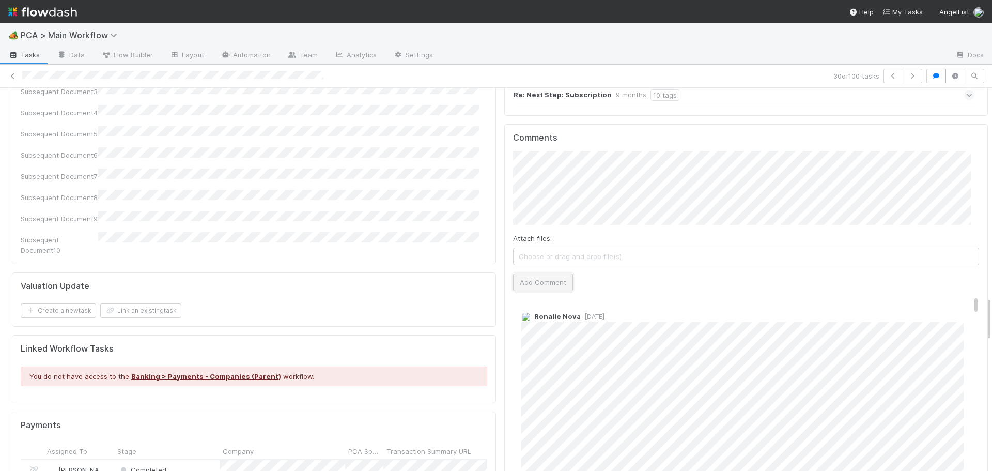
click at [514, 273] on button "Add Comment" at bounding box center [543, 282] width 60 height 18
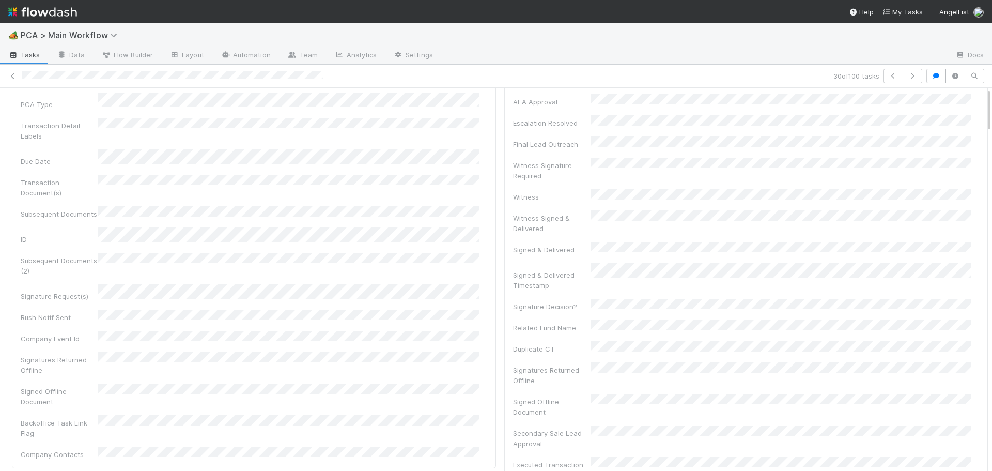
scroll to position [0, 0]
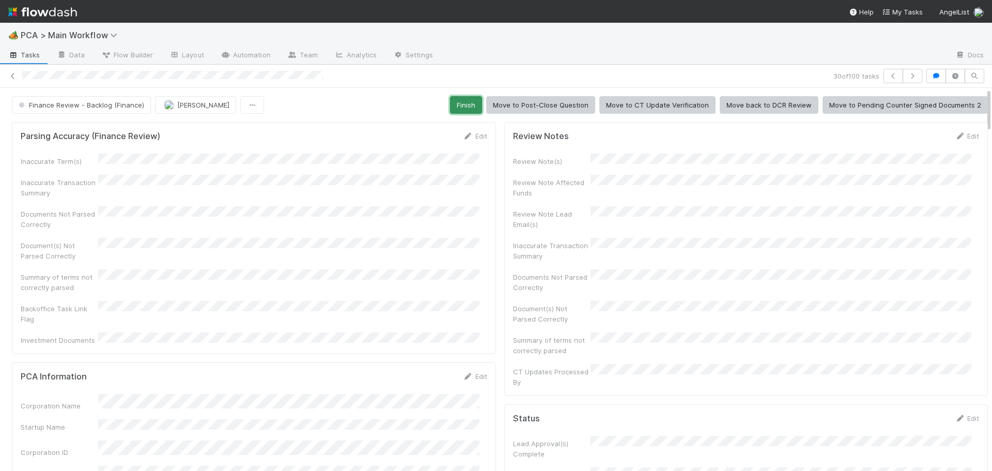
click at [451, 109] on button "Finish" at bounding box center [466, 105] width 32 height 18
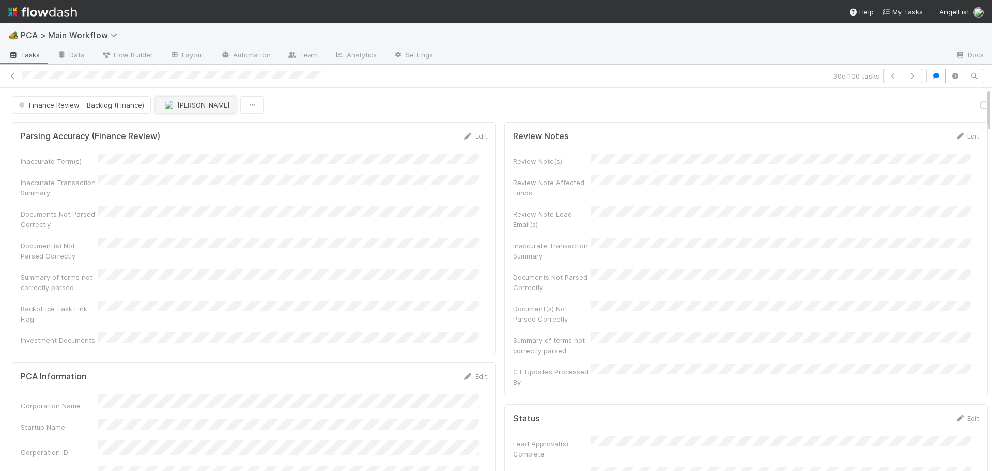
click at [187, 108] on span "[PERSON_NAME]" at bounding box center [203, 105] width 52 height 8
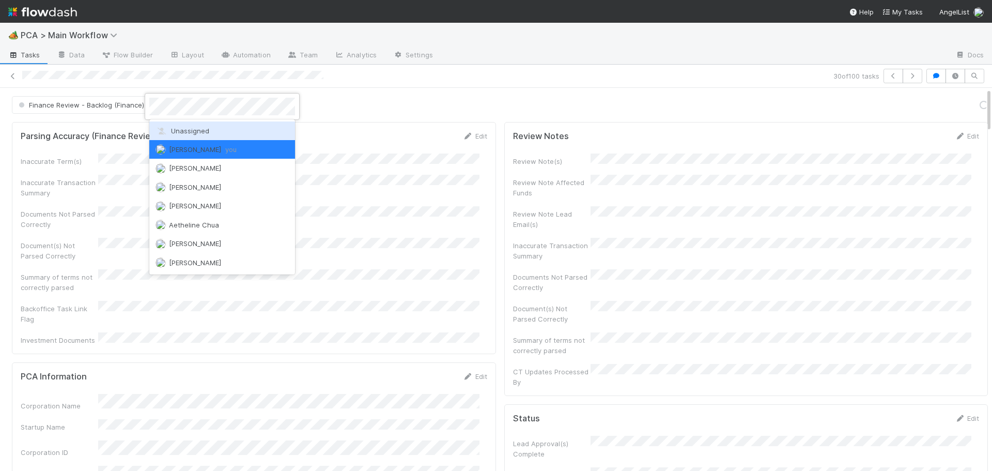
click at [178, 133] on span "Unassigned" at bounding box center [182, 131] width 54 height 8
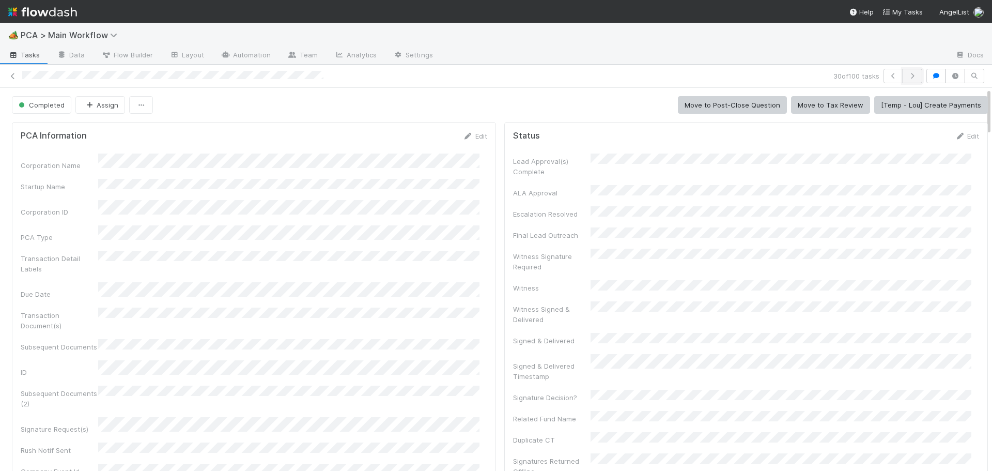
click at [909, 74] on icon "button" at bounding box center [912, 76] width 10 height 6
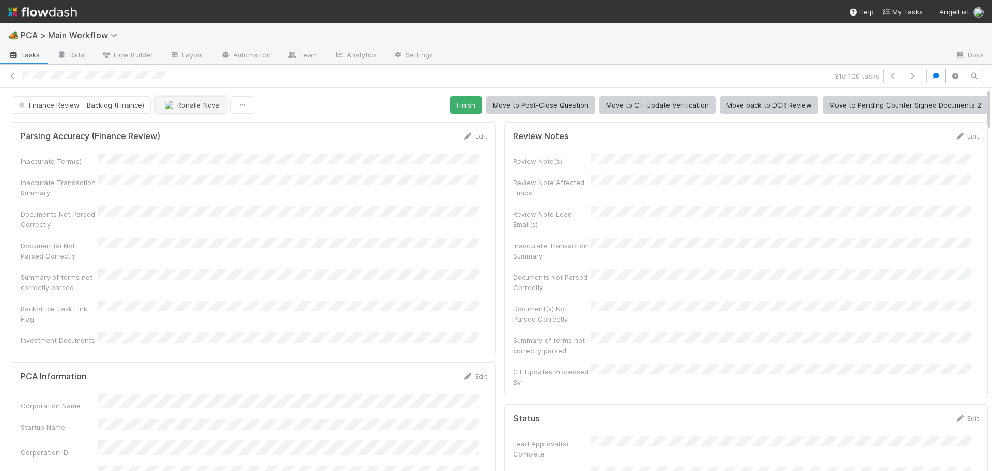
click at [201, 106] on span "Ronalie Nova" at bounding box center [198, 105] width 42 height 8
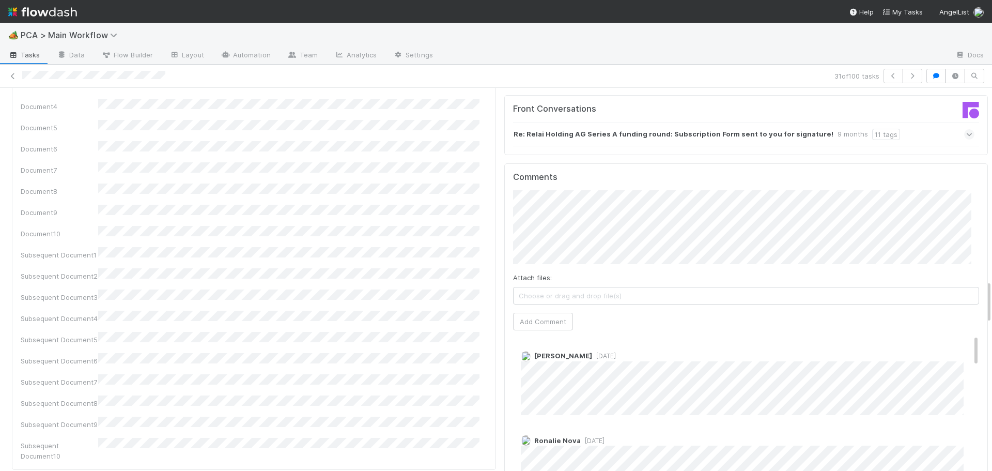
scroll to position [1704, 0]
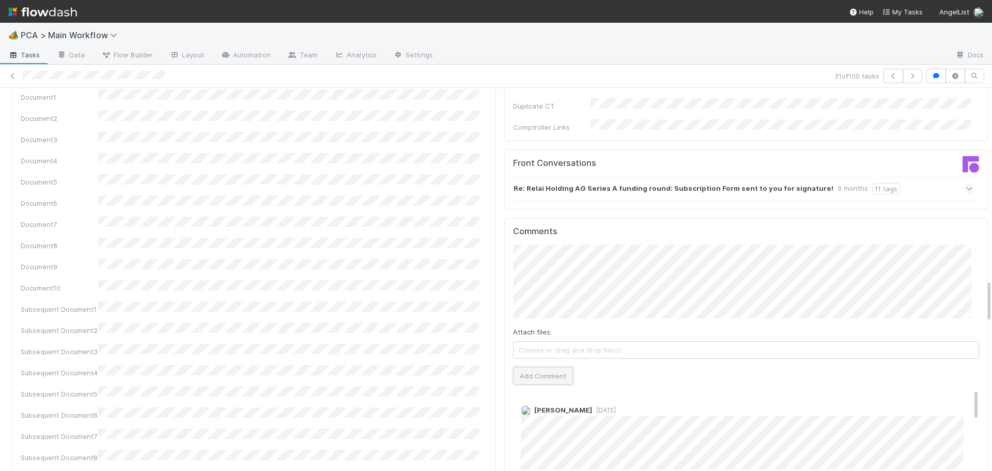
click at [518, 367] on button "Add Comment" at bounding box center [543, 376] width 60 height 18
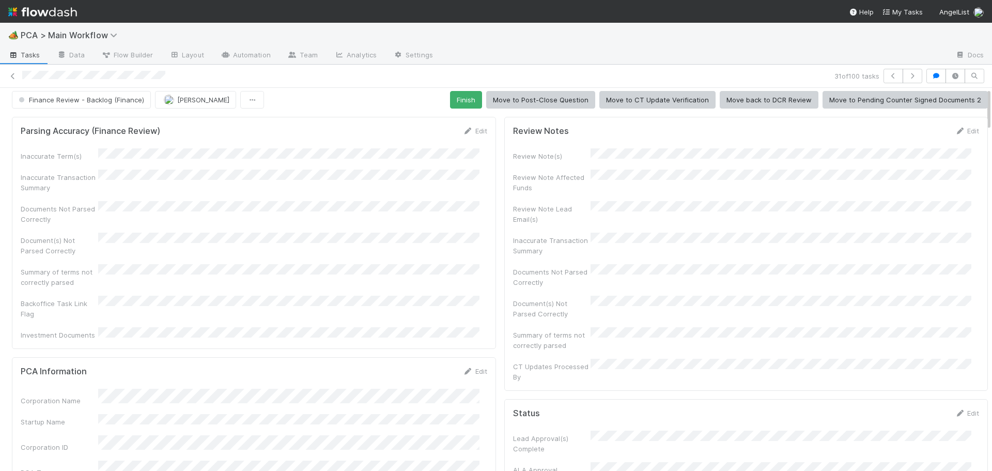
scroll to position [0, 0]
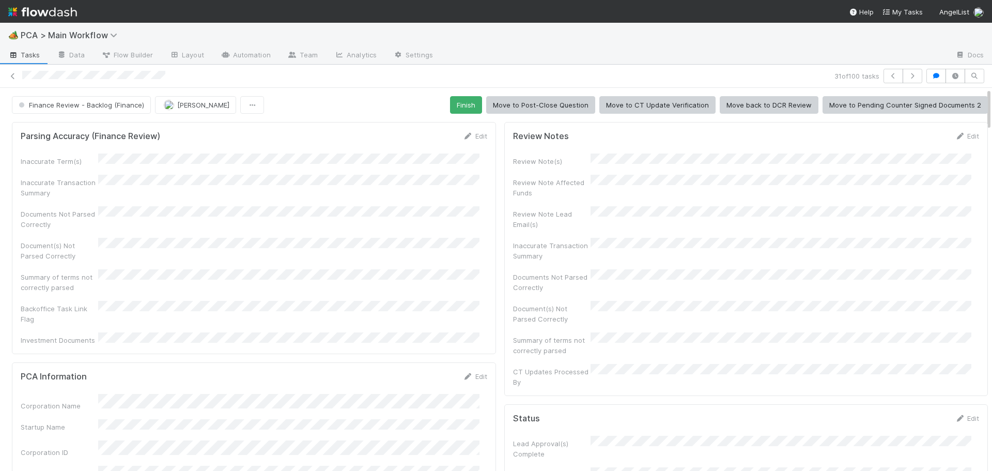
drag, startPoint x: 107, startPoint y: 96, endPoint x: 94, endPoint y: 120, distance: 28.2
click at [98, 109] on button "Finance Review - Backlog (Finance)" at bounding box center [81, 105] width 139 height 18
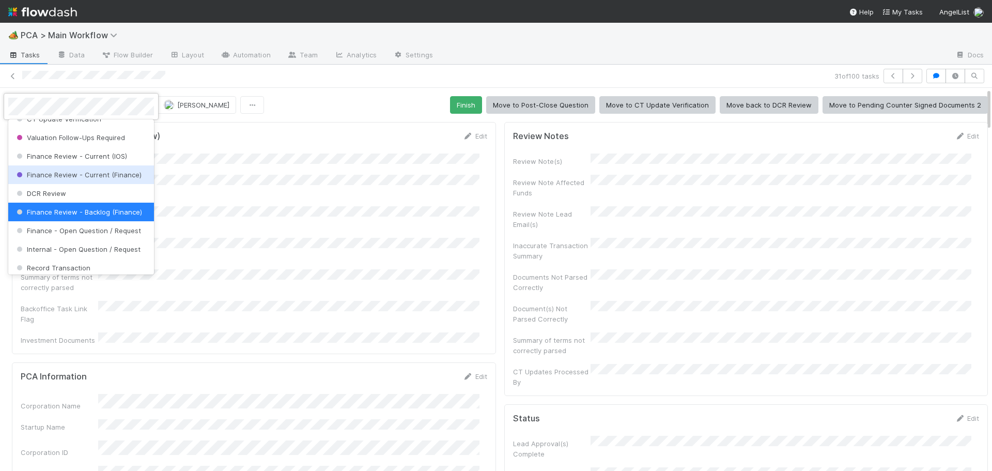
scroll to position [510, 0]
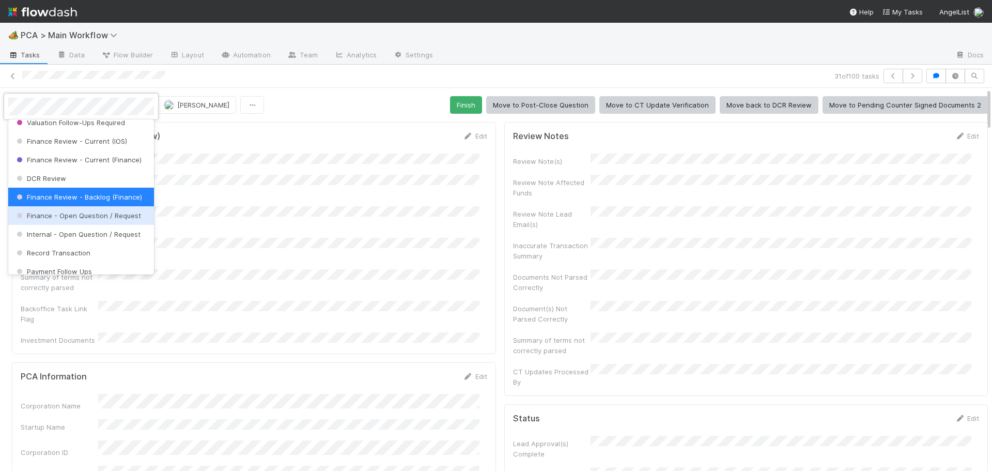
click at [74, 220] on span "Finance - Open Question / Request" at bounding box center [77, 215] width 127 height 8
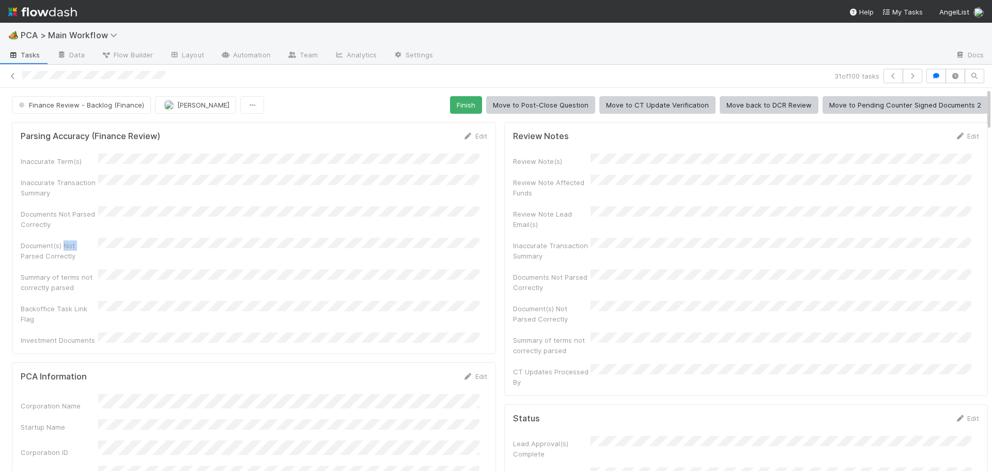
click at [74, 229] on div "Inaccurate Term(s) Inaccurate Transaction Summary Documents Not Parsed Correctl…" at bounding box center [254, 249] width 466 height 192
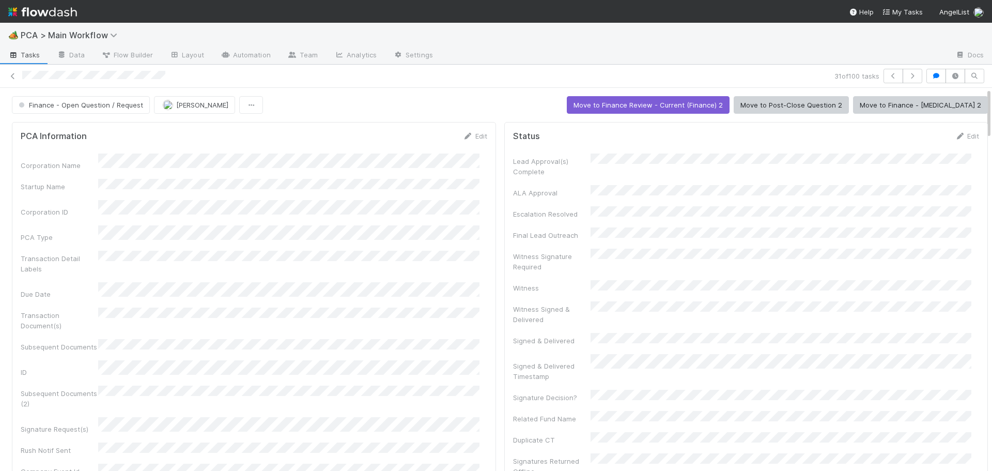
click at [328, 107] on div "Finance - Open Question / Request Don Walker Move to Finance Review - Current (…" at bounding box center [500, 105] width 976 height 18
click at [165, 106] on img "button" at bounding box center [168, 105] width 10 height 10
click at [907, 75] on icon "button" at bounding box center [912, 76] width 10 height 6
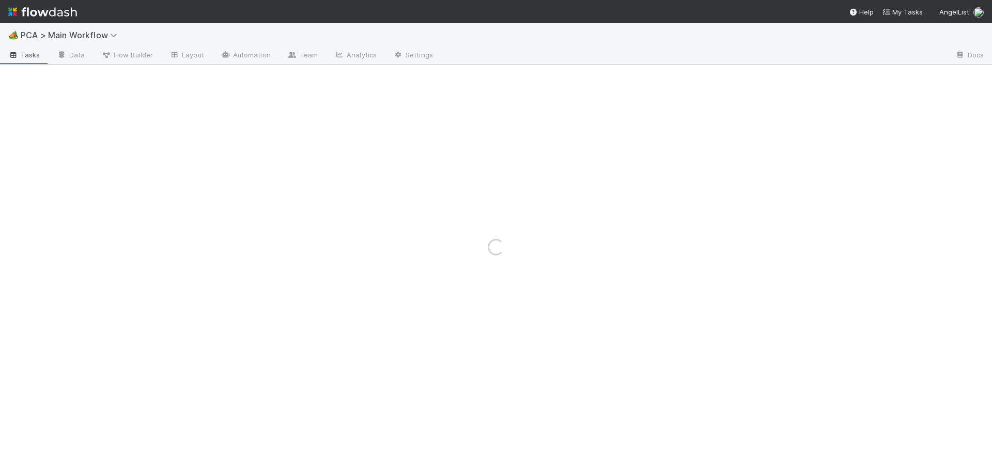
click at [907, 75] on div "Loading..." at bounding box center [496, 247] width 992 height 448
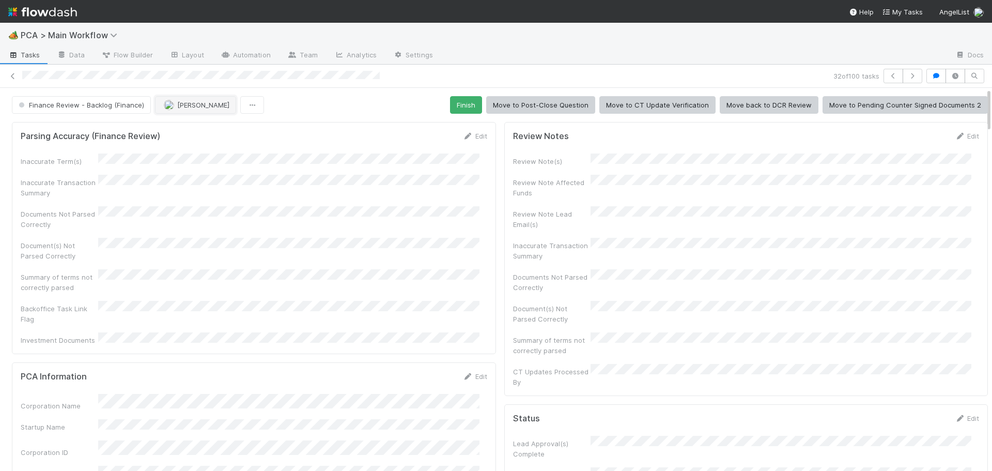
click at [191, 106] on span "[PERSON_NAME]" at bounding box center [203, 105] width 52 height 8
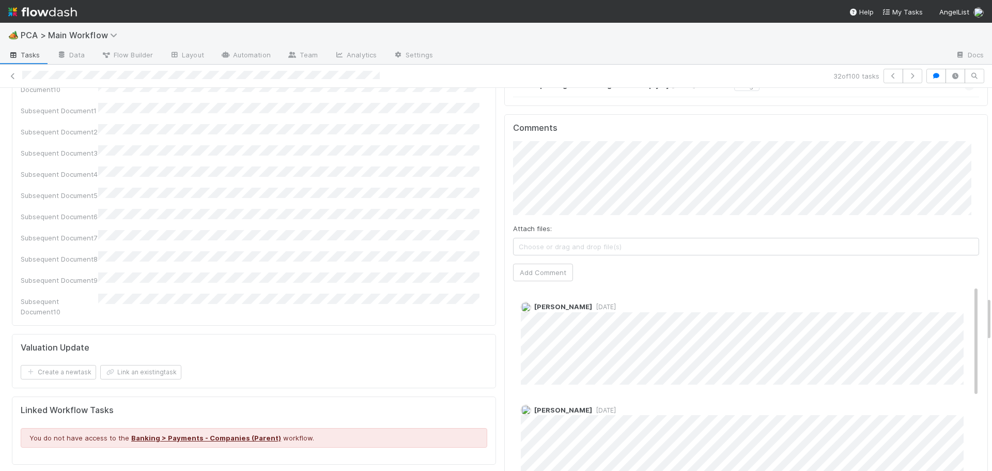
scroll to position [1801, 0]
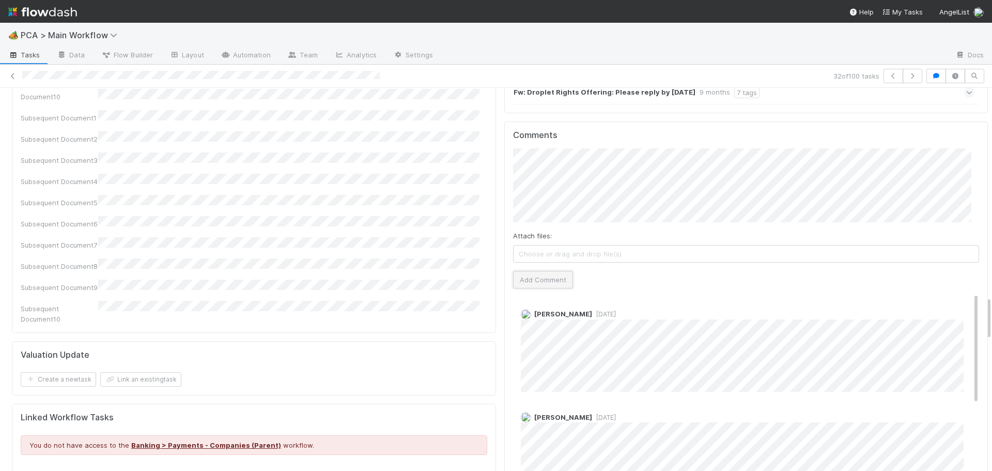
click at [543, 271] on button "Add Comment" at bounding box center [543, 280] width 60 height 18
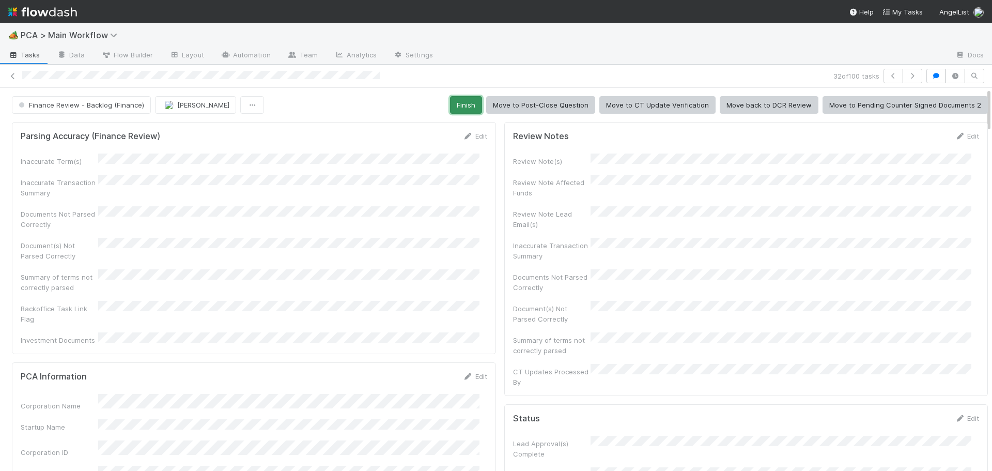
click at [465, 107] on button "Finish" at bounding box center [466, 105] width 32 height 18
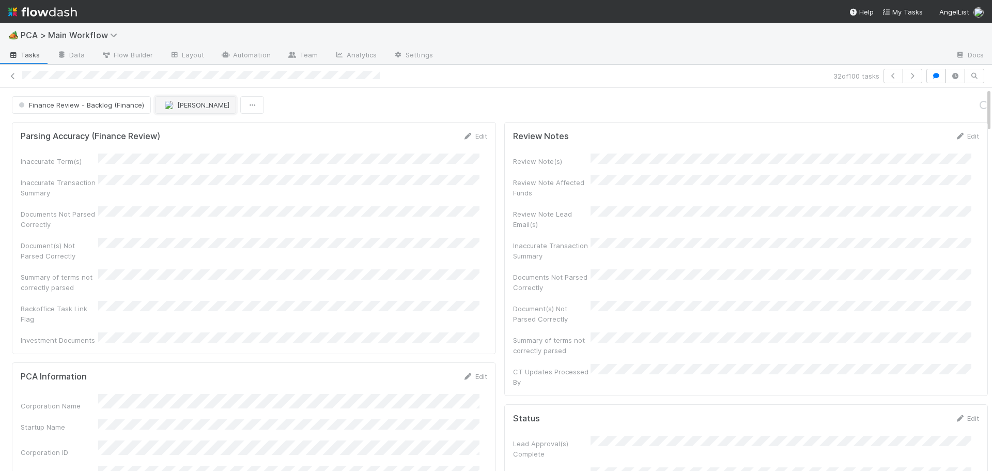
click at [189, 103] on span "[PERSON_NAME]" at bounding box center [203, 105] width 52 height 8
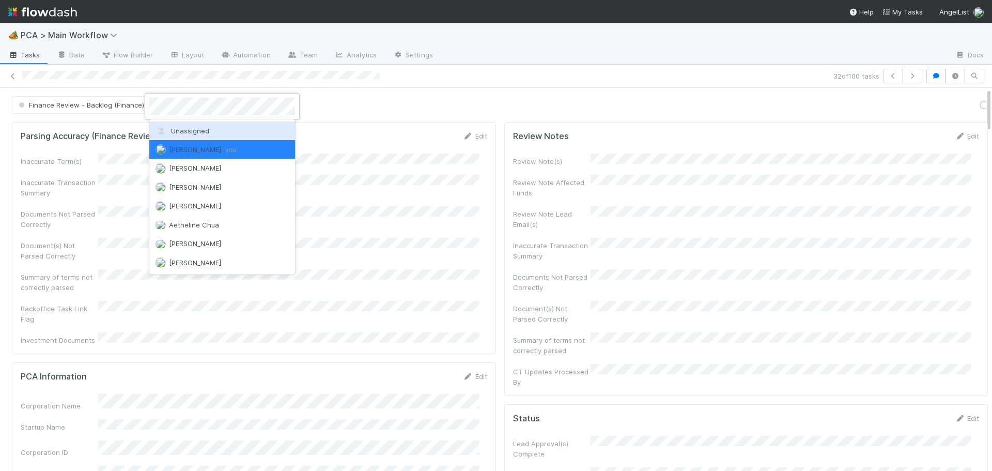
click at [186, 127] on span "Unassigned" at bounding box center [182, 131] width 54 height 8
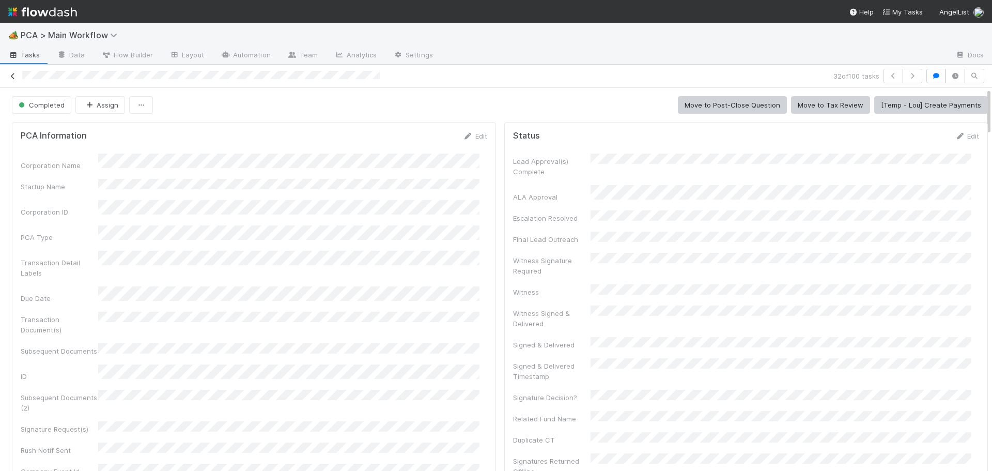
click at [12, 75] on icon at bounding box center [13, 76] width 10 height 7
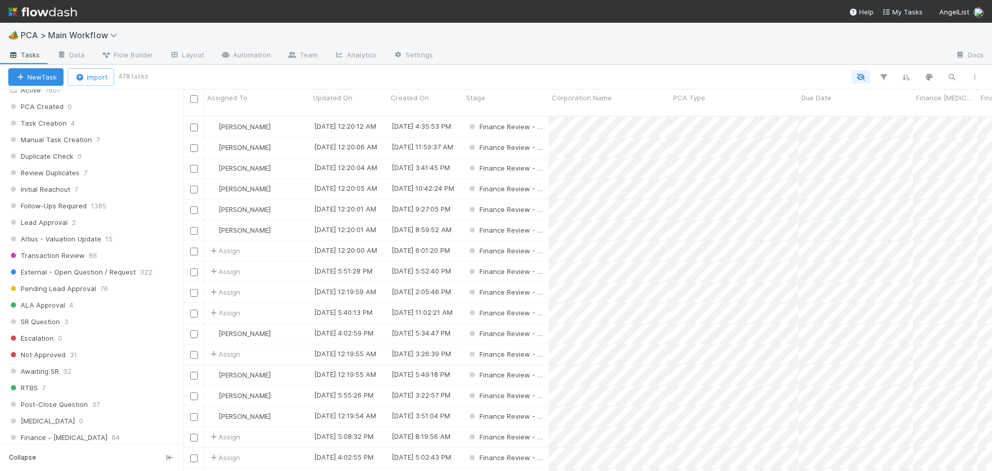
scroll to position [620, 0]
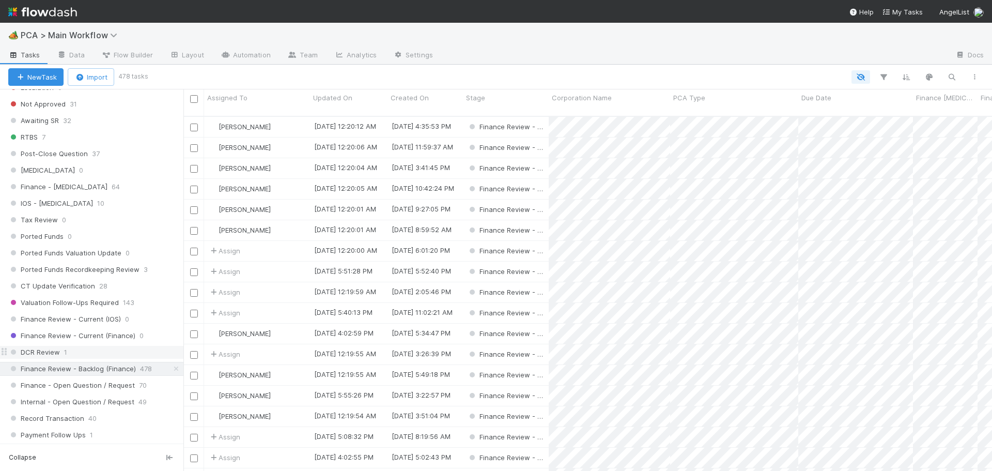
click at [97, 351] on div "DCR Review 1" at bounding box center [95, 352] width 175 height 13
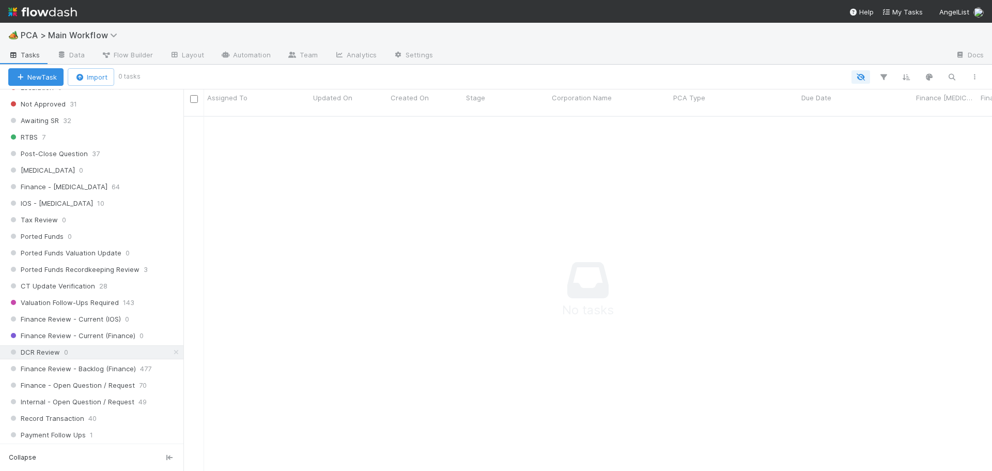
scroll to position [348, 801]
